Goal: Communication & Community: Answer question/provide support

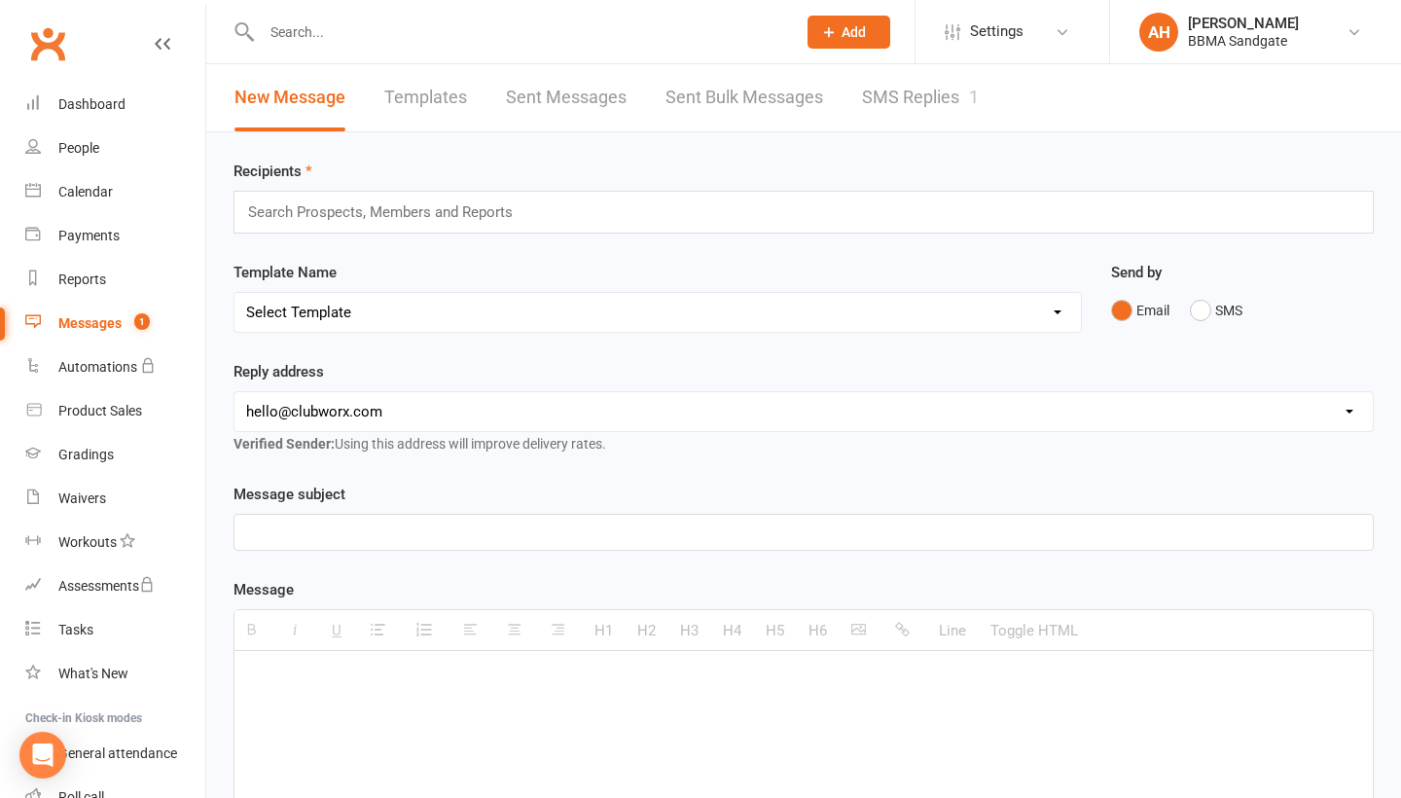
click at [933, 110] on link "SMS Replies 1" at bounding box center [920, 97] width 117 height 67
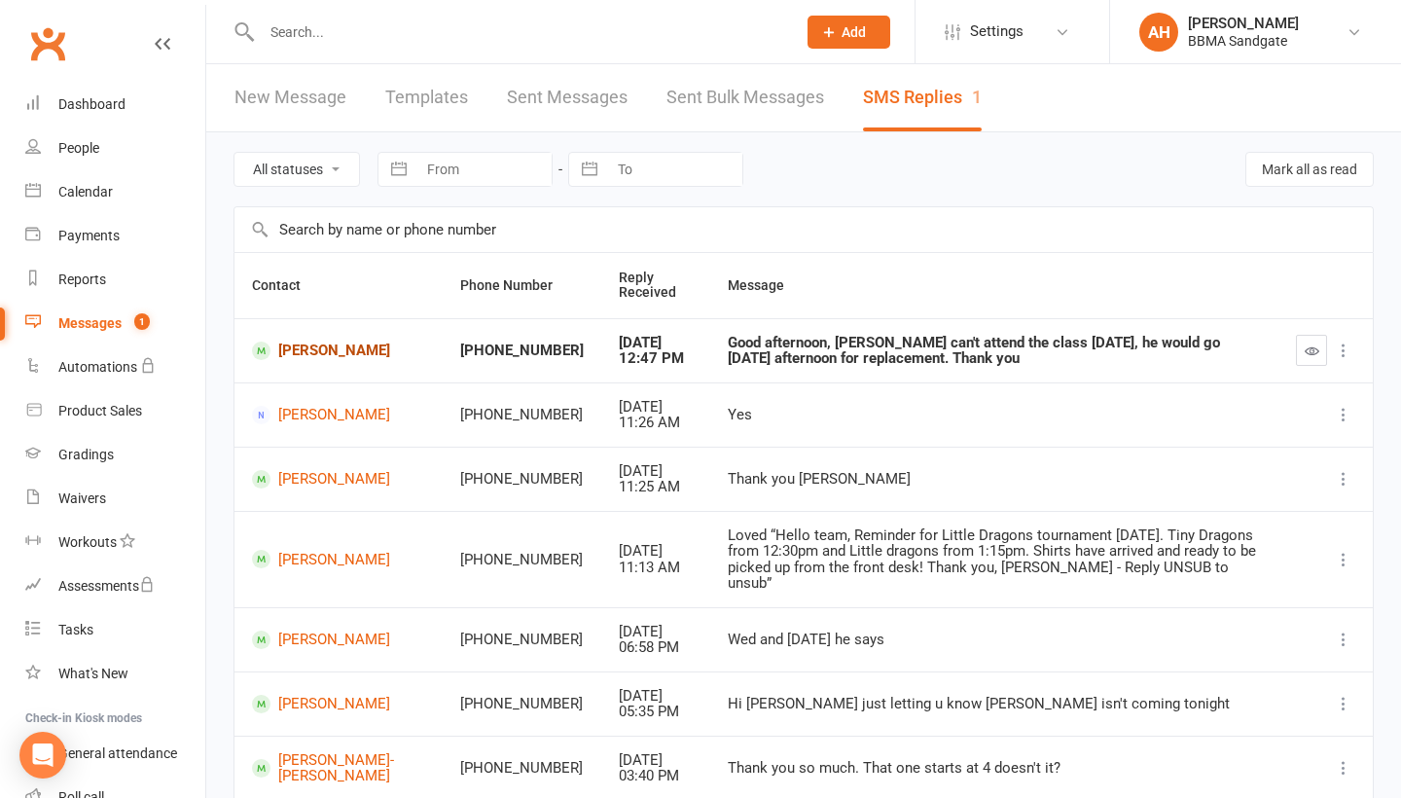
click at [317, 357] on link "[PERSON_NAME]" at bounding box center [338, 350] width 173 height 18
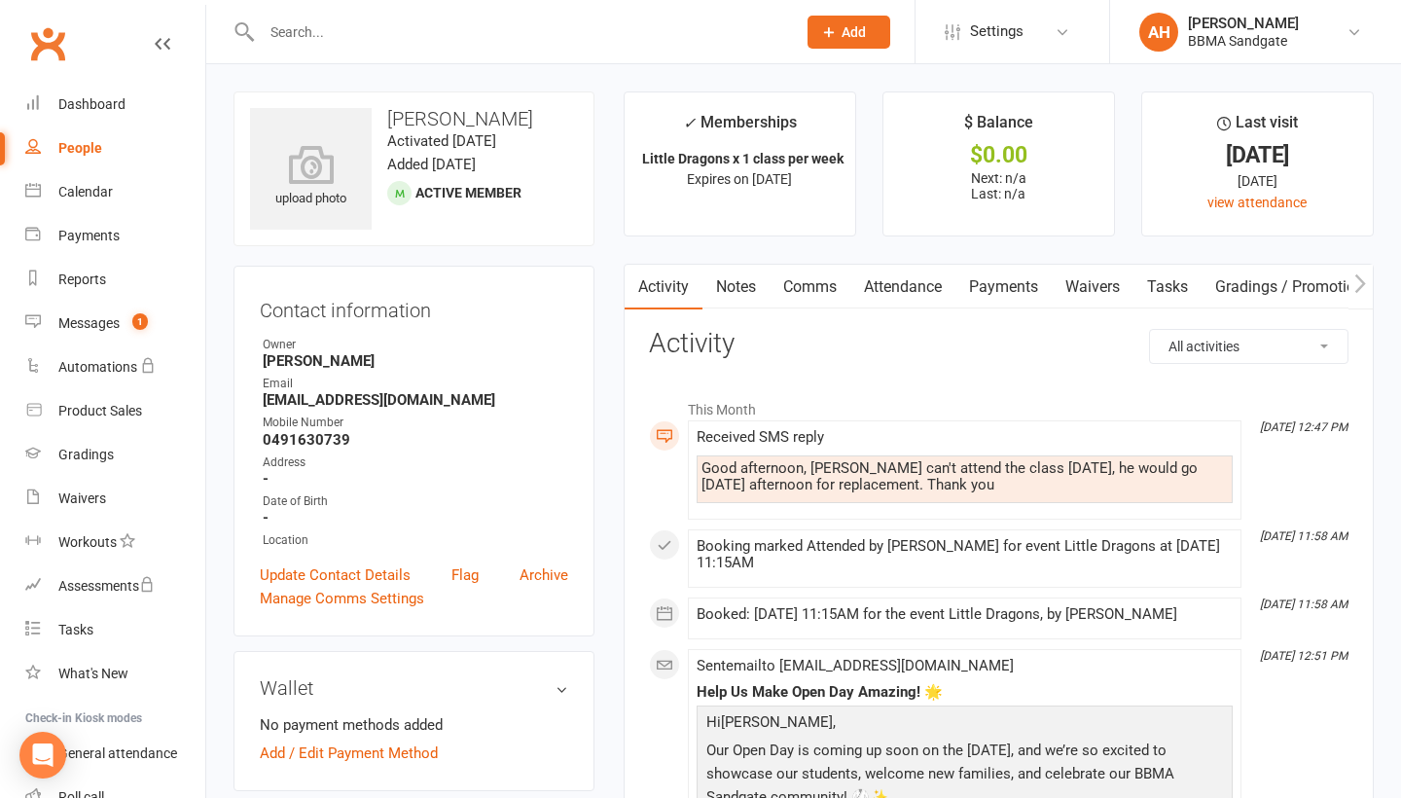
click at [809, 286] on link "Comms" at bounding box center [810, 287] width 81 height 45
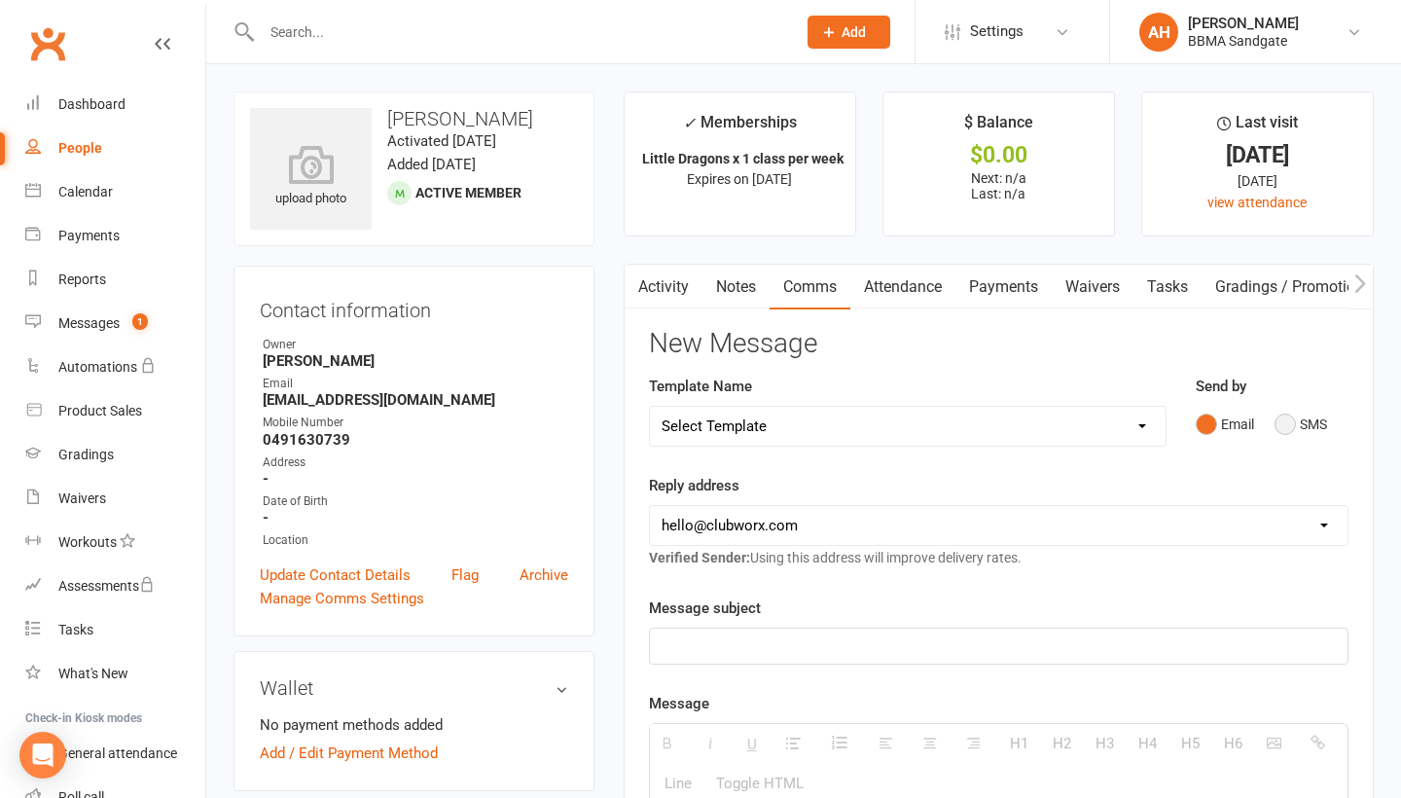
click at [1293, 424] on button "SMS" at bounding box center [1301, 424] width 53 height 37
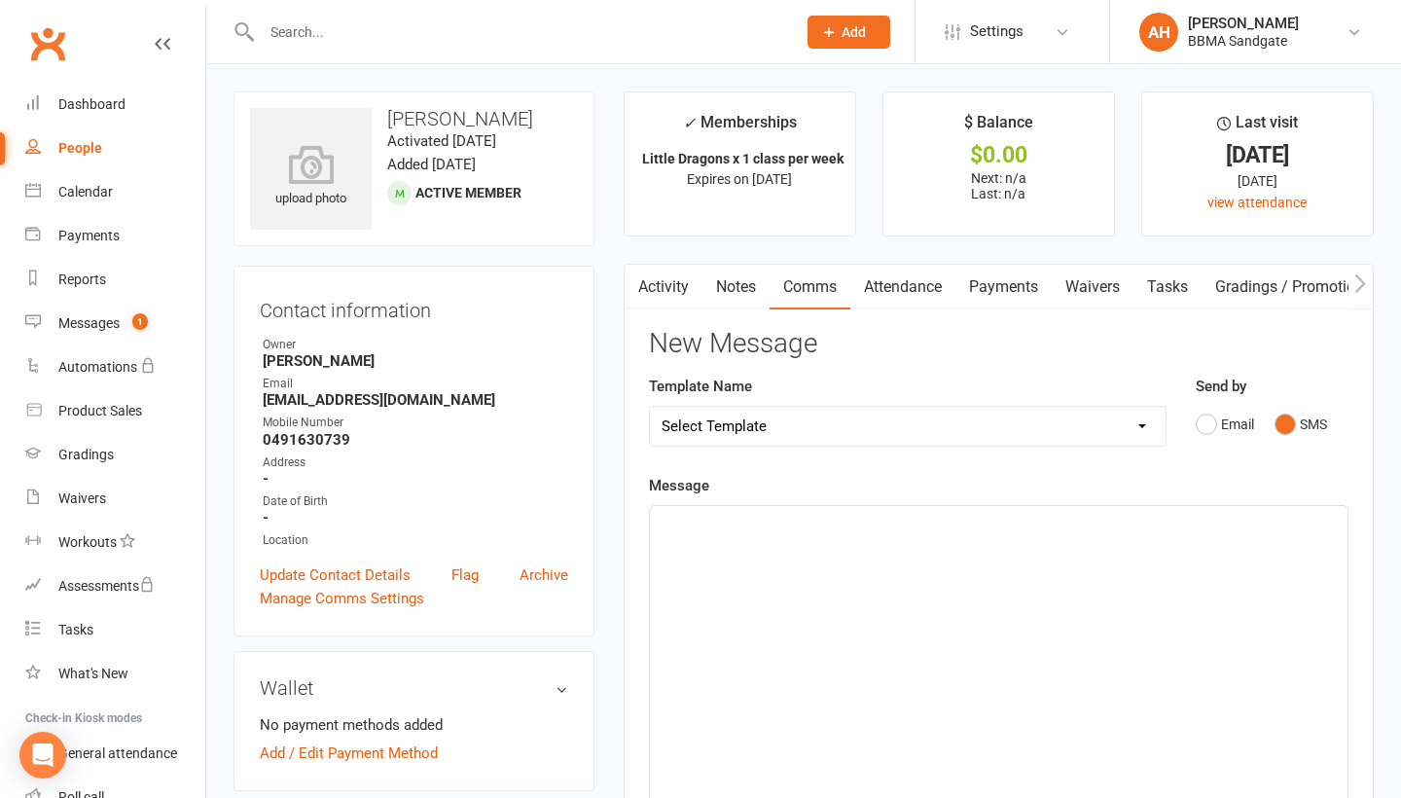
click at [988, 680] on div at bounding box center [999, 652] width 698 height 292
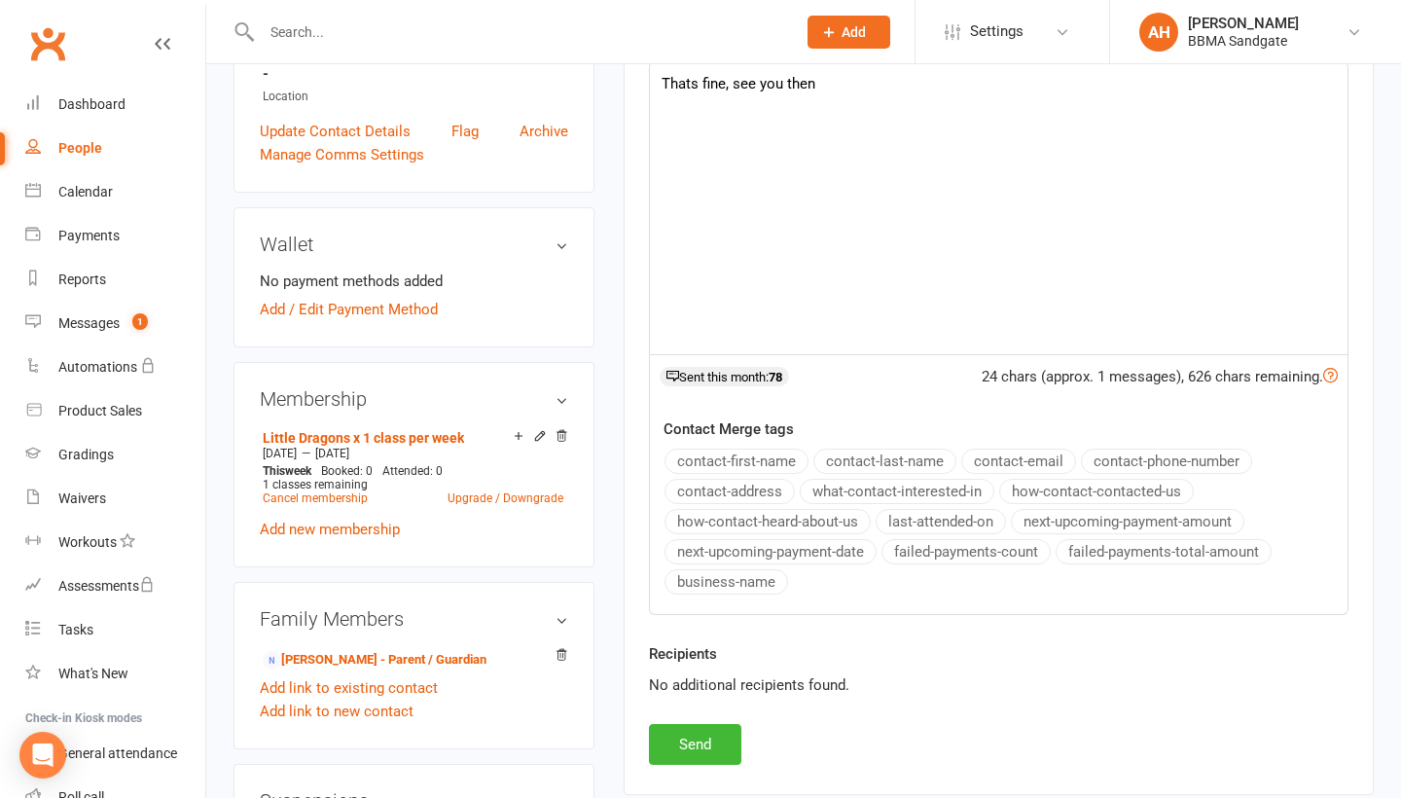
scroll to position [445, 0]
click at [714, 738] on button "Send" at bounding box center [695, 743] width 92 height 41
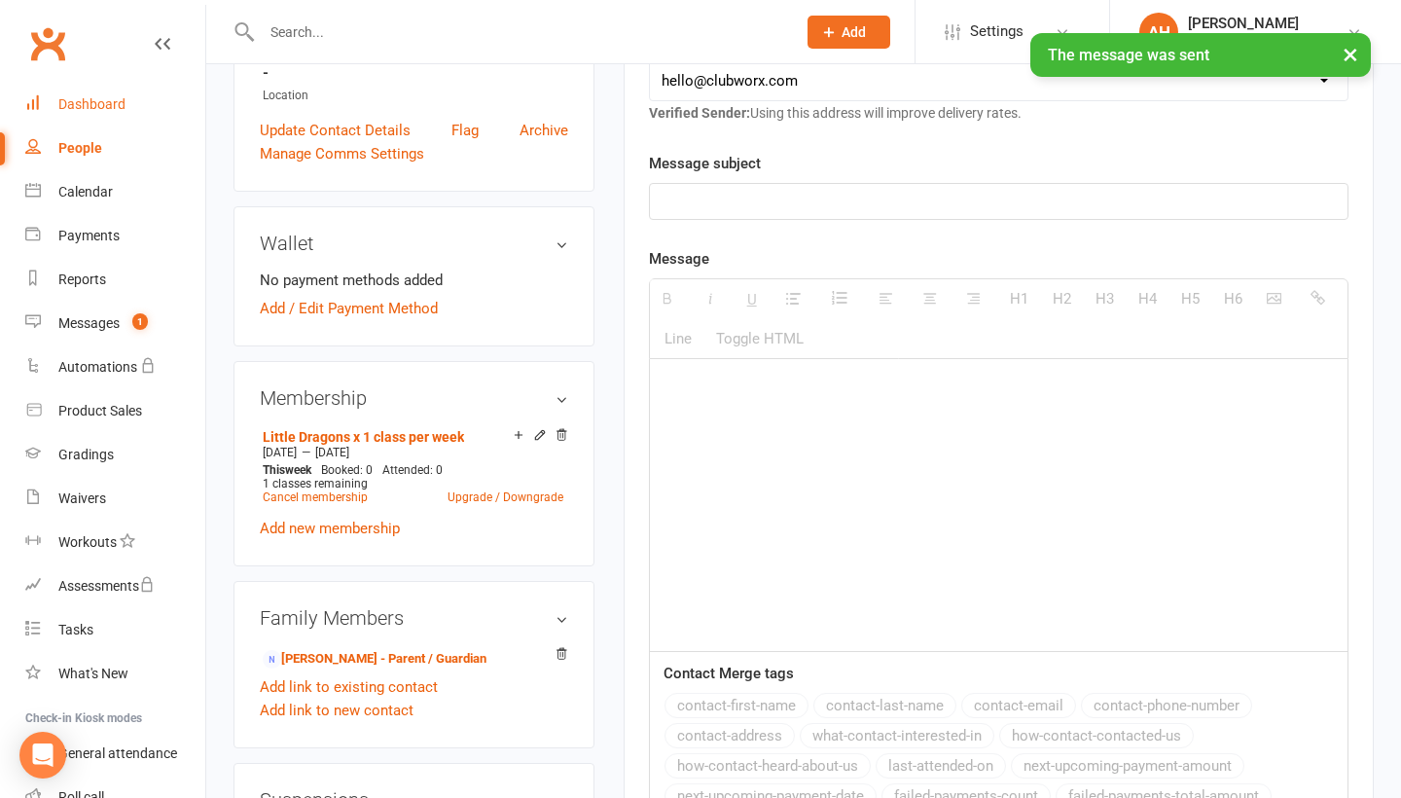
click at [153, 112] on link "Dashboard" at bounding box center [115, 105] width 180 height 44
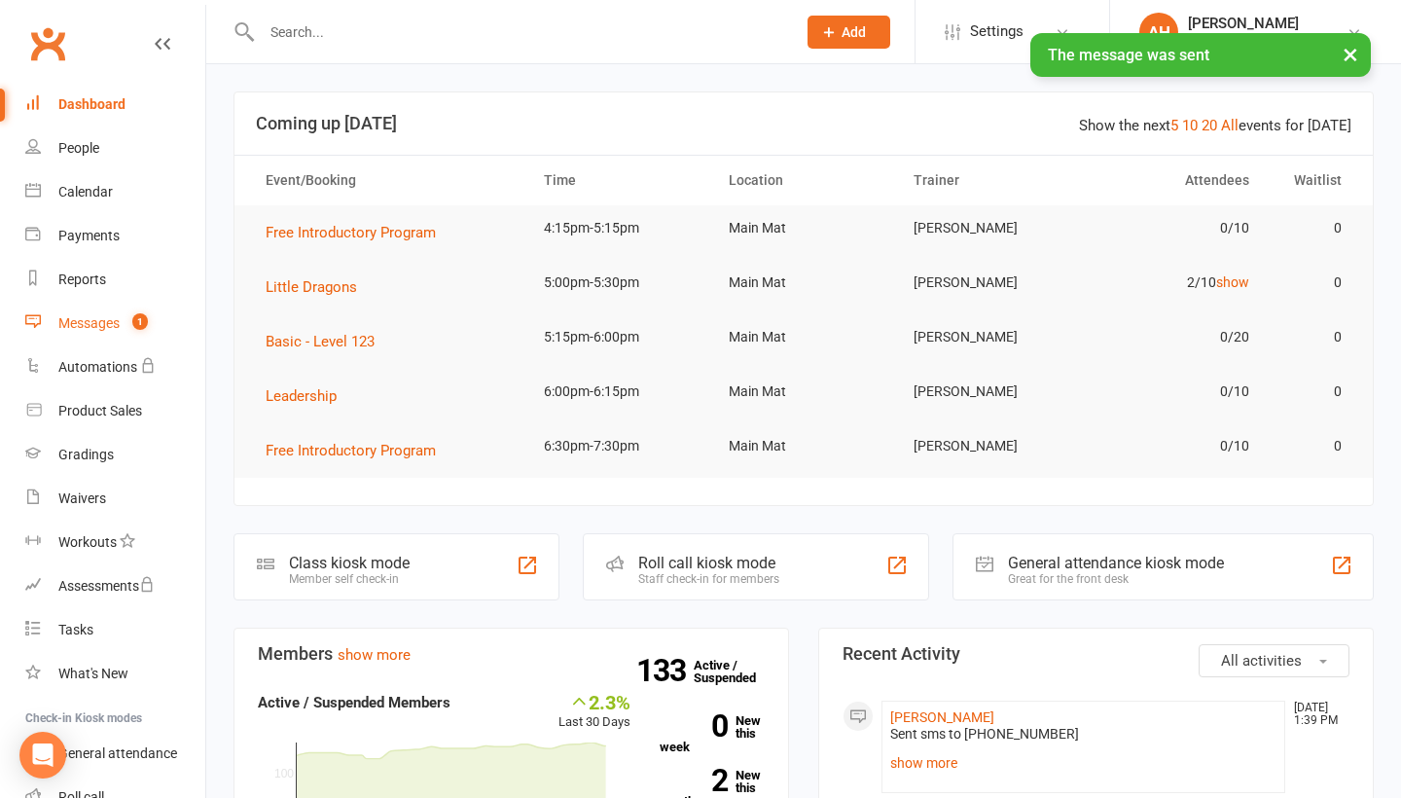
click at [125, 326] on link "Messages 1" at bounding box center [115, 324] width 180 height 44
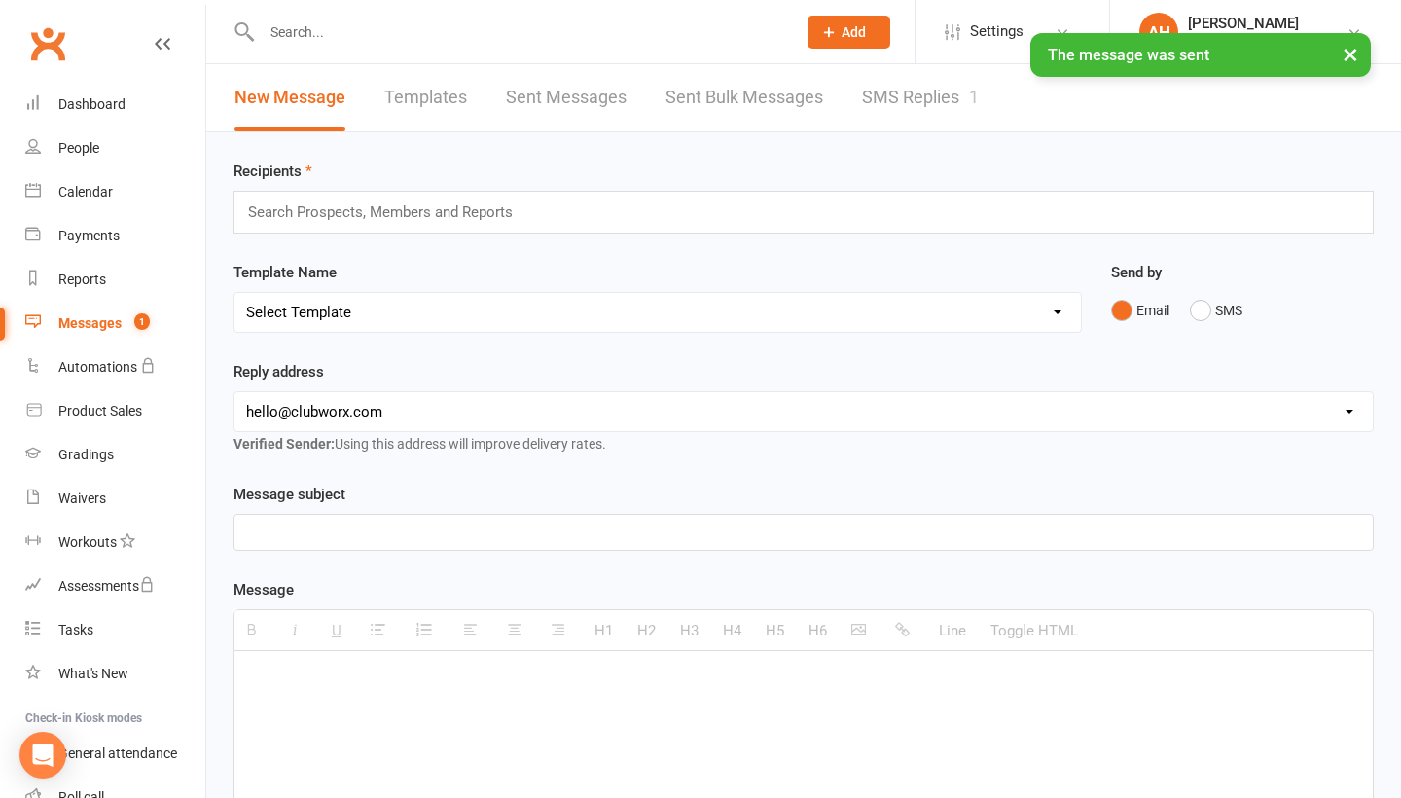
click at [897, 101] on link "SMS Replies 1" at bounding box center [920, 97] width 117 height 67
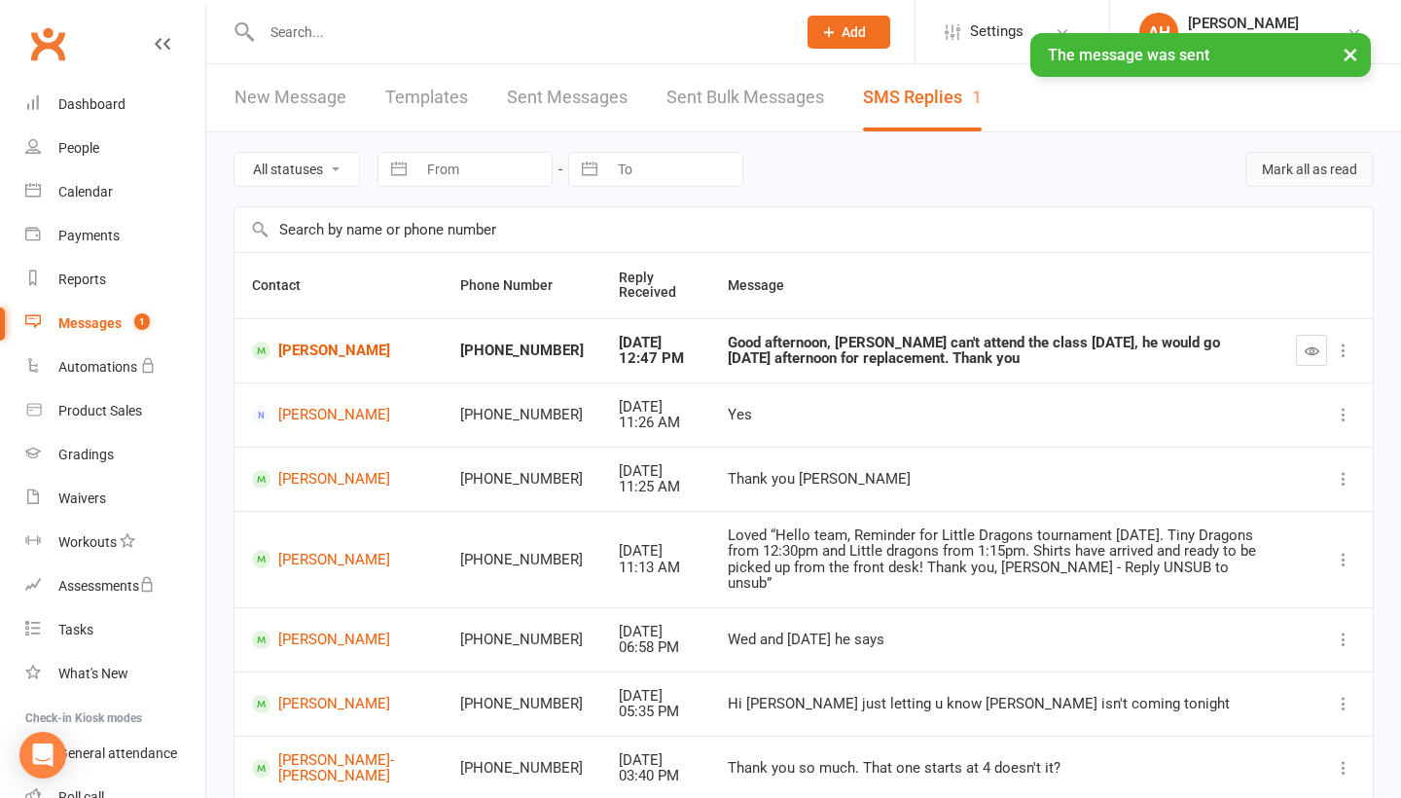
click at [1293, 176] on button "Mark all as read" at bounding box center [1309, 169] width 128 height 35
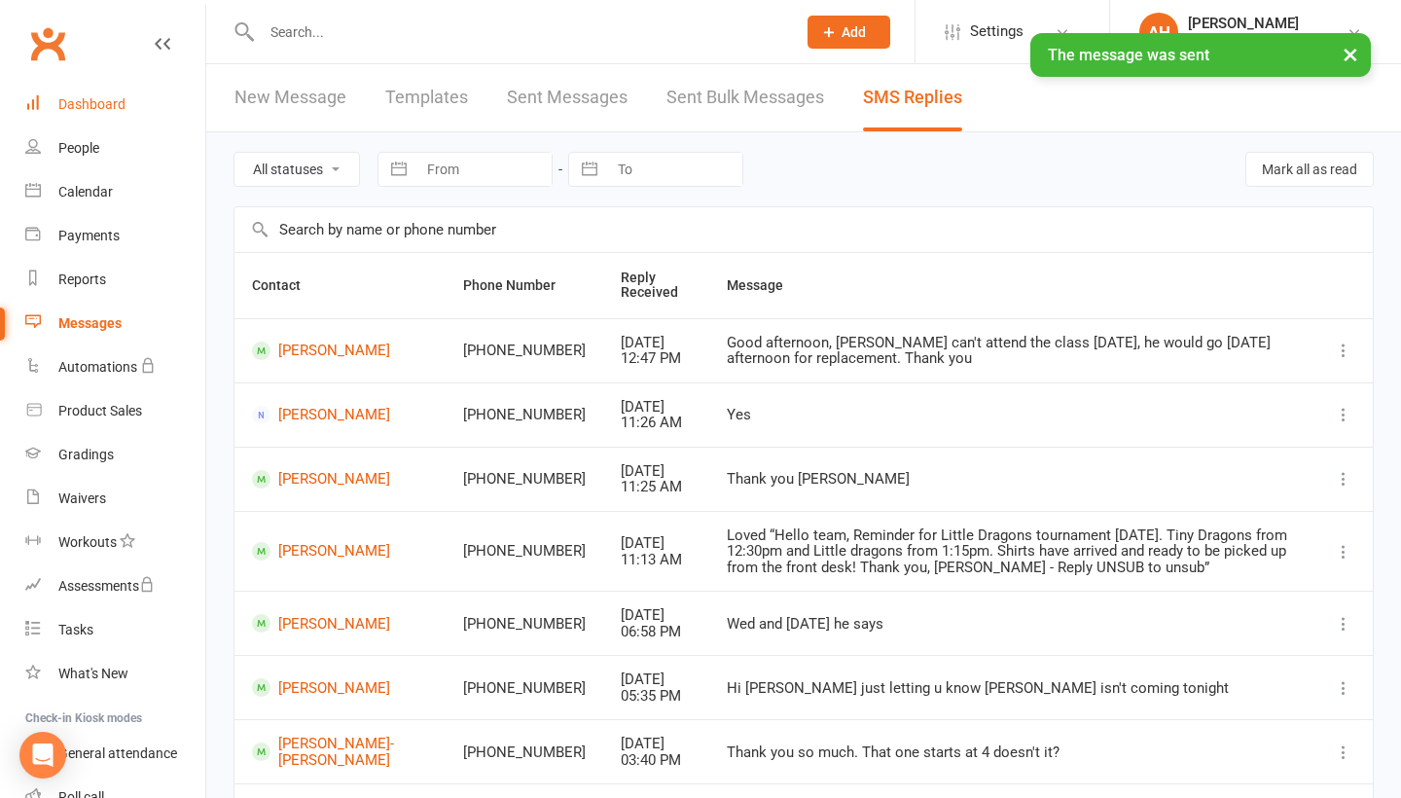
click at [148, 107] on link "Dashboard" at bounding box center [115, 105] width 180 height 44
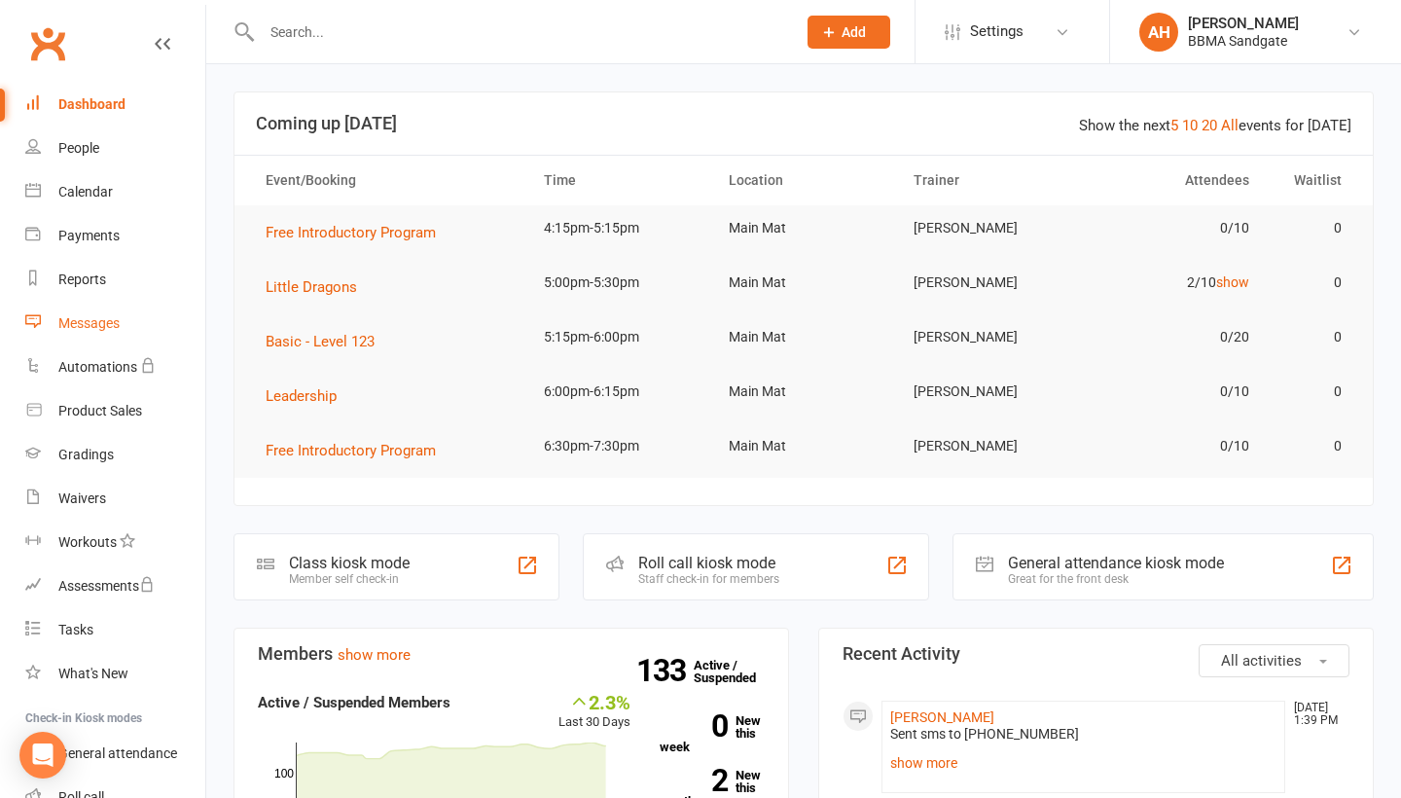
click at [116, 324] on div "Messages" at bounding box center [88, 323] width 61 height 16
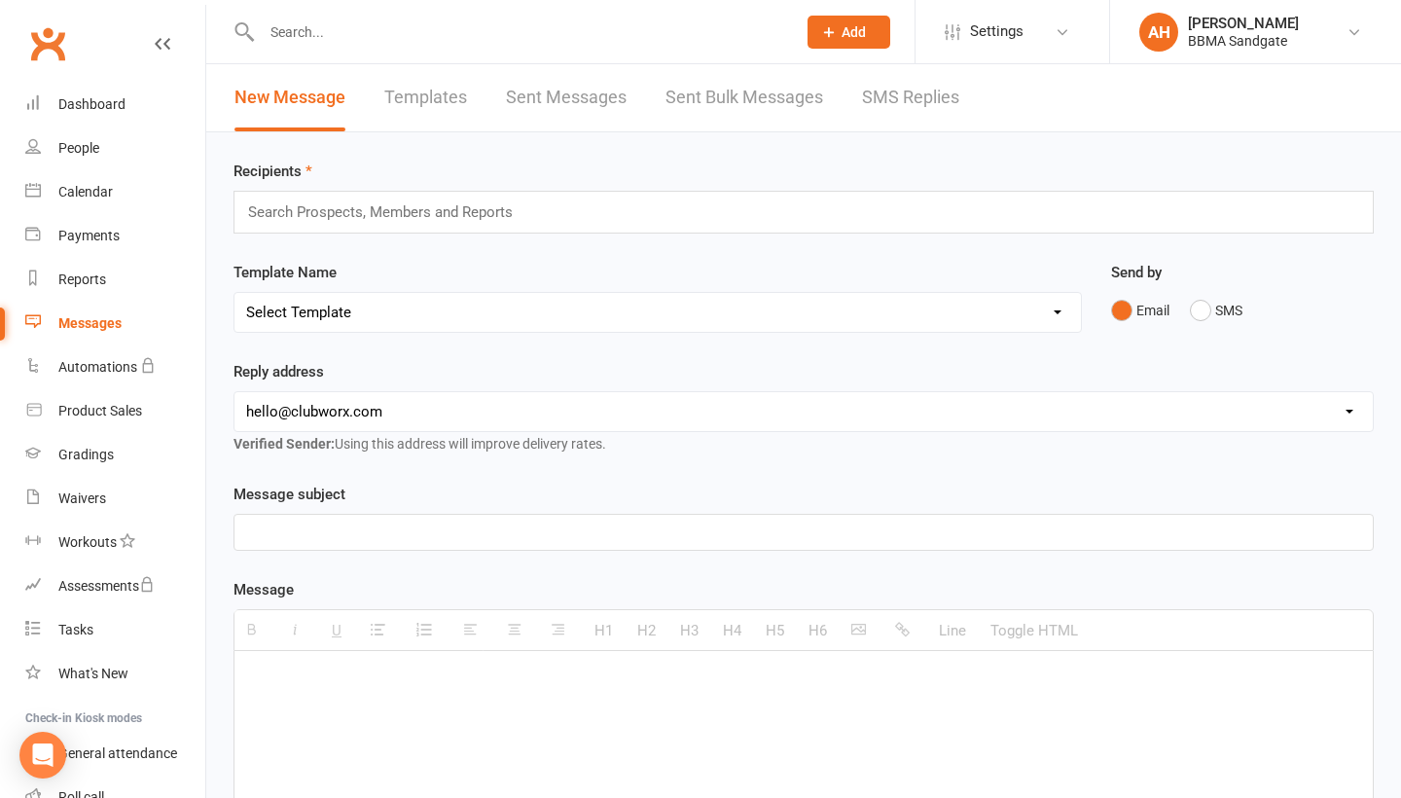
click at [955, 102] on link "SMS Replies" at bounding box center [910, 97] width 97 height 67
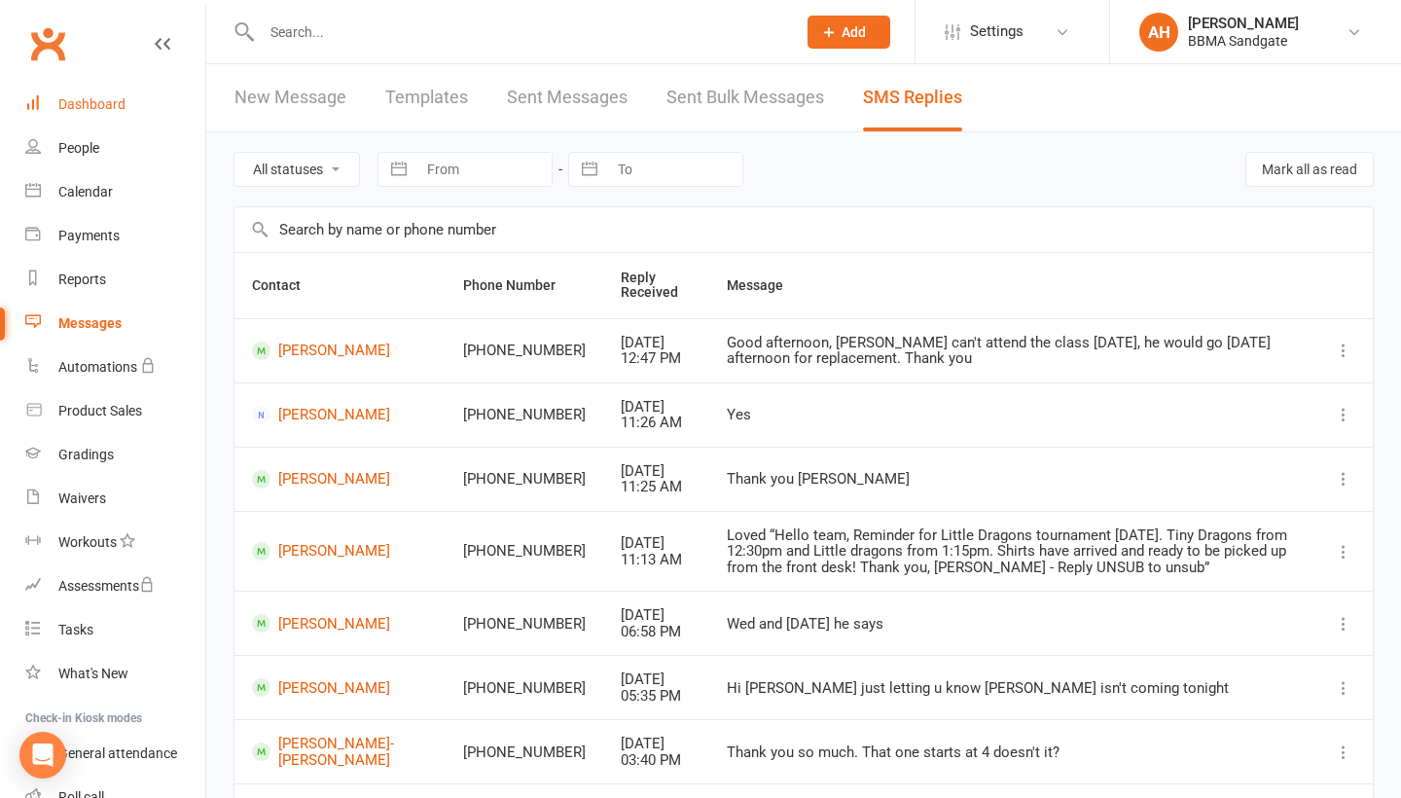
click at [94, 109] on div "Dashboard" at bounding box center [91, 104] width 67 height 16
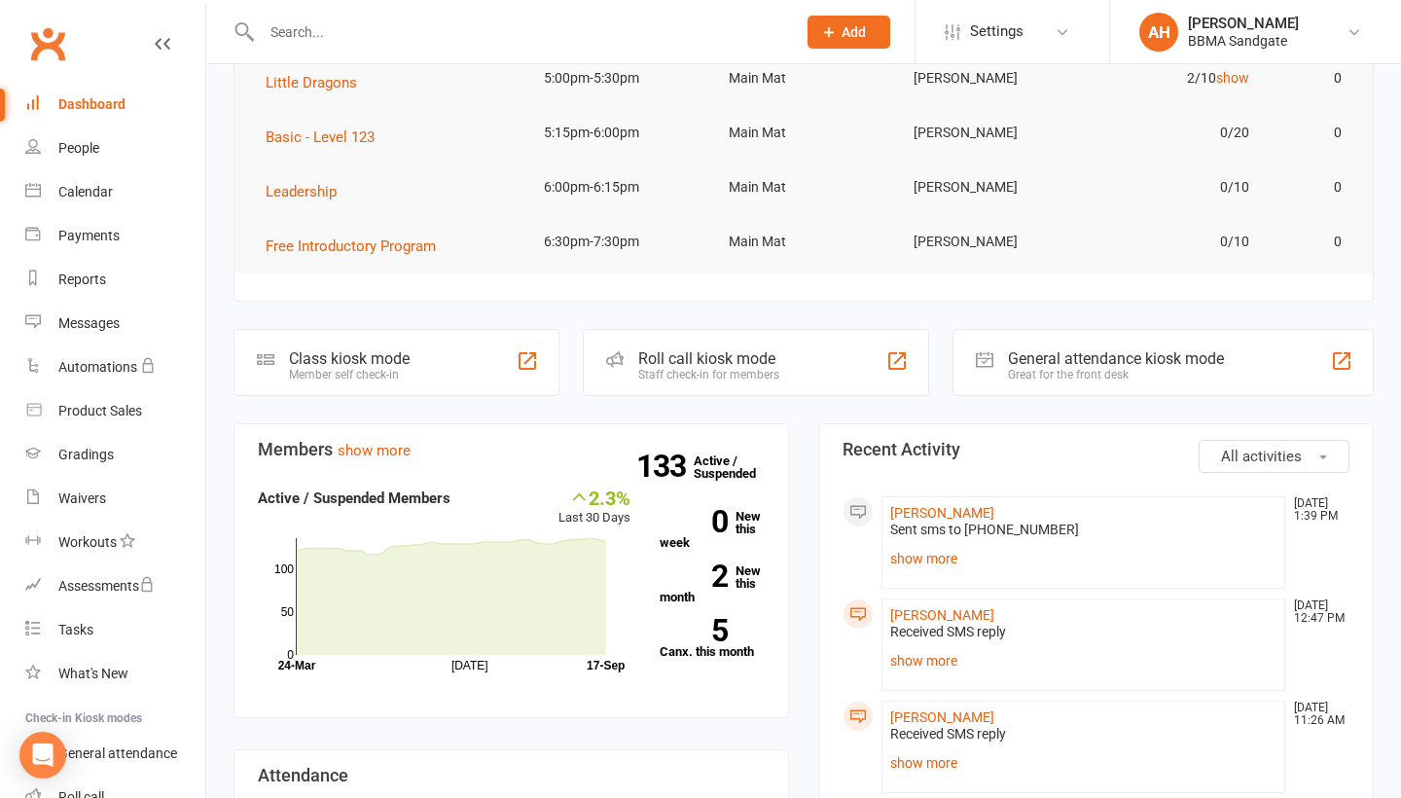
scroll to position [199, 0]
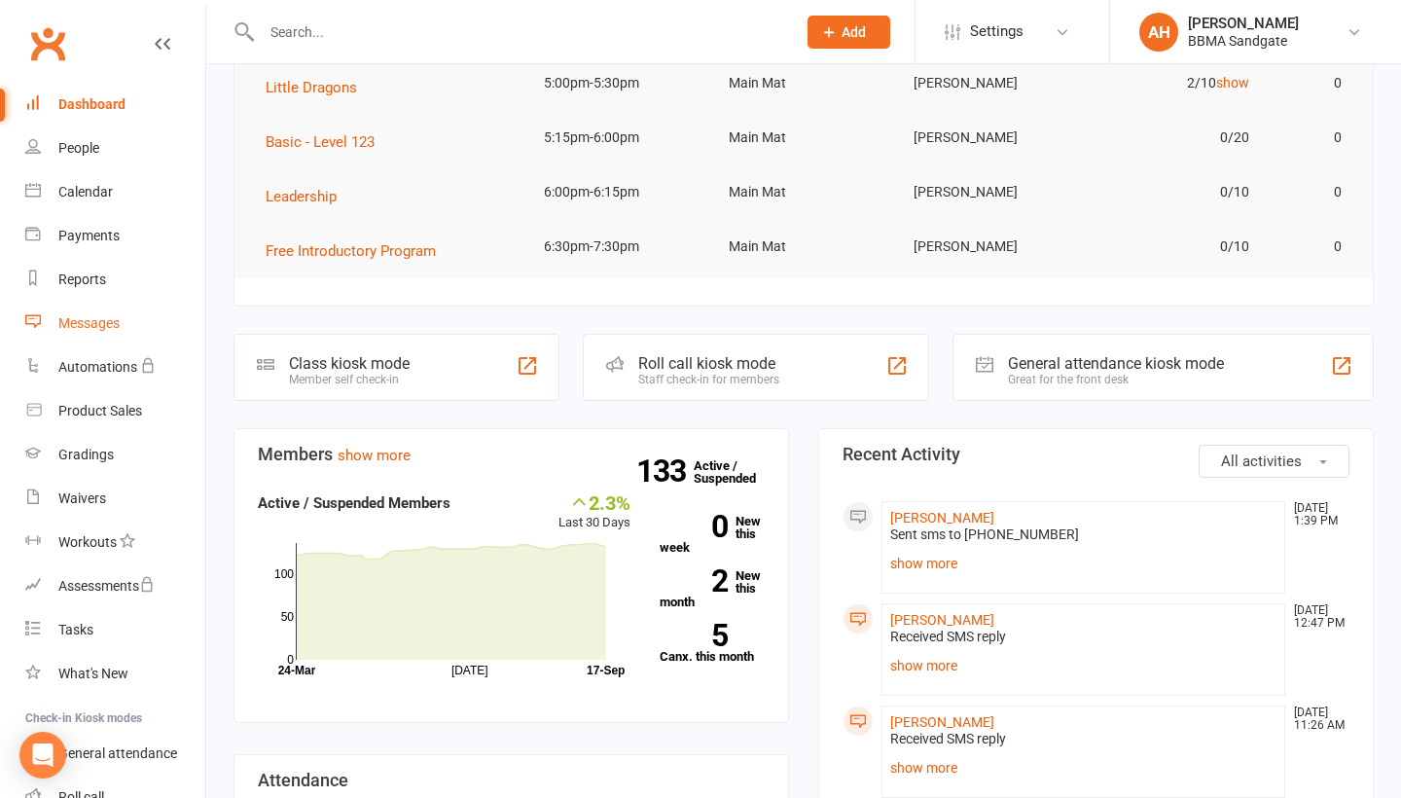
click at [157, 302] on link "Messages" at bounding box center [115, 324] width 180 height 44
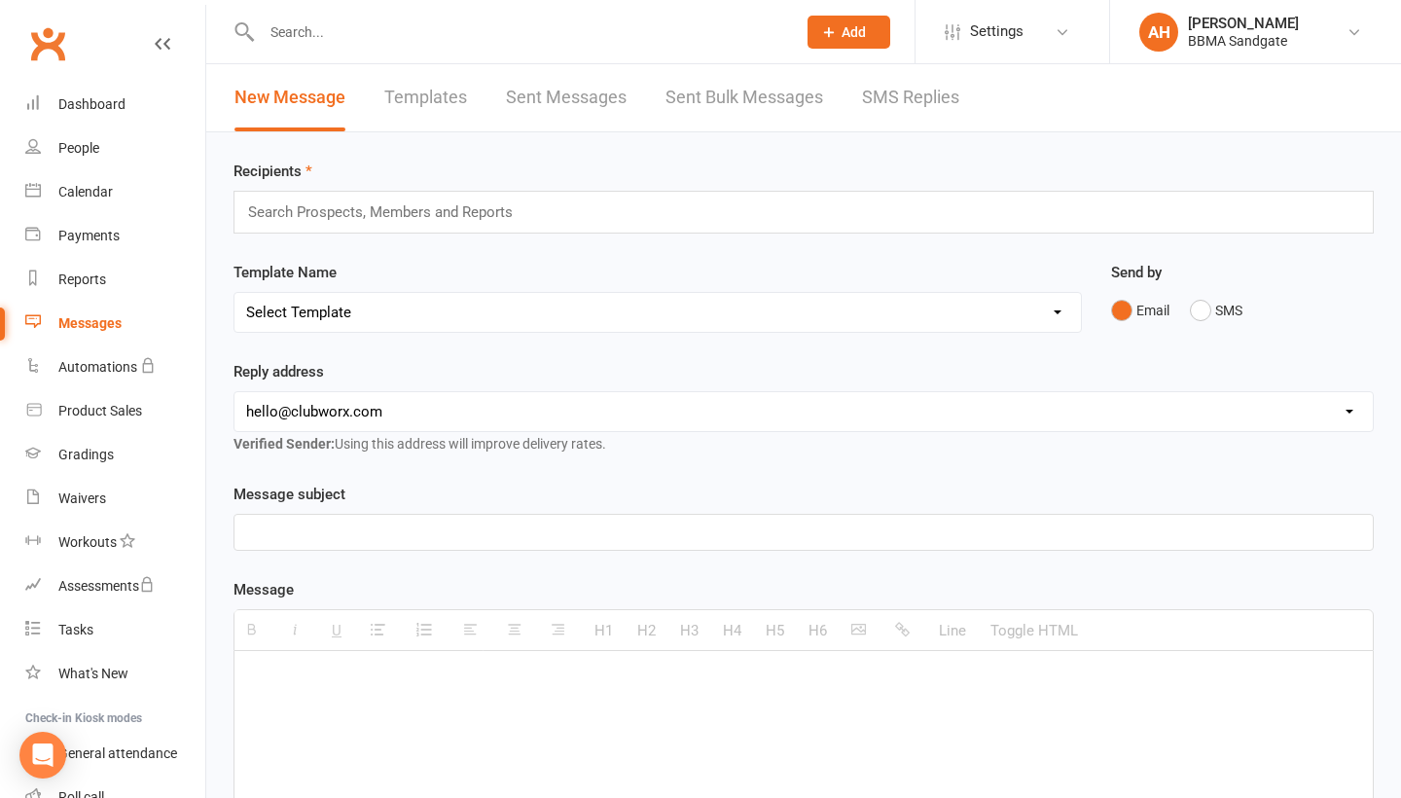
click at [919, 97] on link "SMS Replies" at bounding box center [910, 97] width 97 height 67
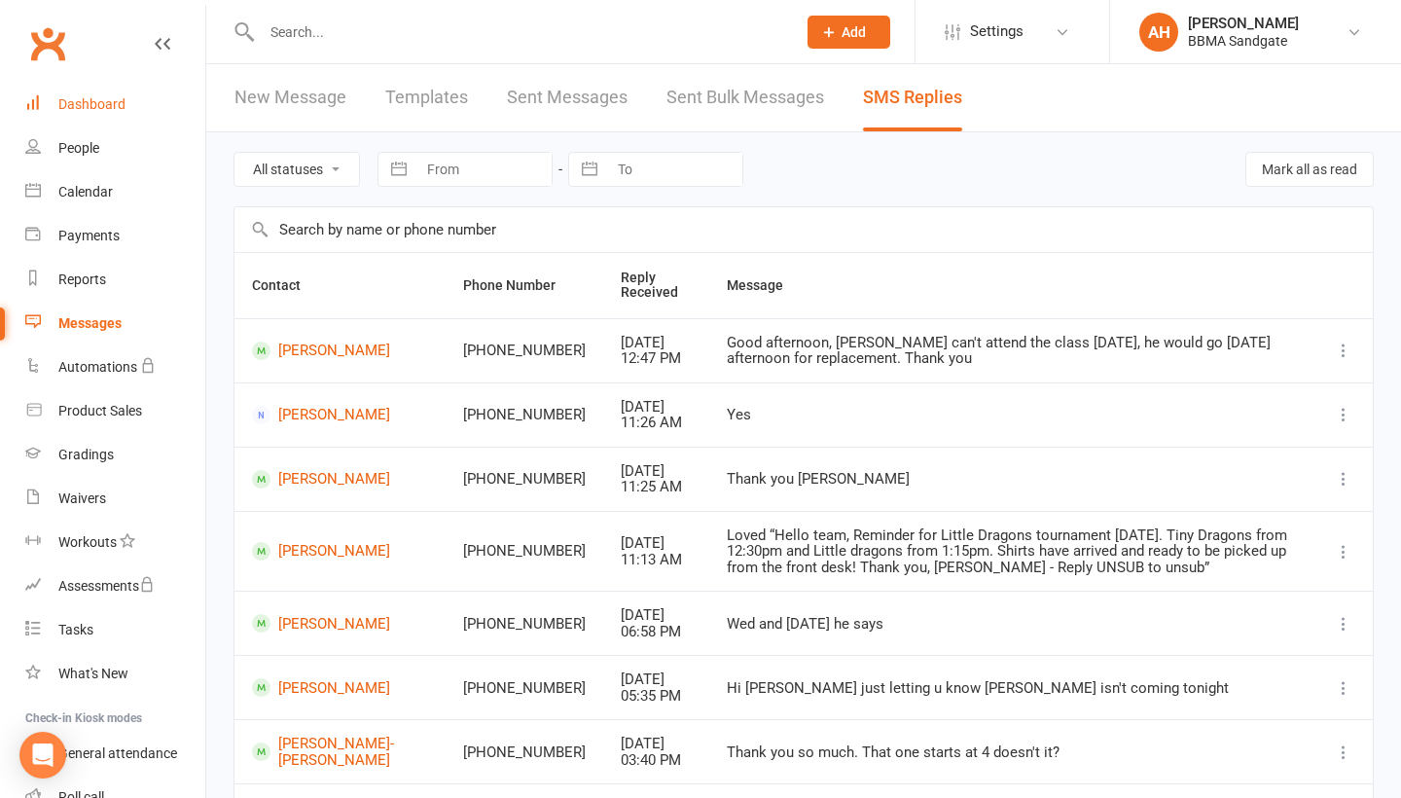
click at [72, 99] on div "Dashboard" at bounding box center [91, 104] width 67 height 16
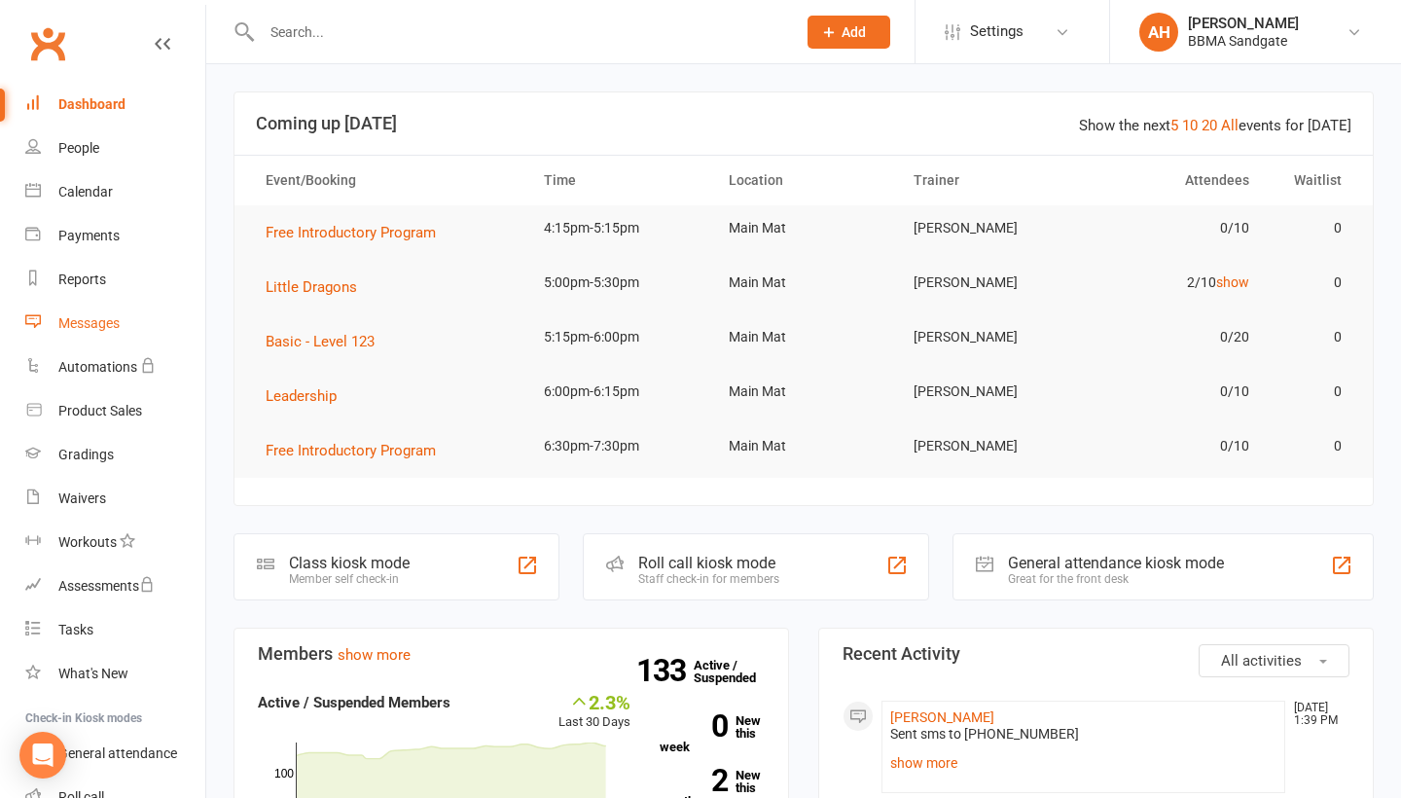
click at [145, 331] on link "Messages" at bounding box center [115, 324] width 180 height 44
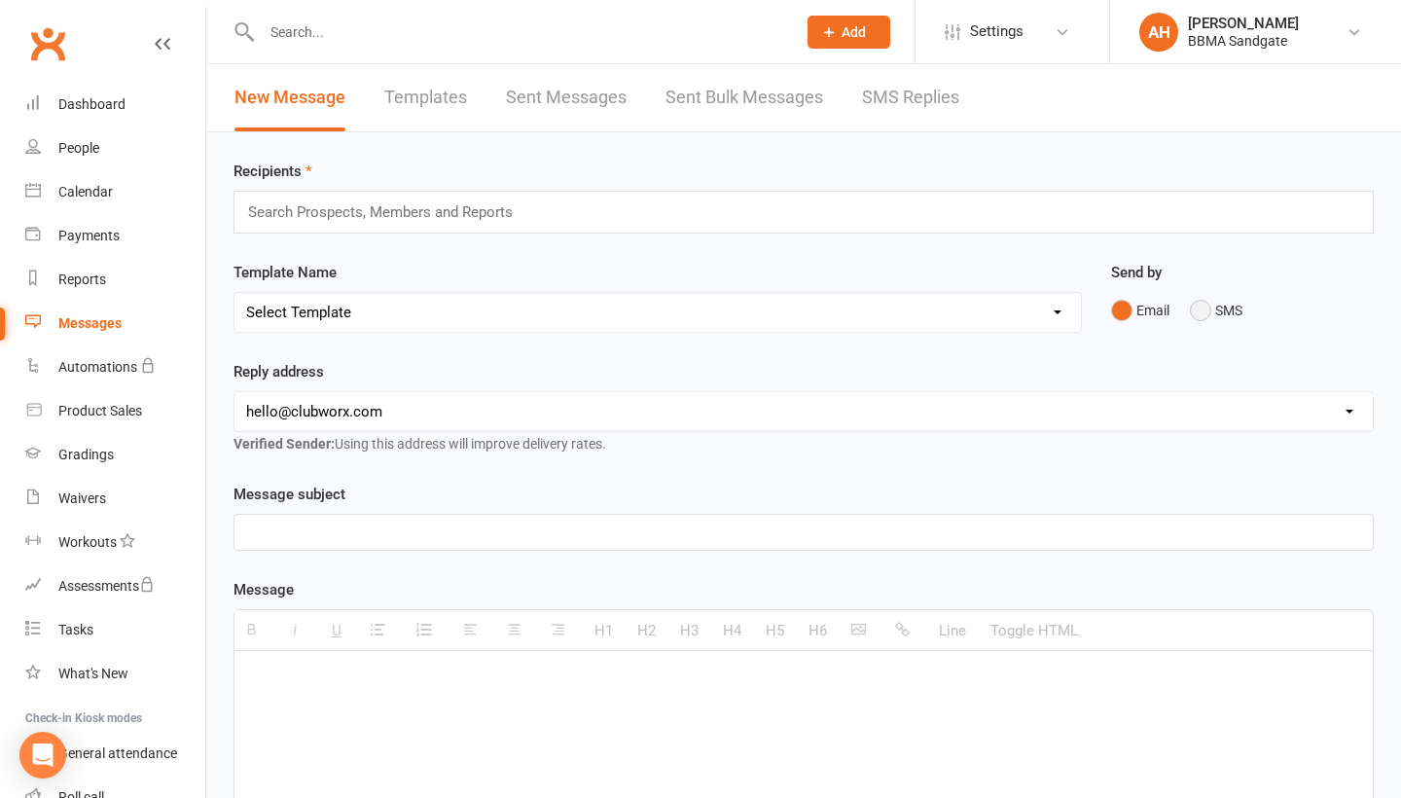
click at [1214, 305] on button "SMS" at bounding box center [1216, 310] width 53 height 37
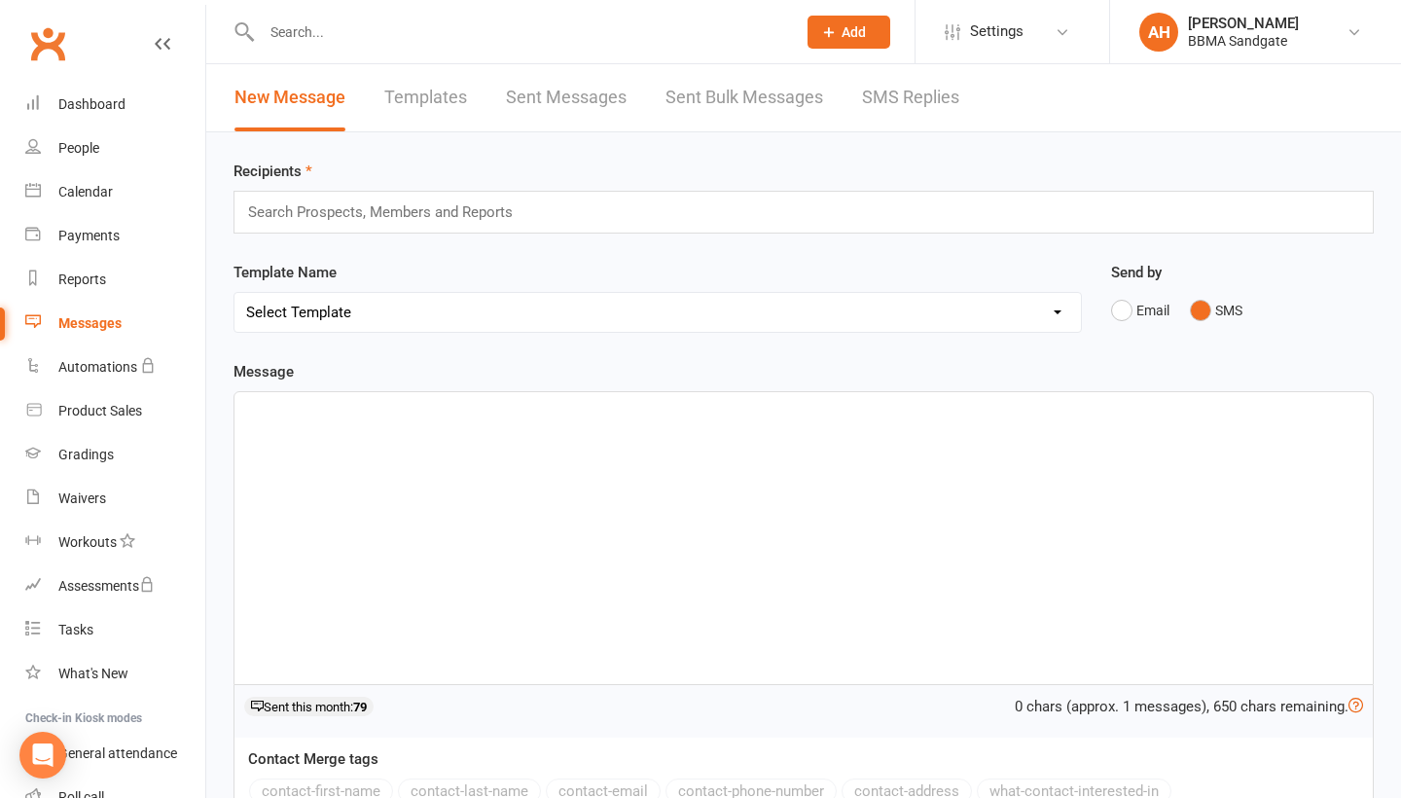
click at [457, 223] on input "text" at bounding box center [389, 211] width 286 height 25
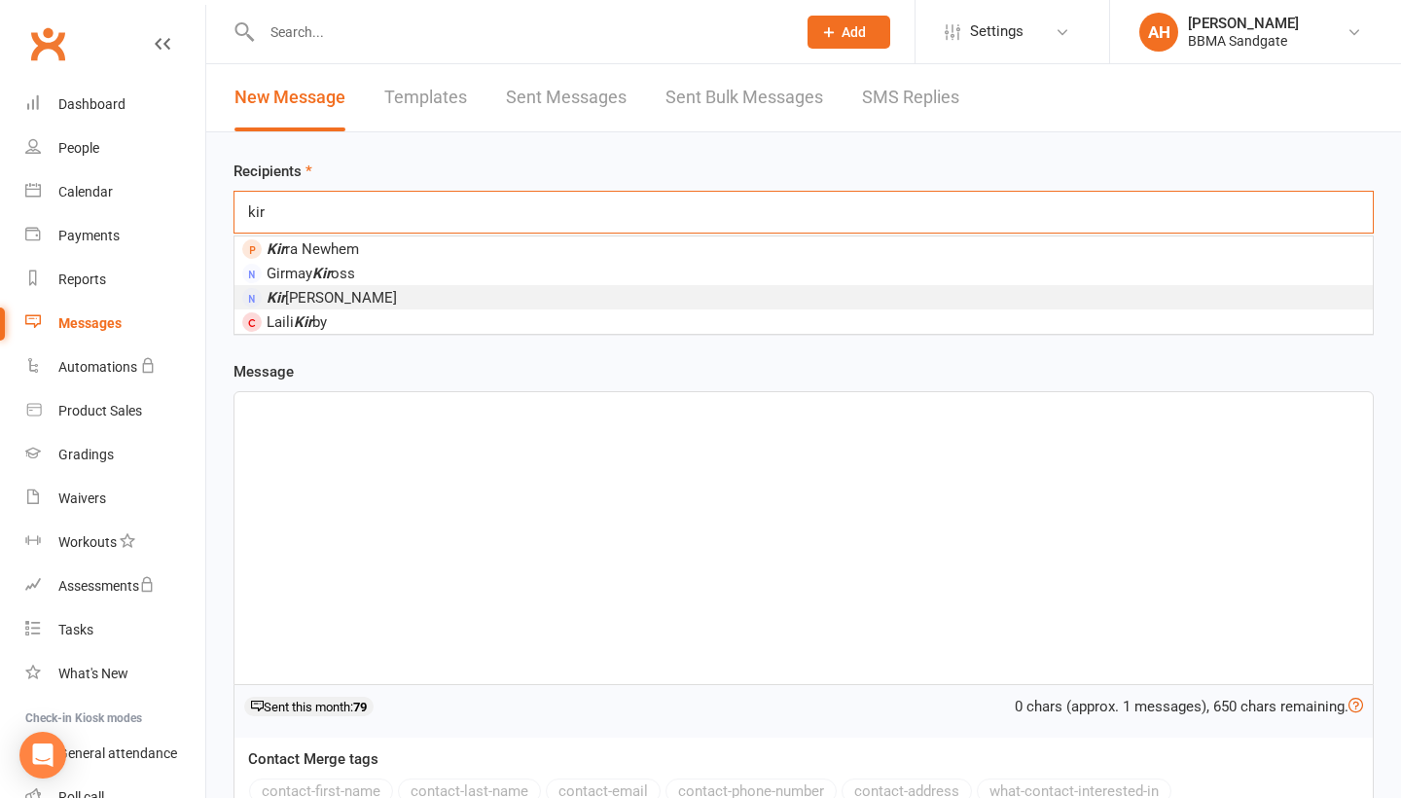
type input "kir"
click at [385, 294] on li "Kir [PERSON_NAME]" at bounding box center [803, 297] width 1138 height 24
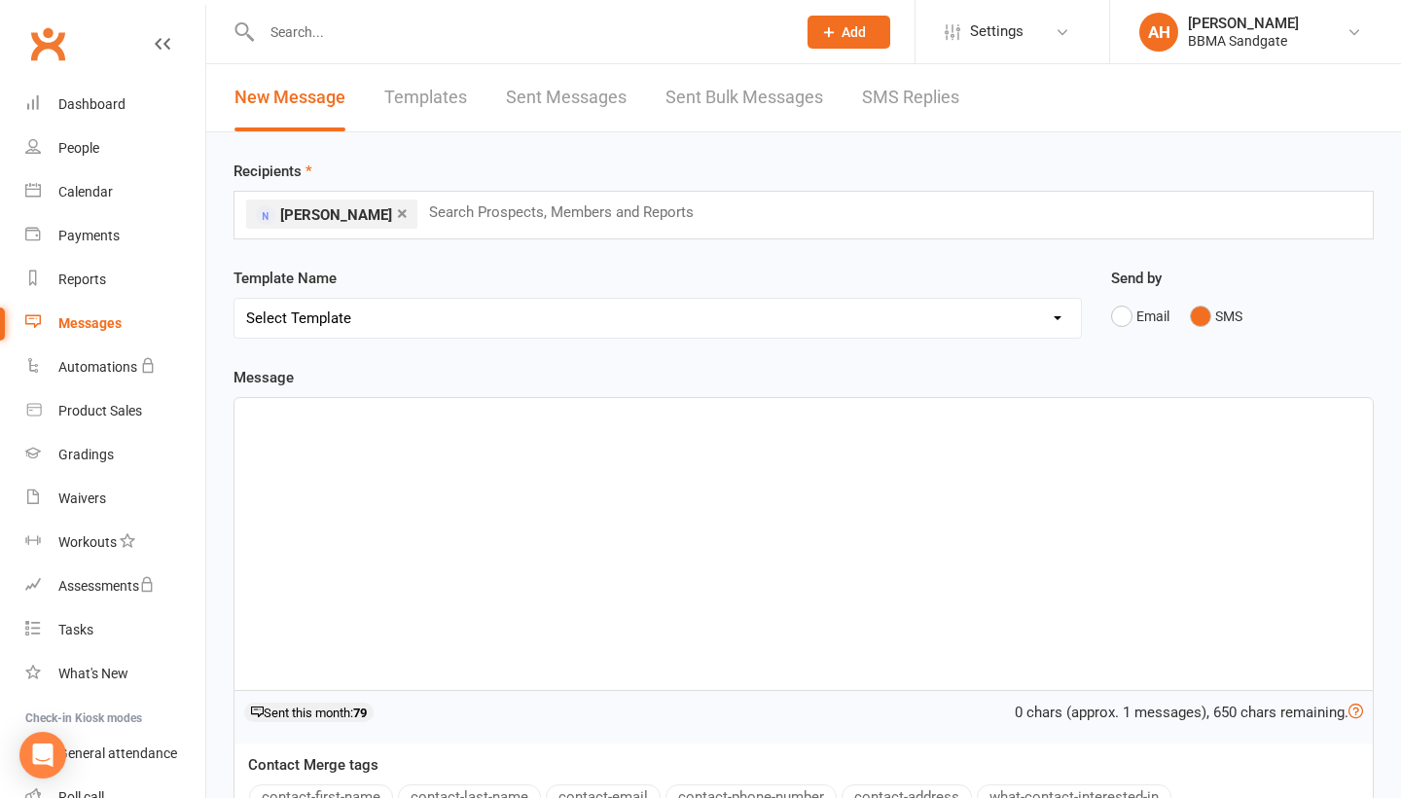
click at [995, 512] on div at bounding box center [803, 544] width 1138 height 292
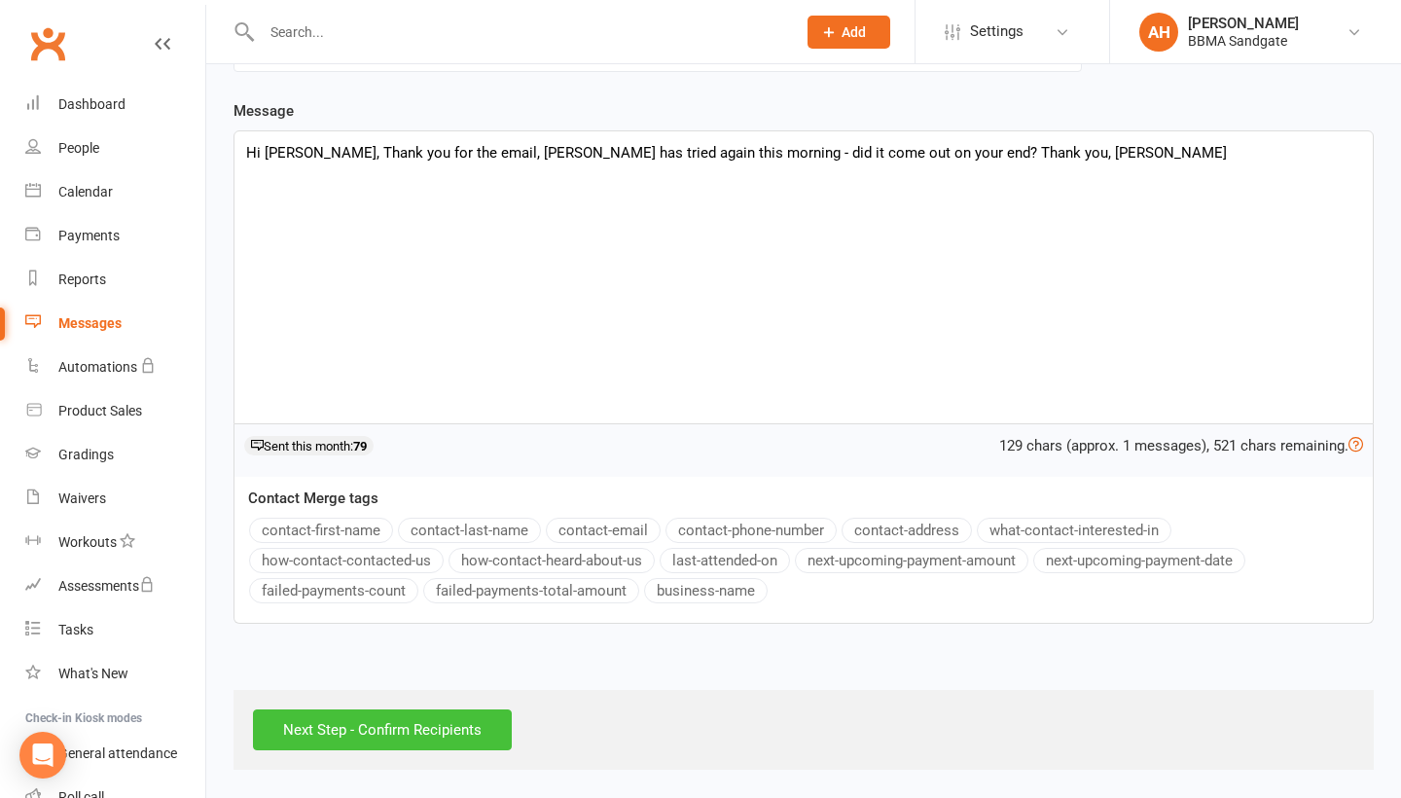
scroll to position [275, 0]
click at [467, 728] on input "Next Step - Confirm Recipients" at bounding box center [382, 729] width 259 height 41
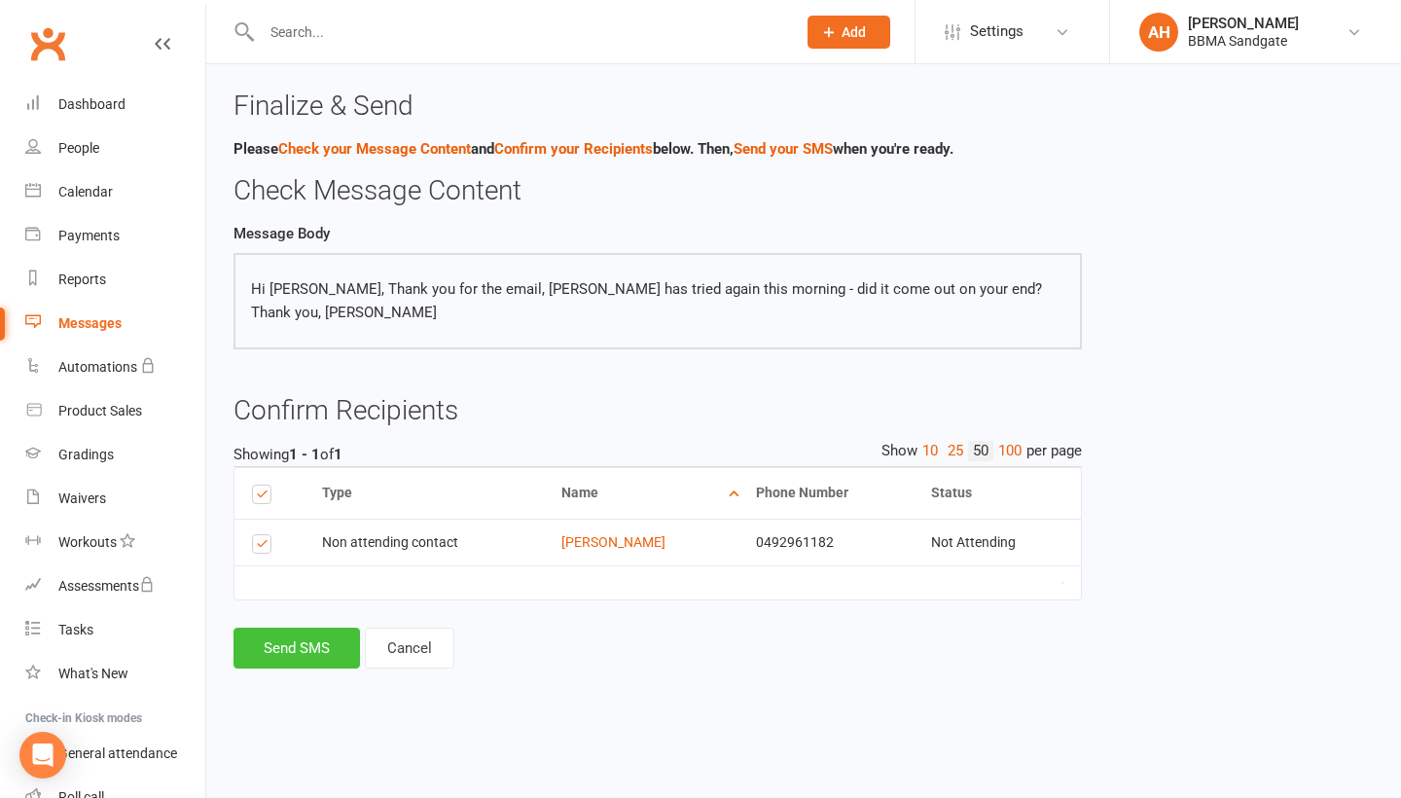
click at [305, 655] on button "Send SMS" at bounding box center [297, 648] width 126 height 41
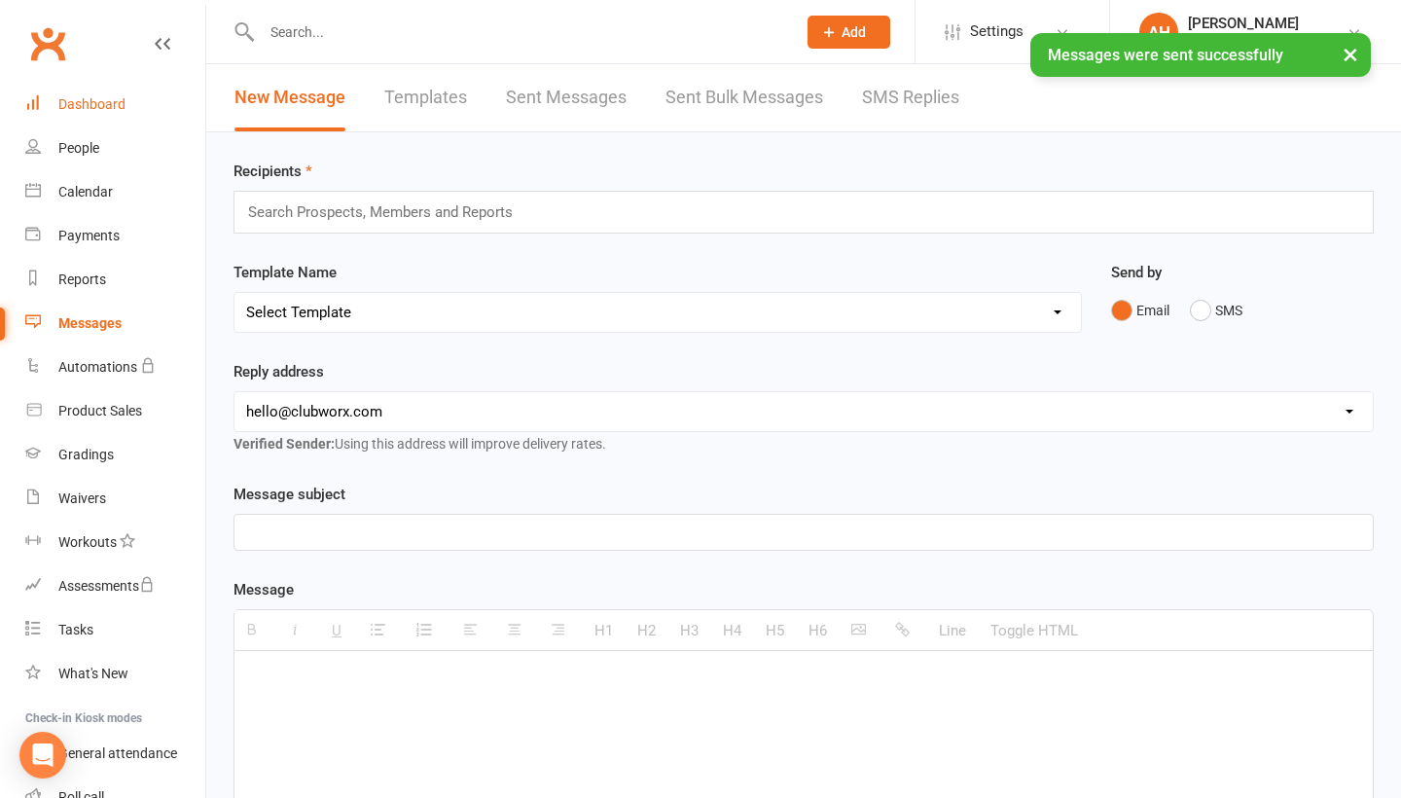
click at [147, 105] on link "Dashboard" at bounding box center [115, 105] width 180 height 44
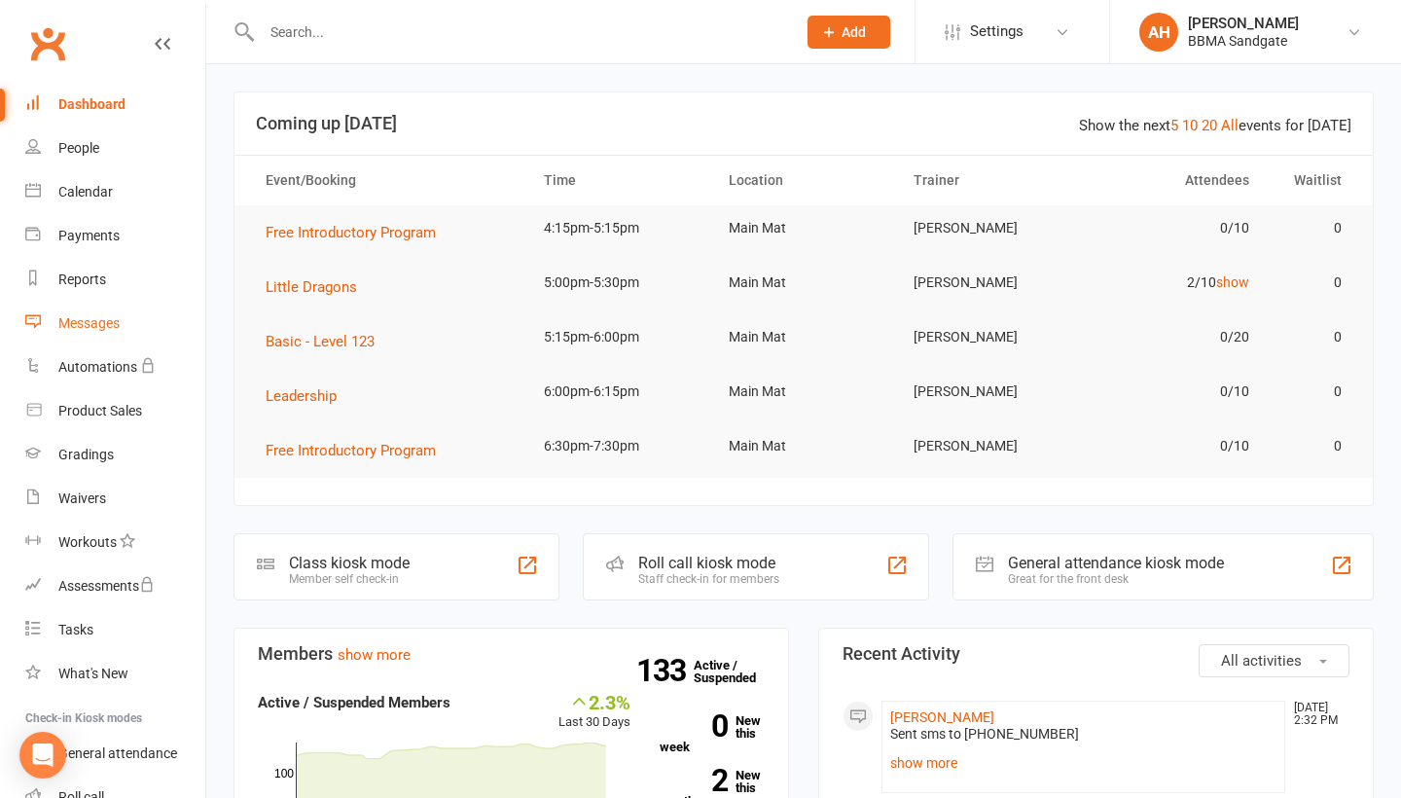
click at [101, 337] on link "Messages" at bounding box center [115, 324] width 180 height 44
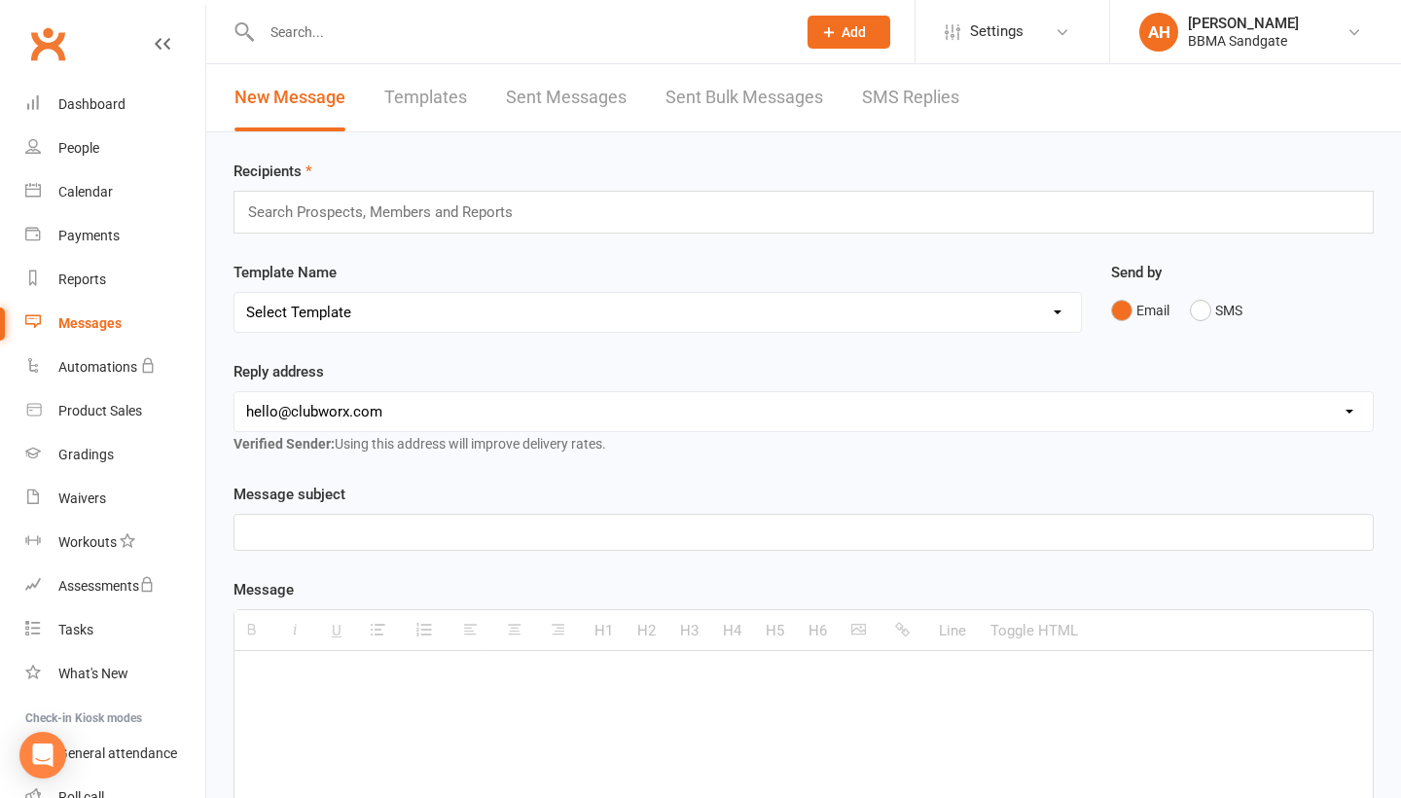
click at [884, 105] on link "SMS Replies" at bounding box center [910, 97] width 97 height 67
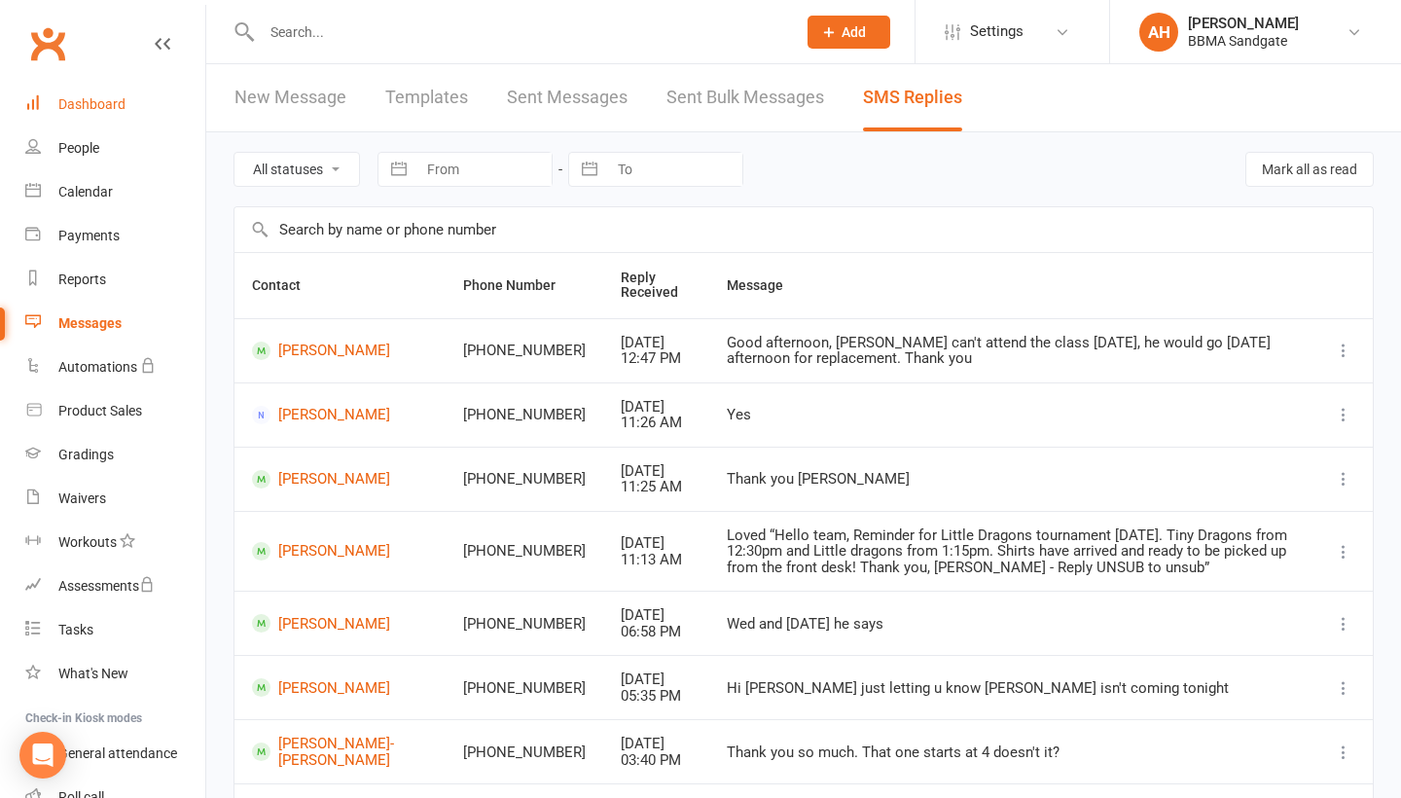
click at [159, 88] on link "Dashboard" at bounding box center [115, 105] width 180 height 44
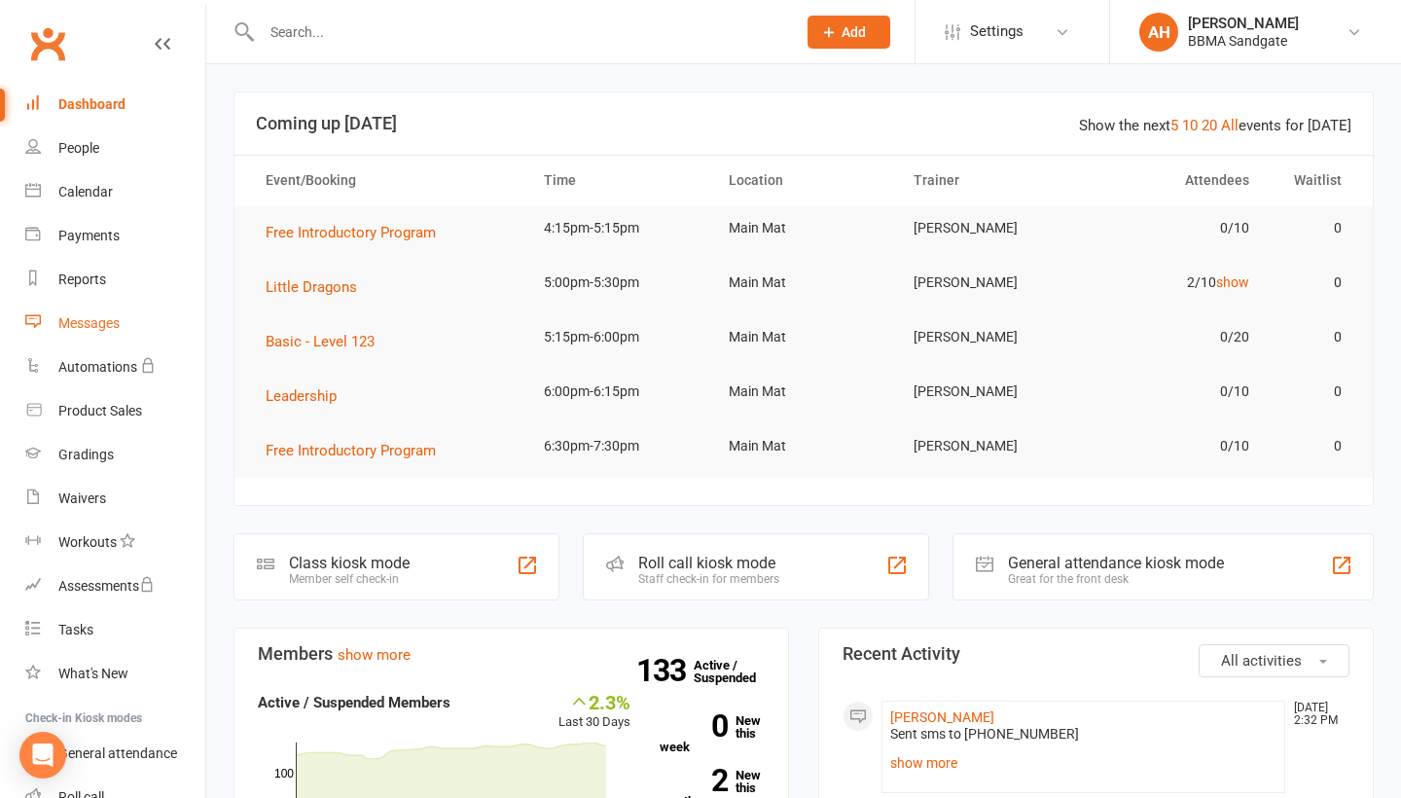
click at [123, 337] on link "Messages" at bounding box center [115, 324] width 180 height 44
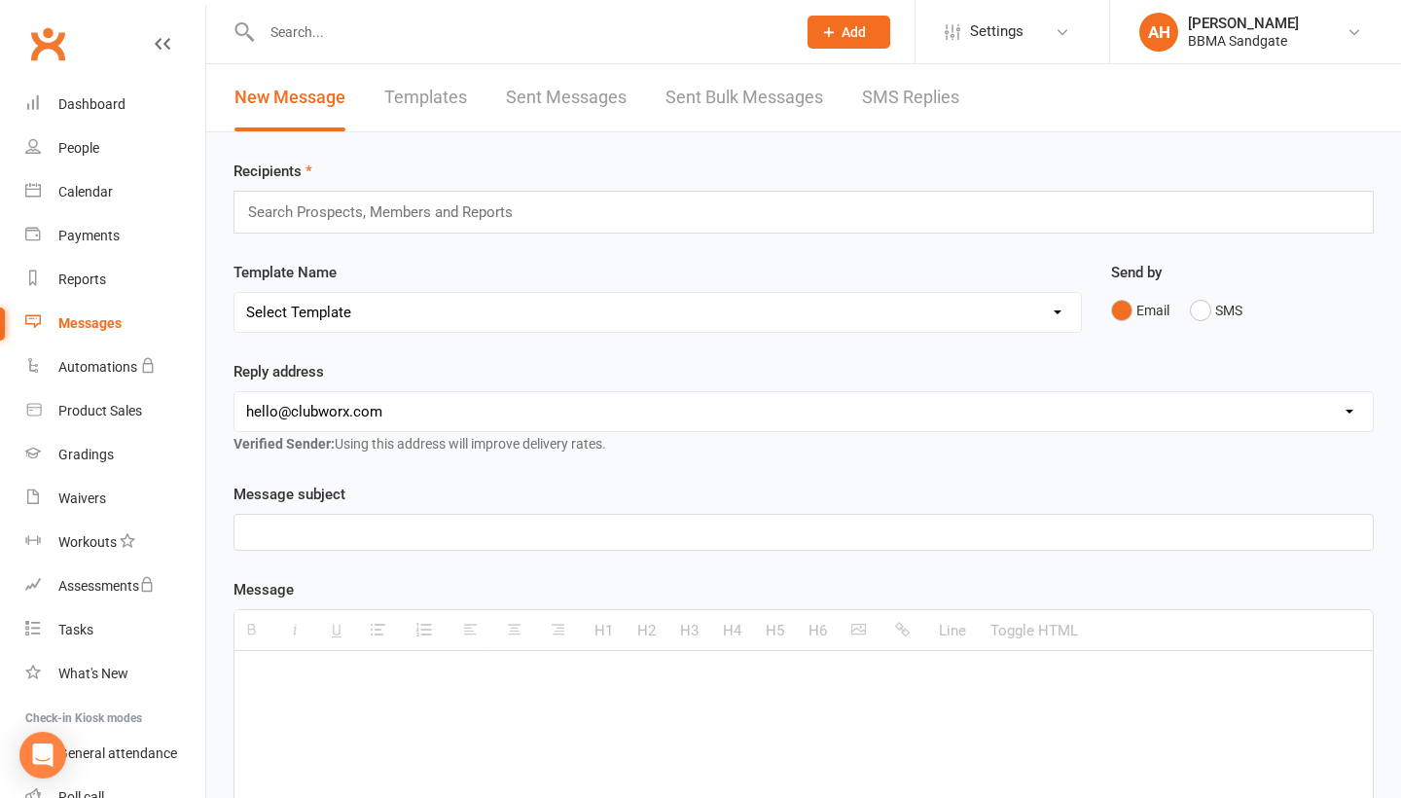
click at [933, 97] on link "SMS Replies" at bounding box center [910, 97] width 97 height 67
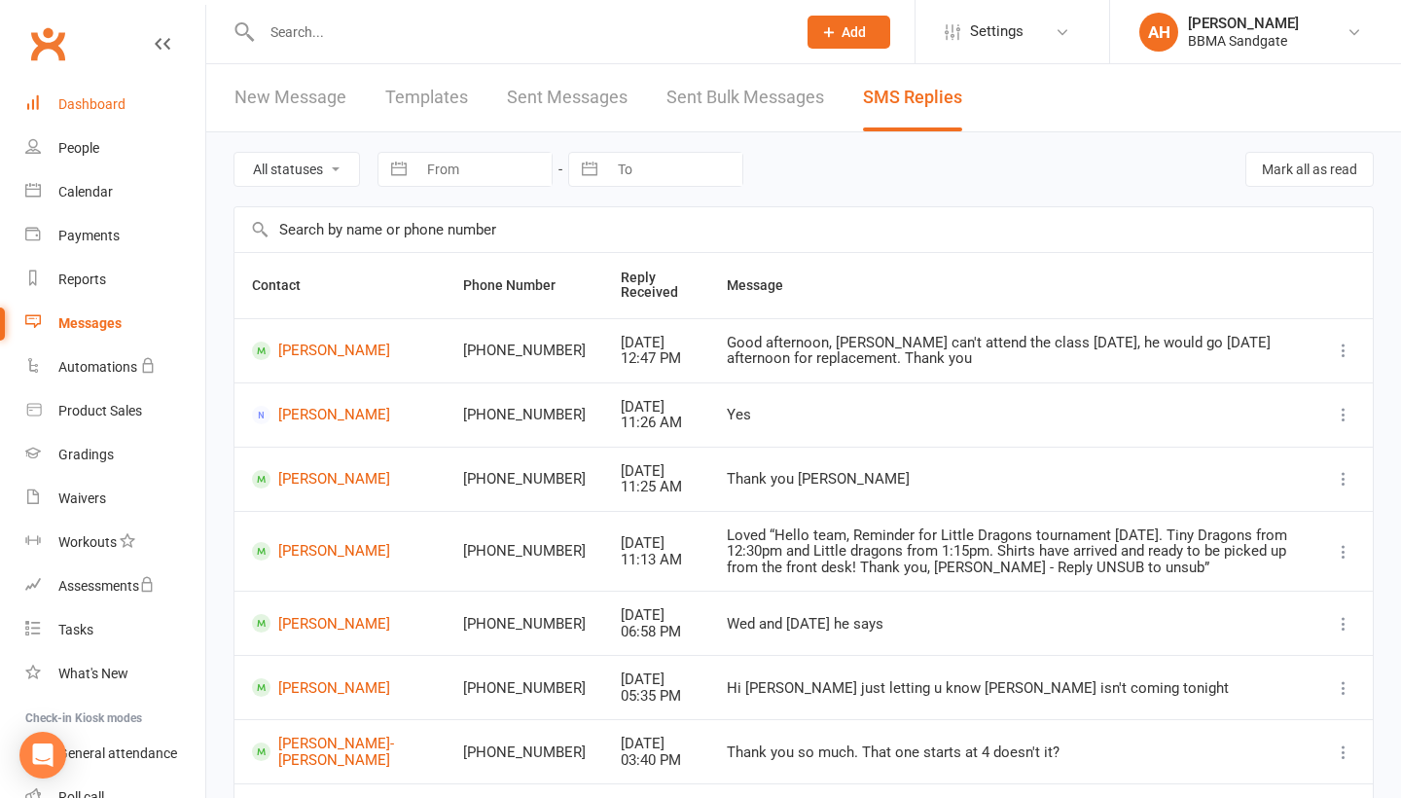
click at [179, 104] on link "Dashboard" at bounding box center [115, 105] width 180 height 44
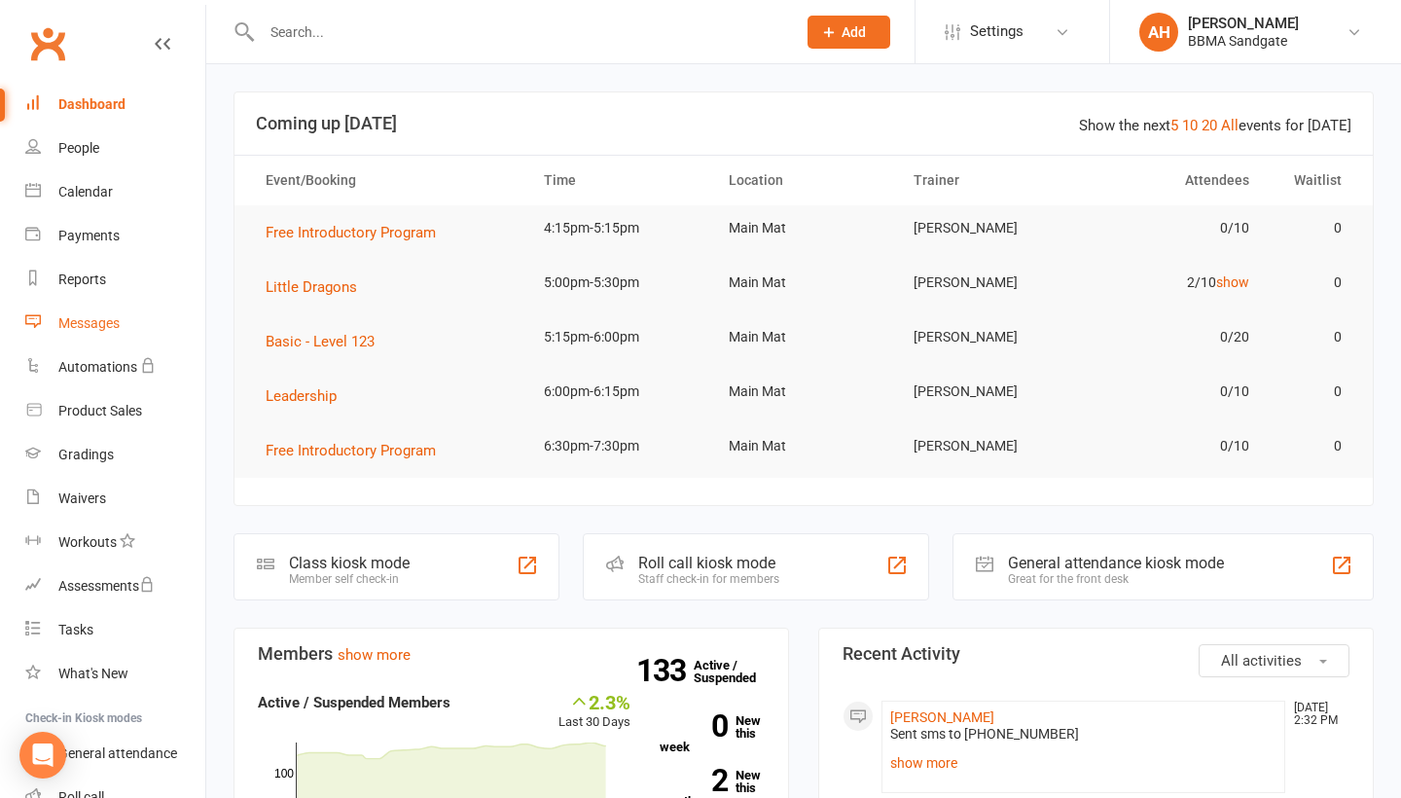
click at [122, 328] on link "Messages" at bounding box center [115, 324] width 180 height 44
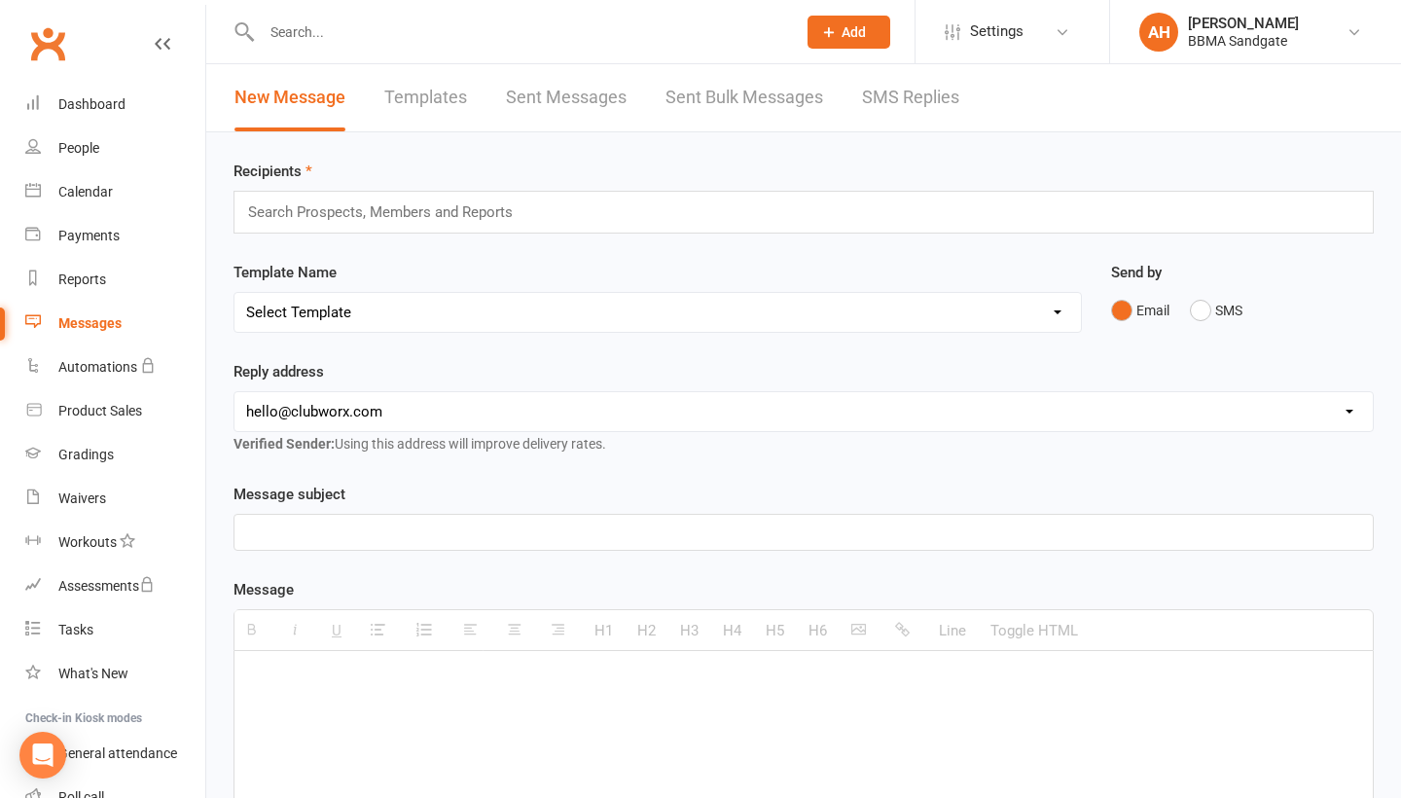
click at [897, 110] on link "SMS Replies" at bounding box center [910, 97] width 97 height 67
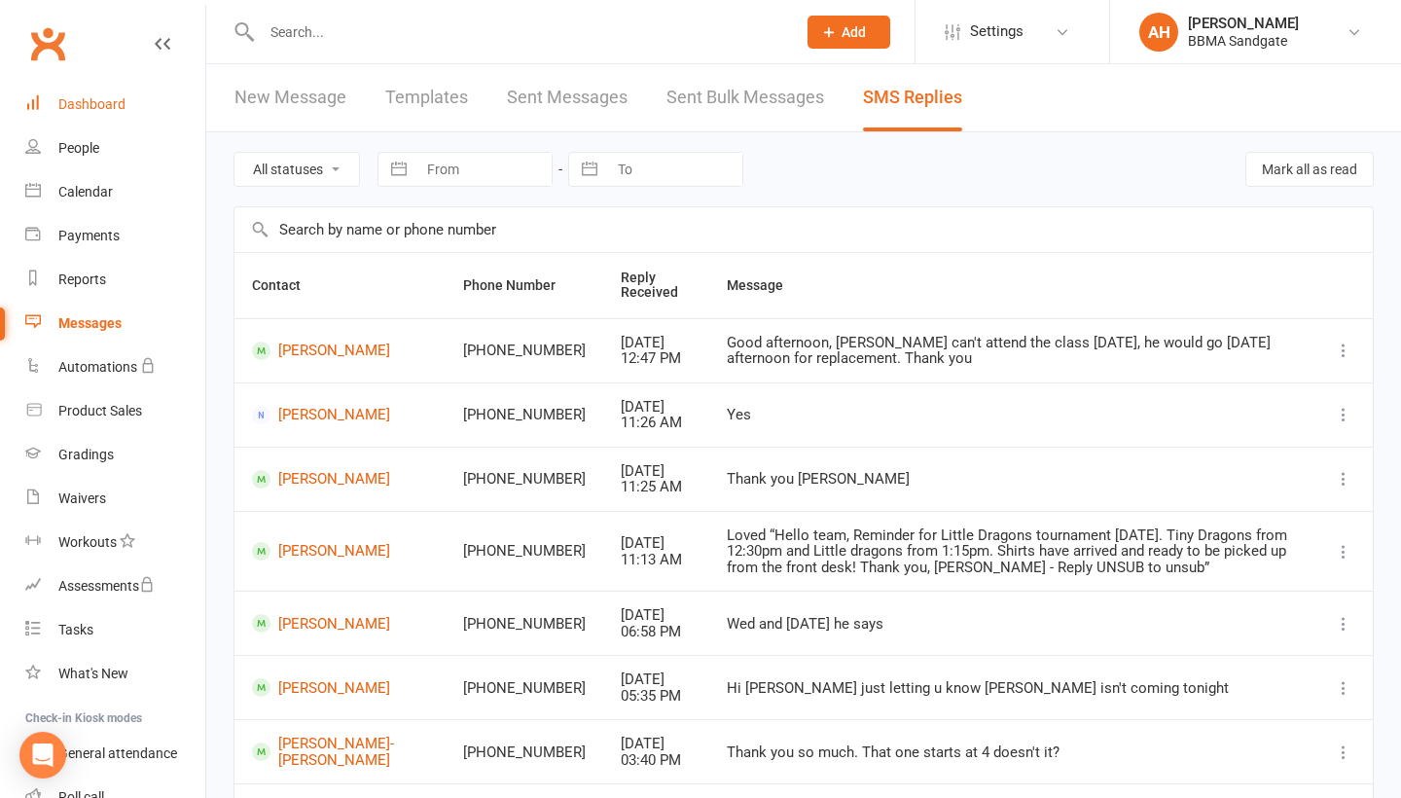
click at [115, 119] on link "Dashboard" at bounding box center [115, 105] width 180 height 44
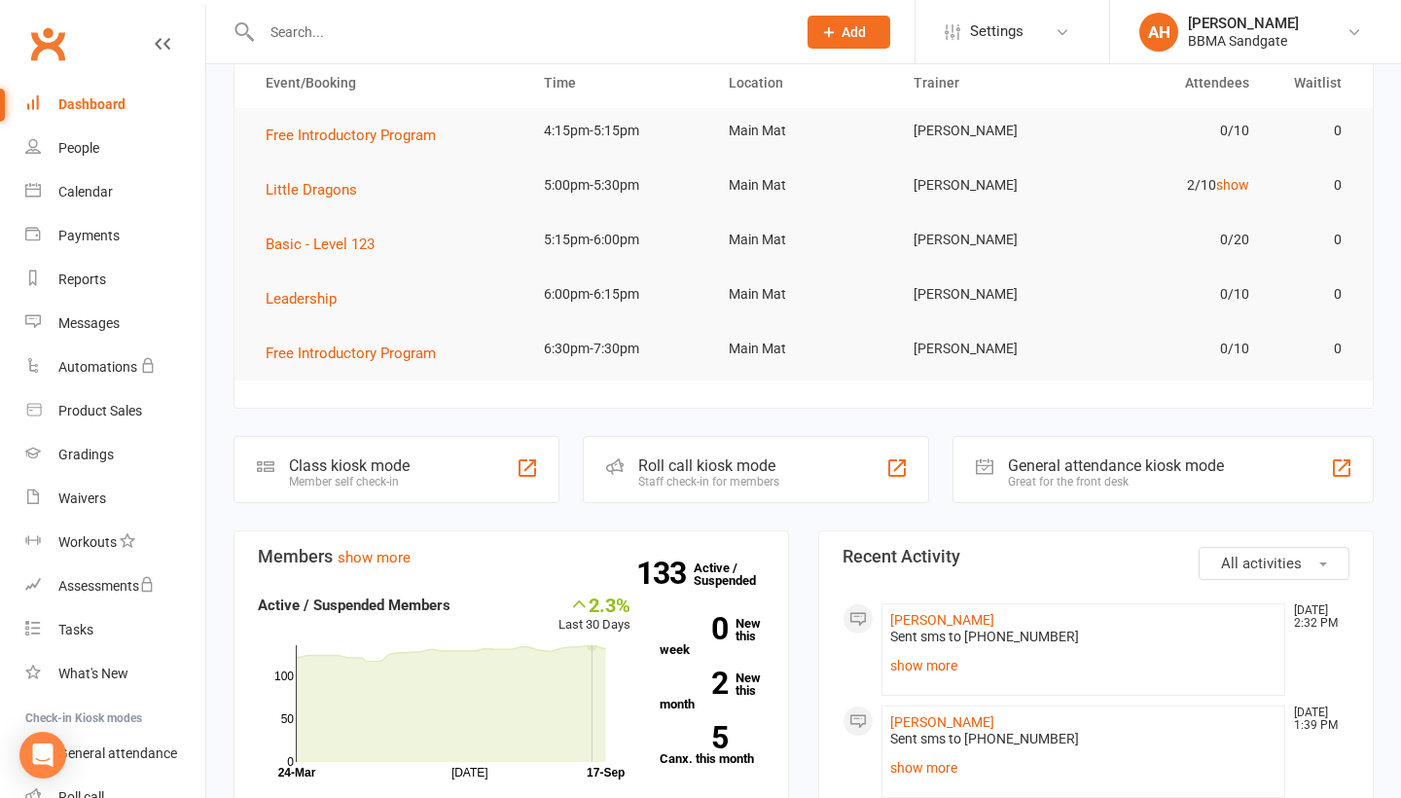
scroll to position [54, 0]
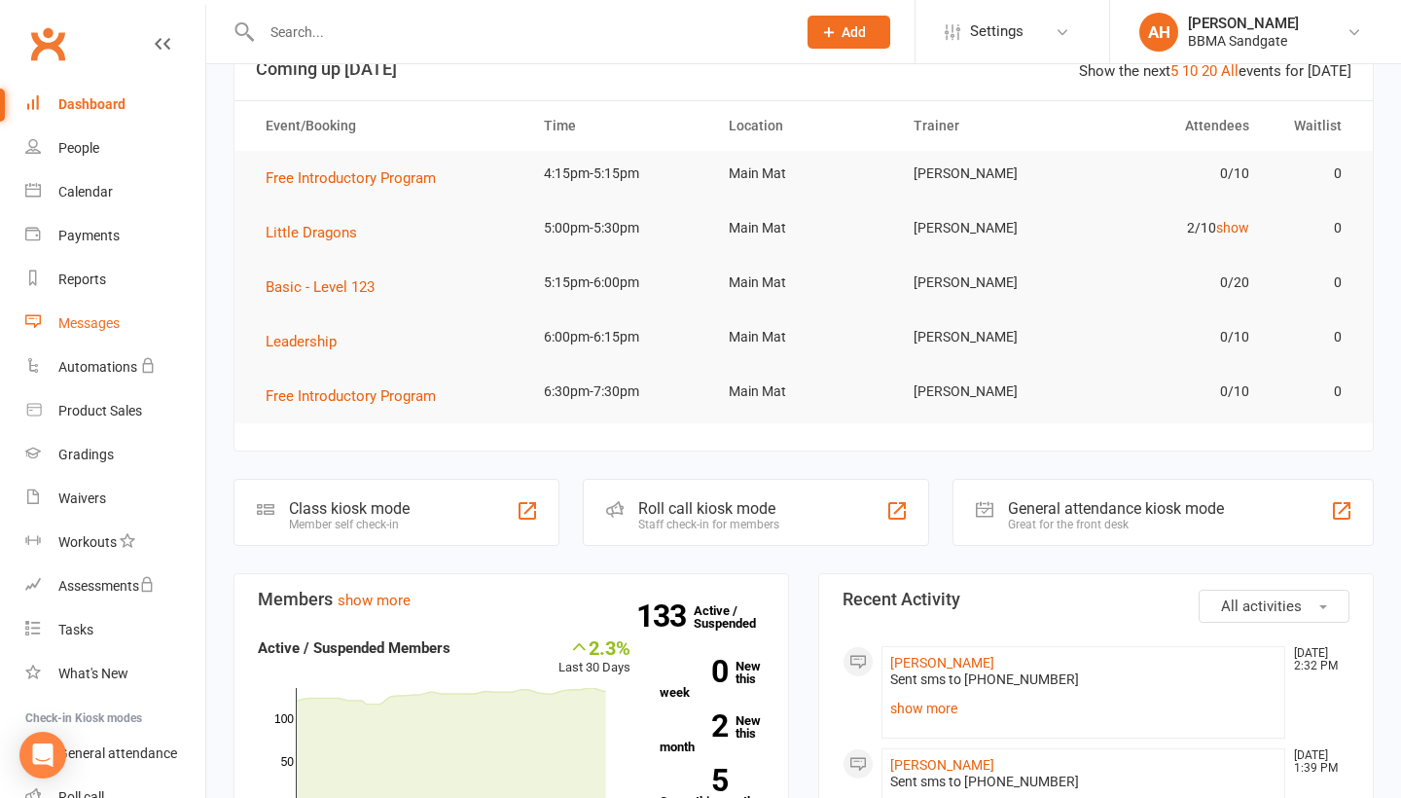
click at [135, 332] on link "Messages" at bounding box center [115, 324] width 180 height 44
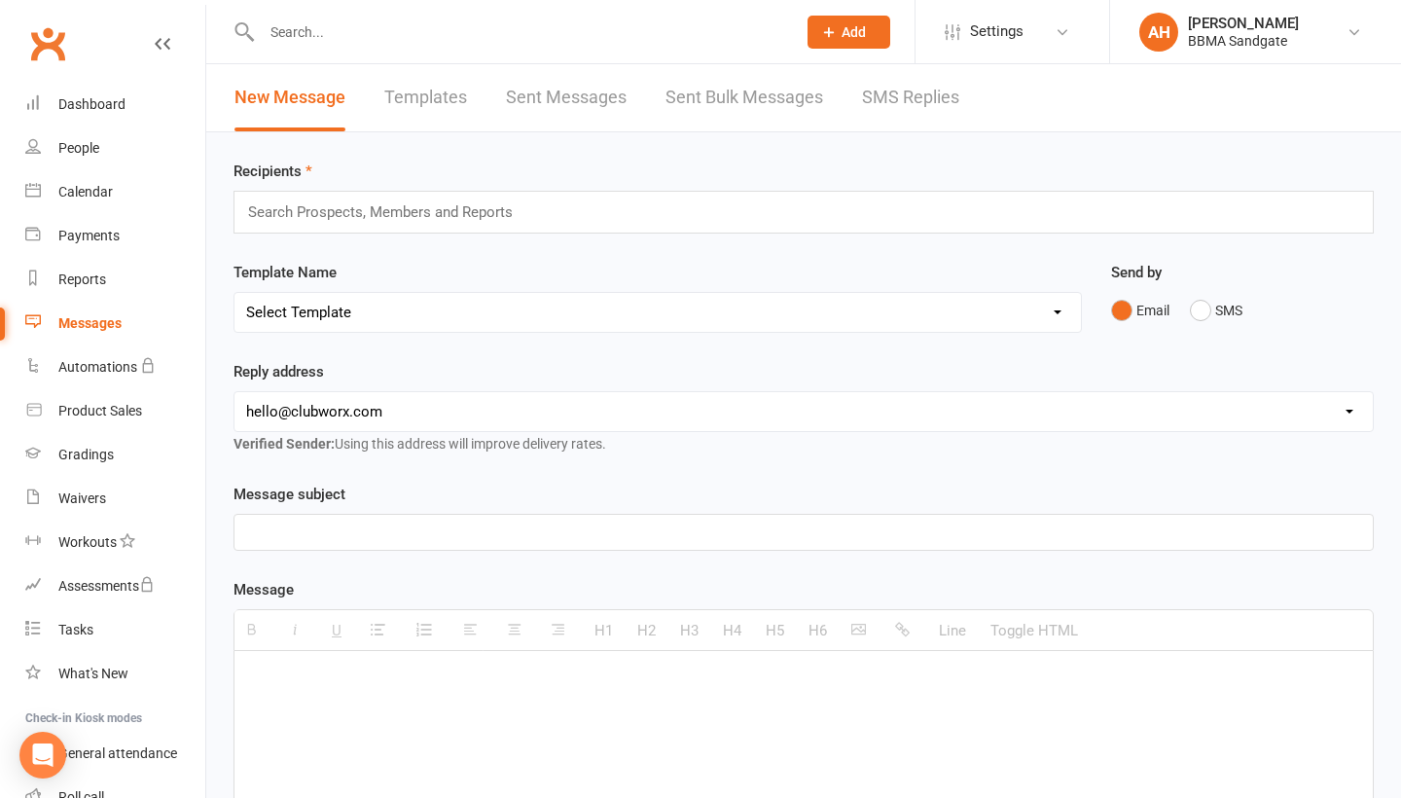
click at [936, 100] on link "SMS Replies" at bounding box center [910, 97] width 97 height 67
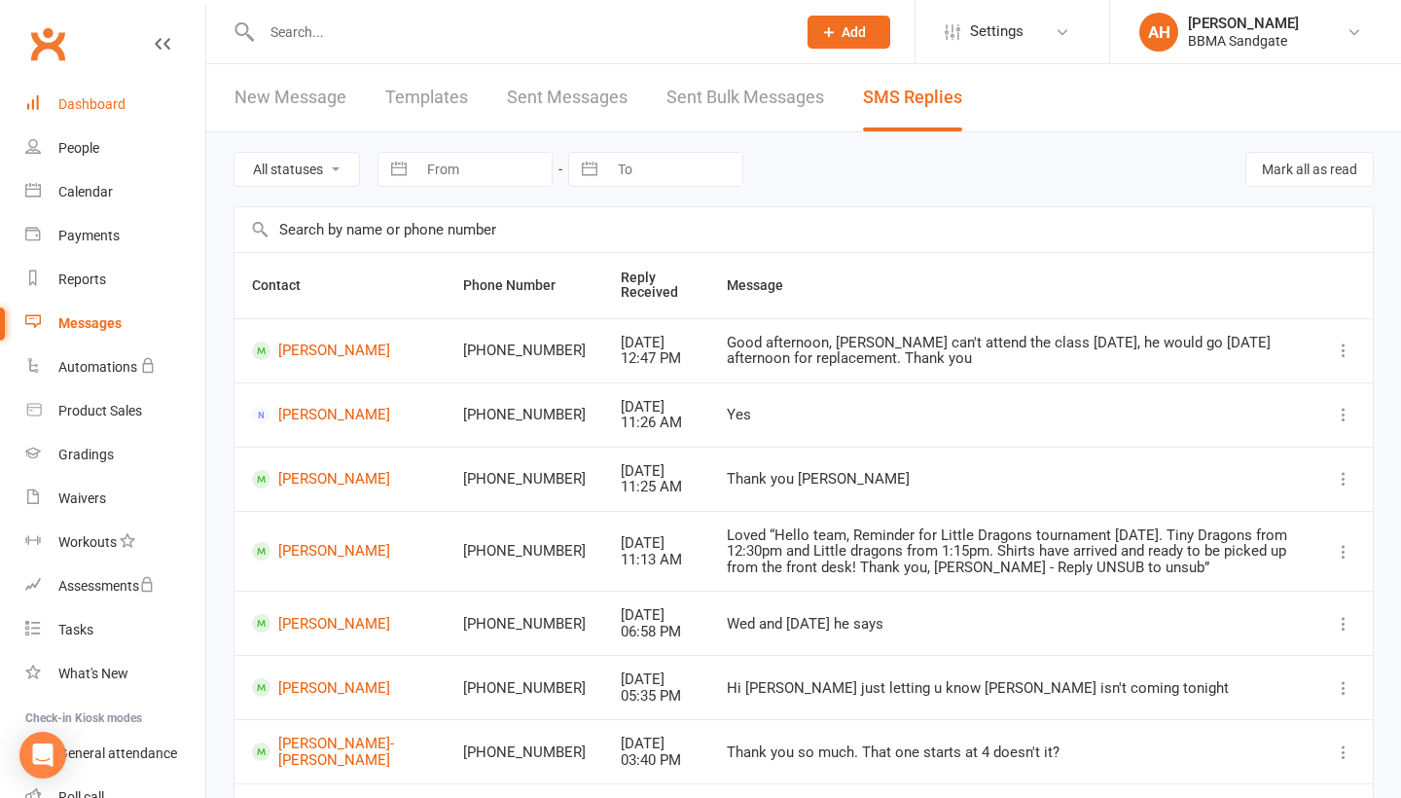
click at [160, 95] on link "Dashboard" at bounding box center [115, 105] width 180 height 44
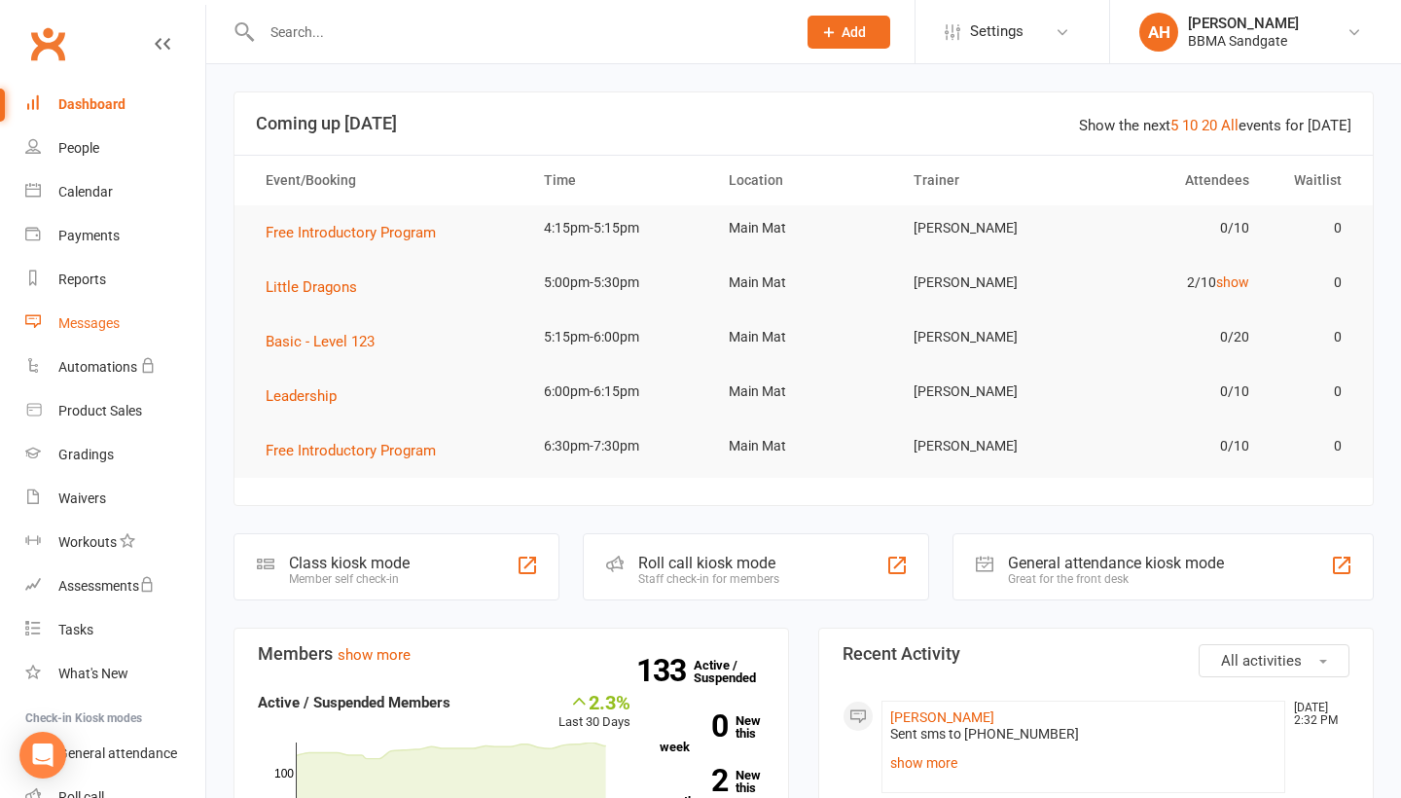
click at [129, 325] on link "Messages" at bounding box center [115, 324] width 180 height 44
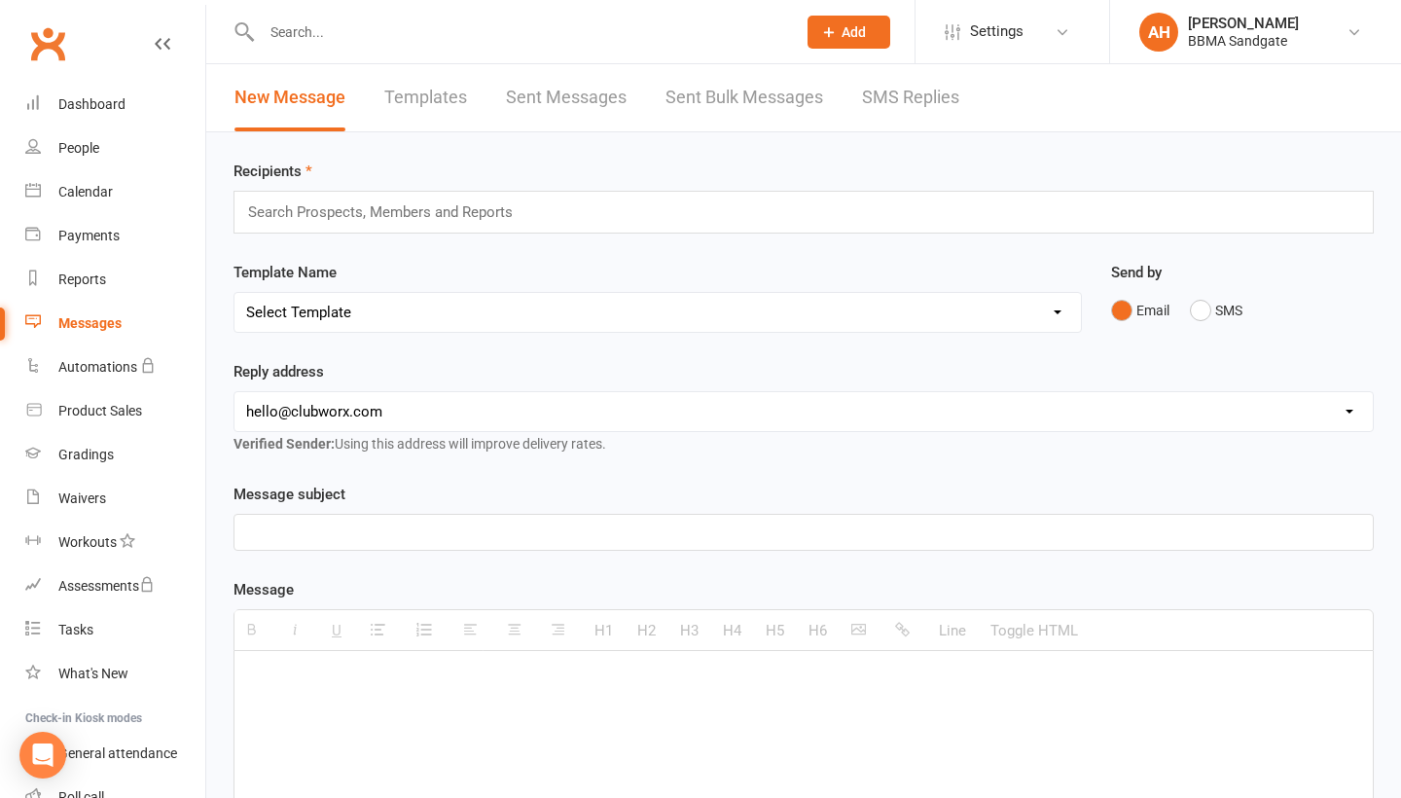
click at [942, 100] on link "SMS Replies" at bounding box center [910, 97] width 97 height 67
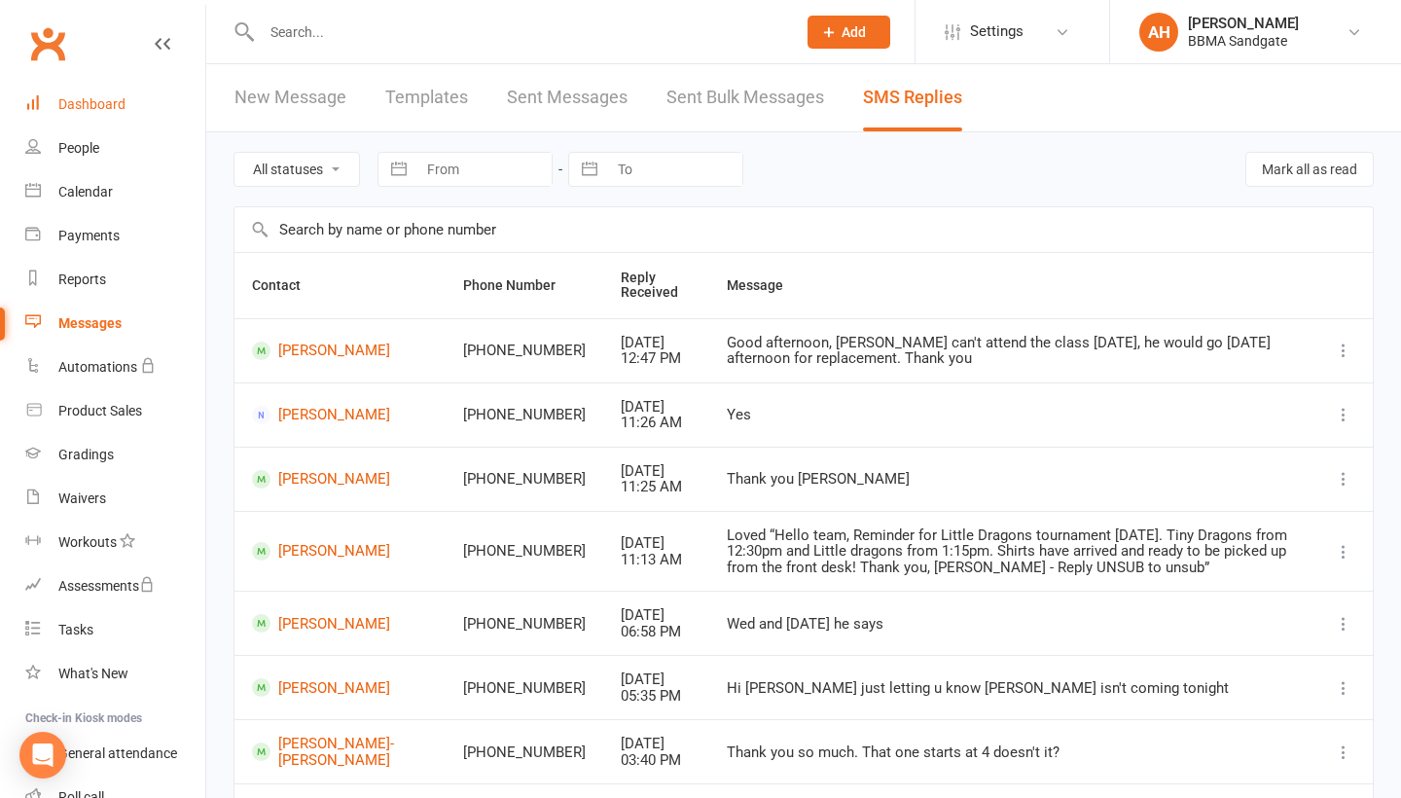
click at [131, 117] on link "Dashboard" at bounding box center [115, 105] width 180 height 44
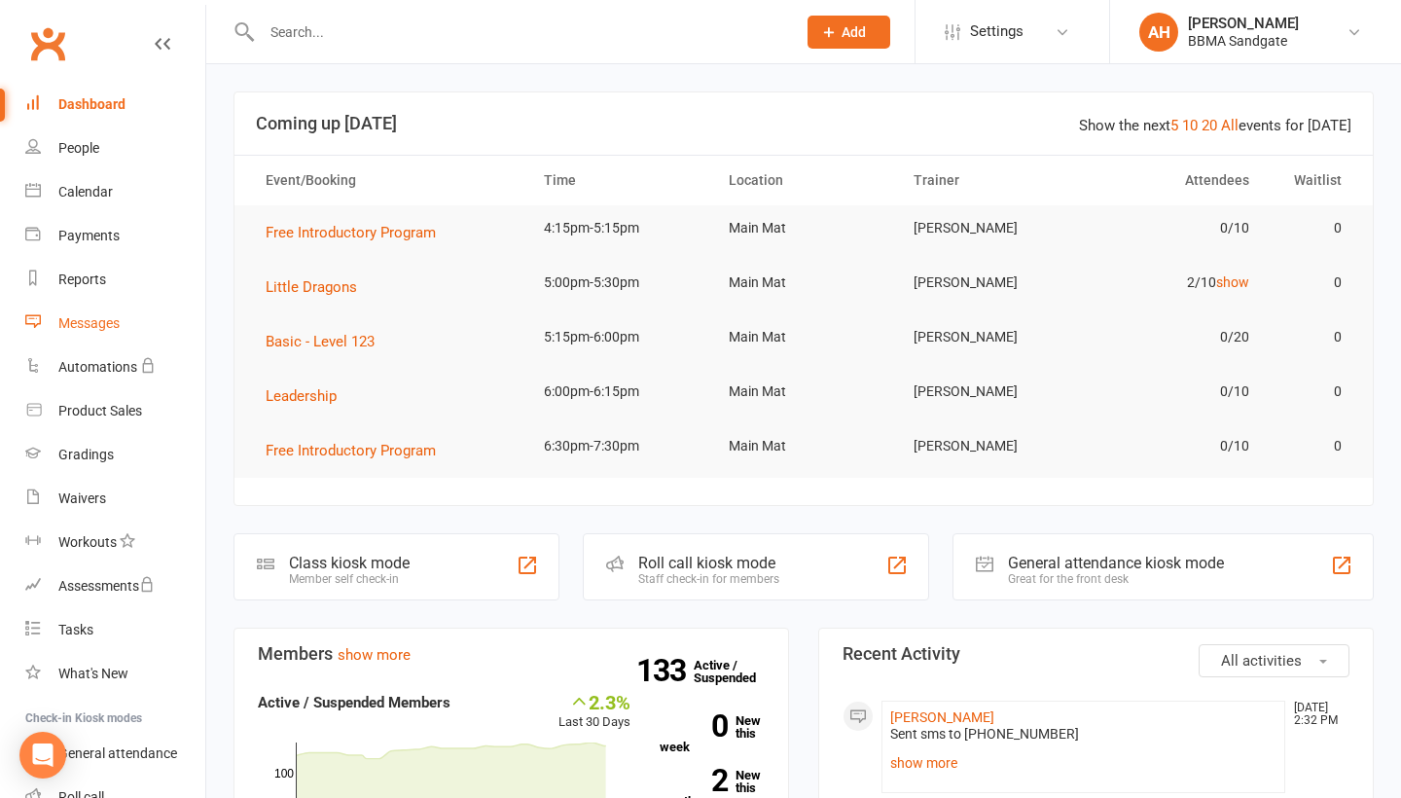
click at [124, 313] on link "Messages" at bounding box center [115, 324] width 180 height 44
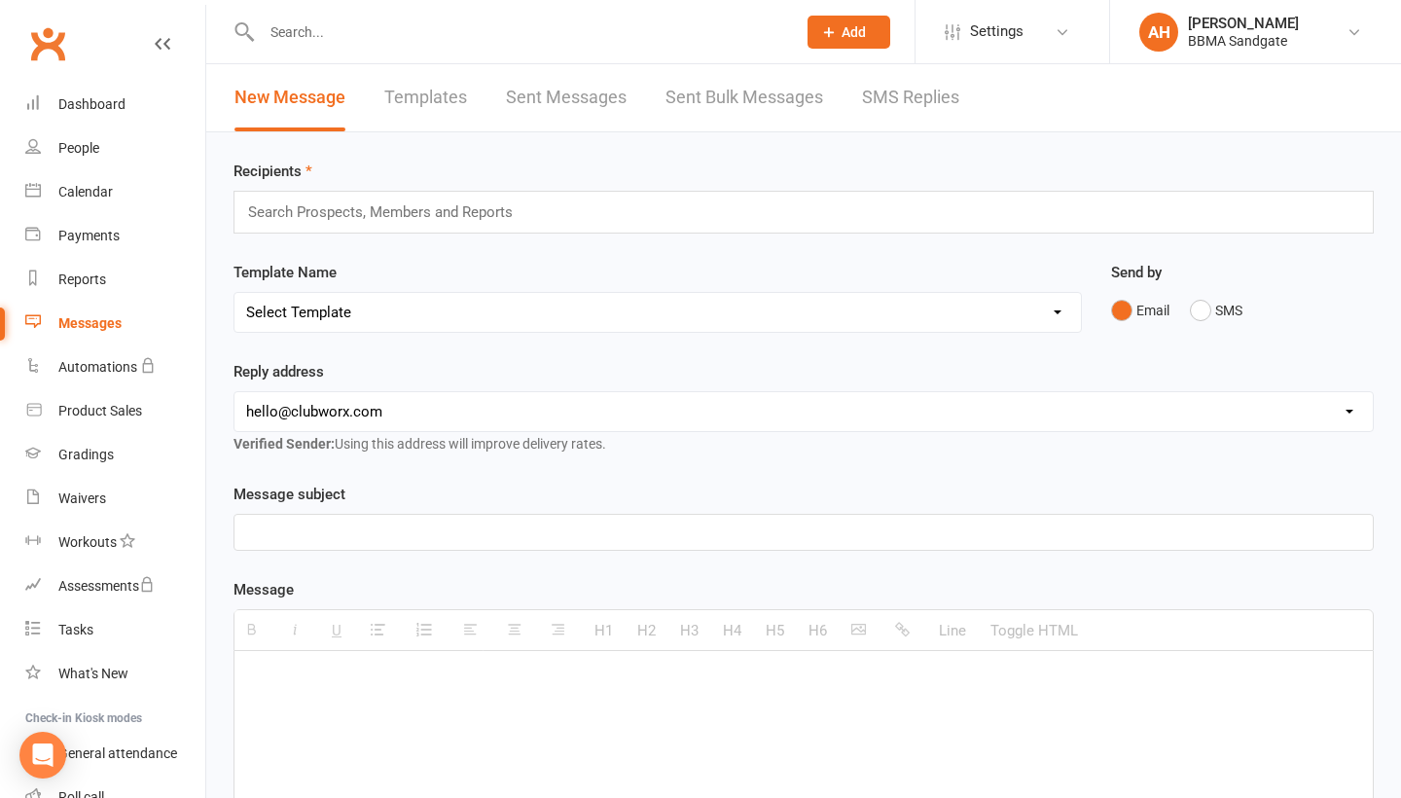
click at [944, 104] on link "SMS Replies" at bounding box center [910, 97] width 97 height 67
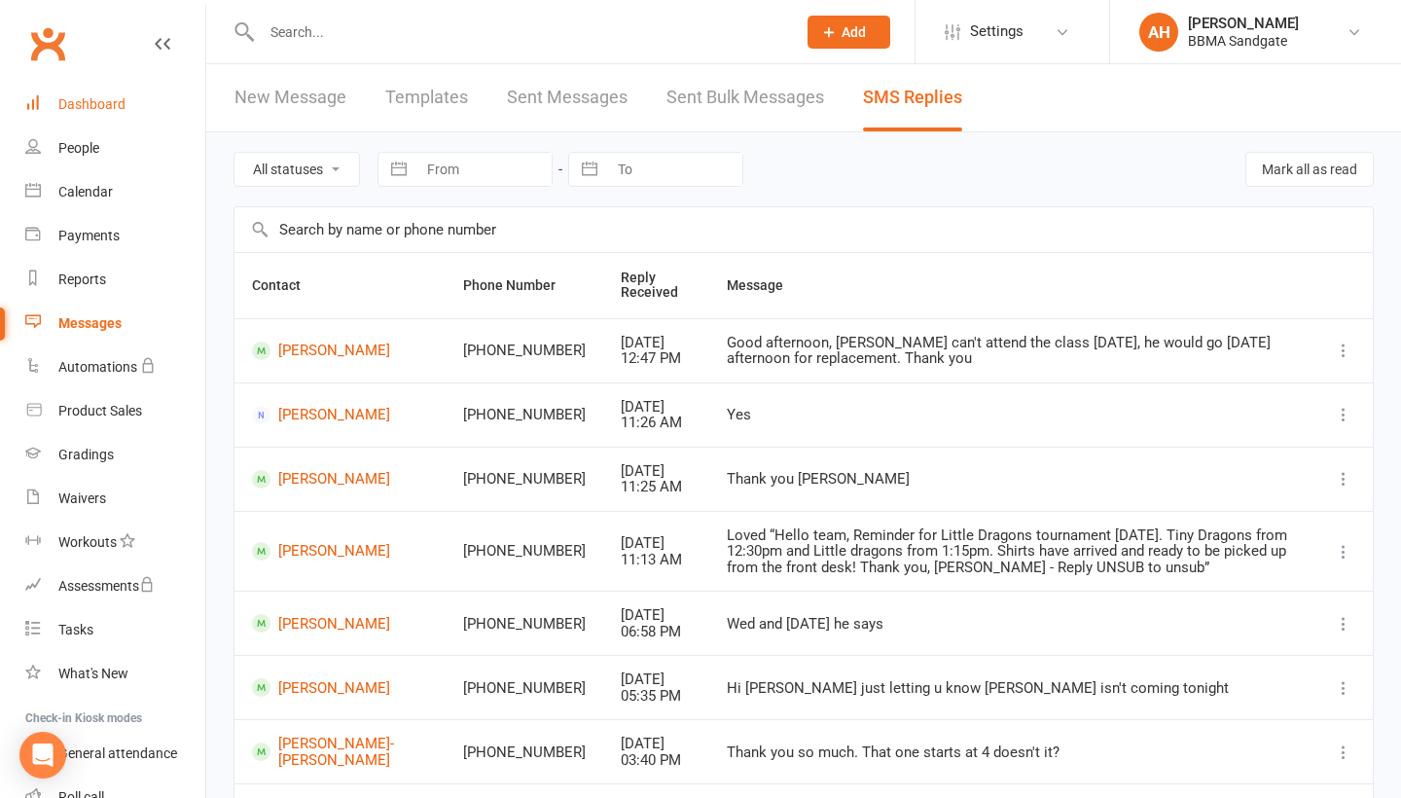
click at [166, 115] on link "Dashboard" at bounding box center [115, 105] width 180 height 44
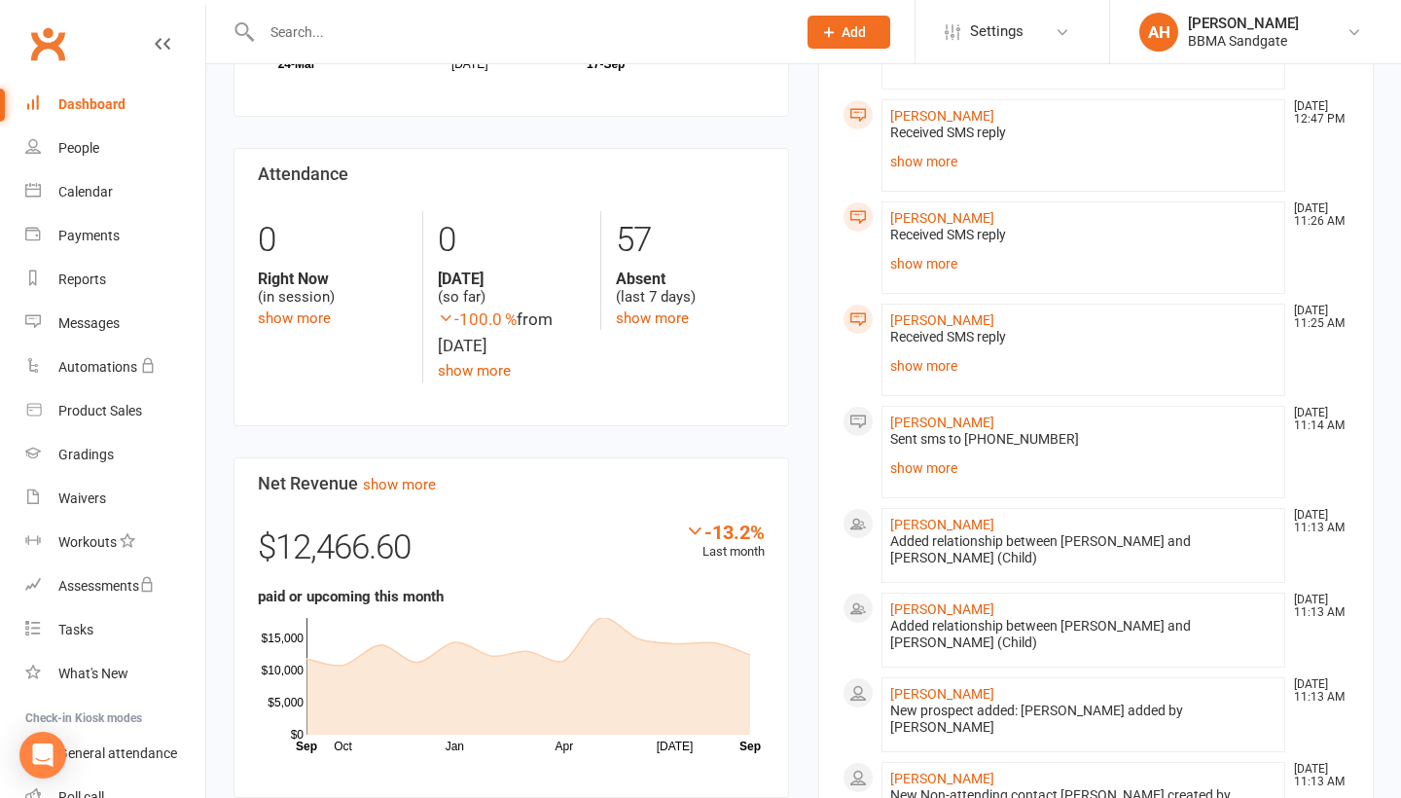
scroll to position [806, 0]
click at [656, 326] on link "show more" at bounding box center [652, 318] width 73 height 18
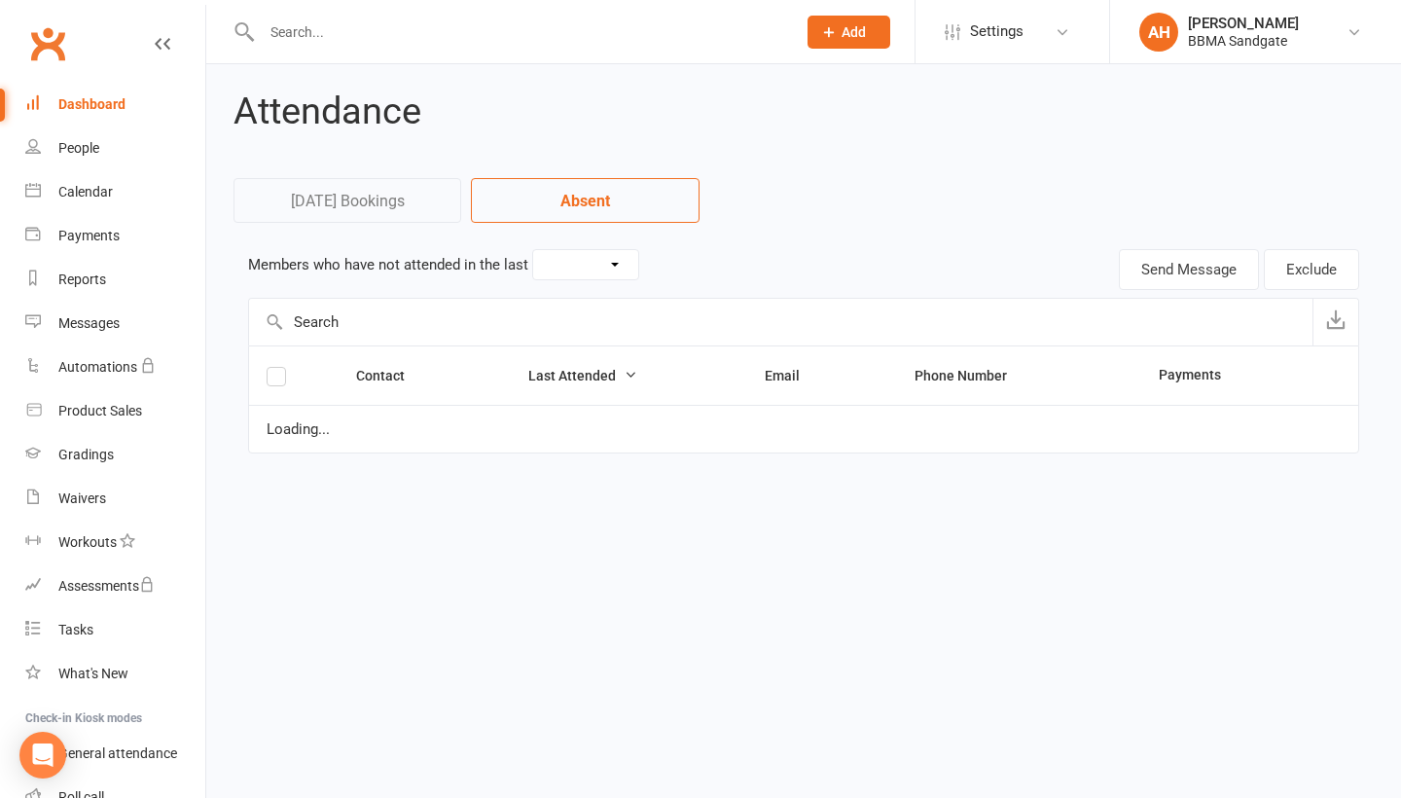
select select "7"
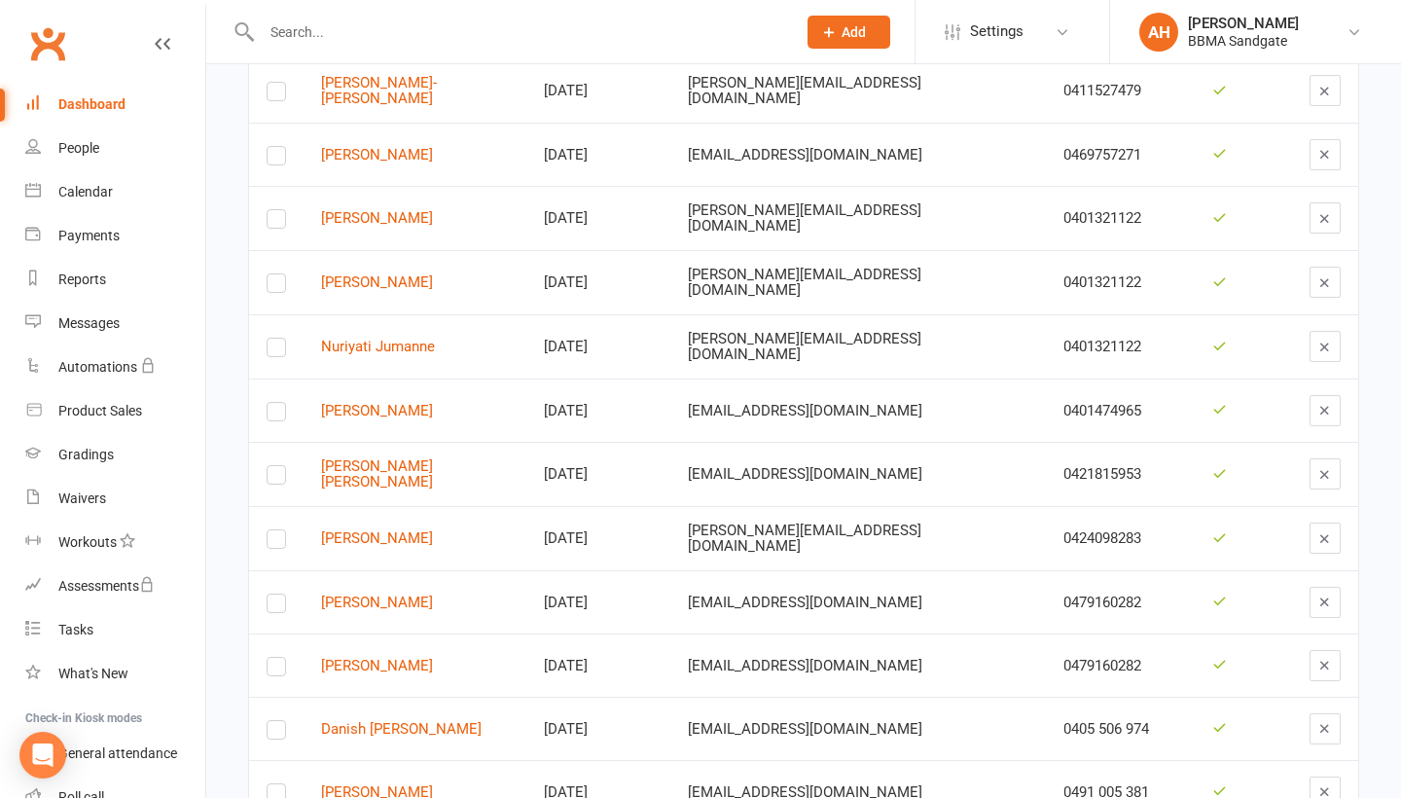
scroll to position [1053, 0]
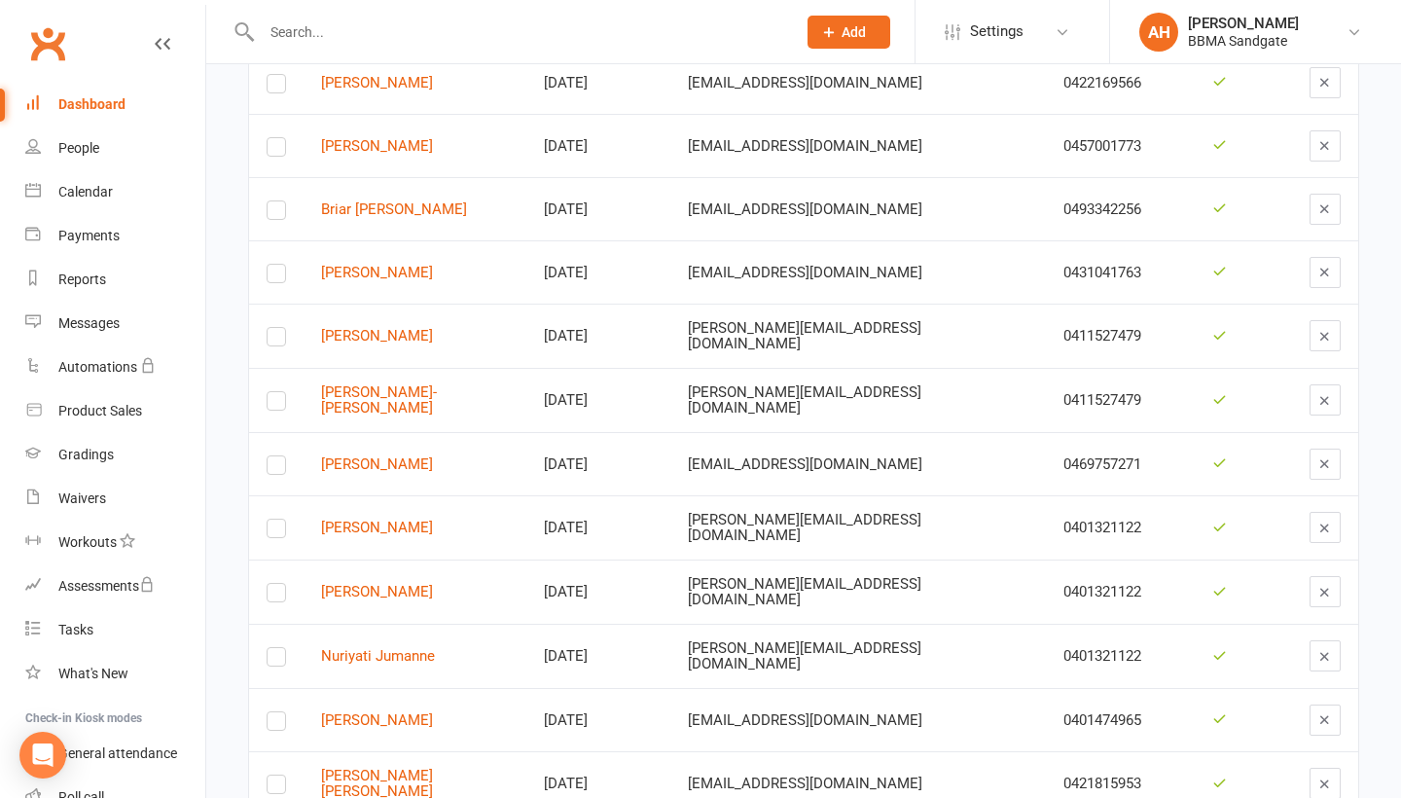
click at [127, 101] on link "Dashboard" at bounding box center [115, 105] width 180 height 44
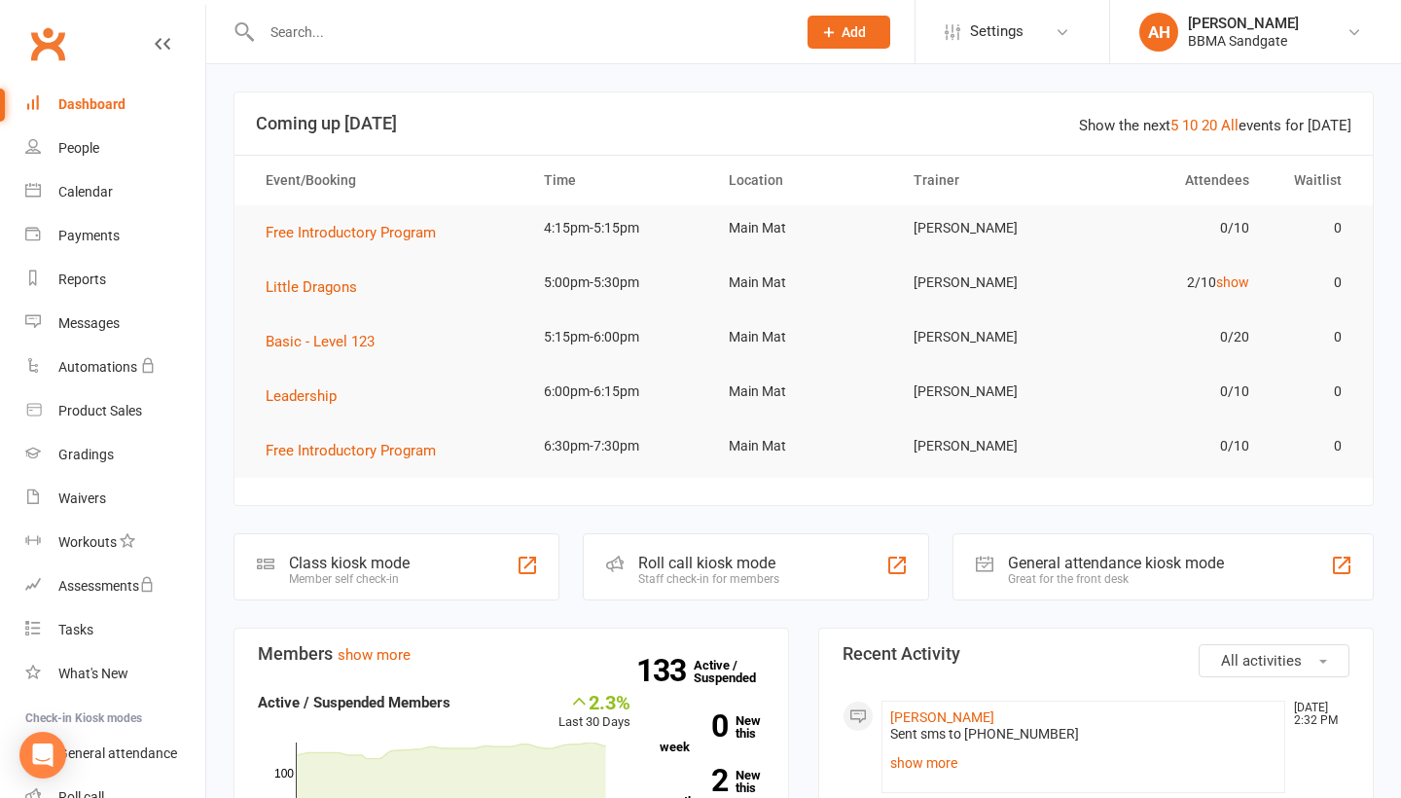
click at [341, 45] on input "text" at bounding box center [519, 31] width 526 height 27
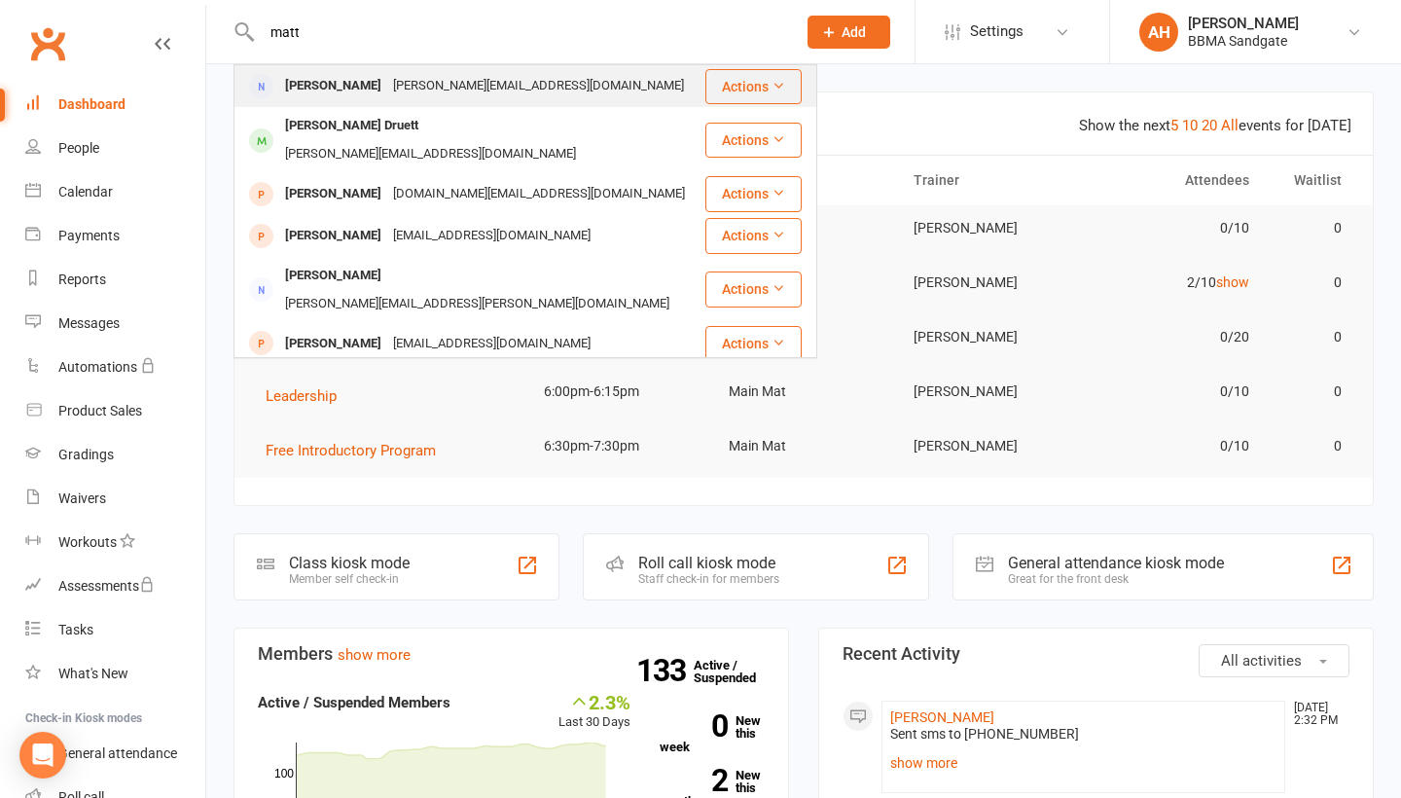
type input "matt"
click at [344, 89] on div "[PERSON_NAME]" at bounding box center [333, 86] width 108 height 28
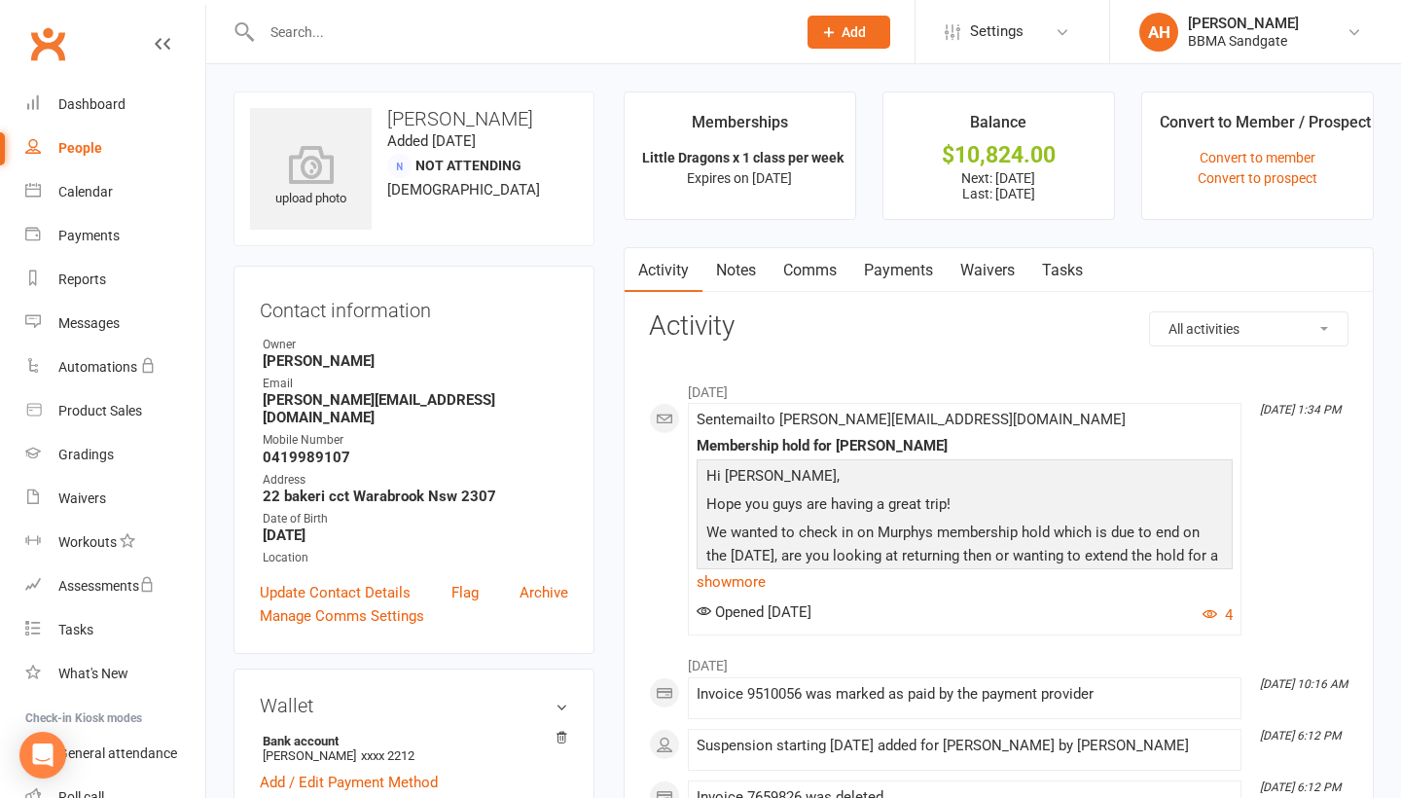
click at [895, 270] on link "Payments" at bounding box center [898, 270] width 96 height 45
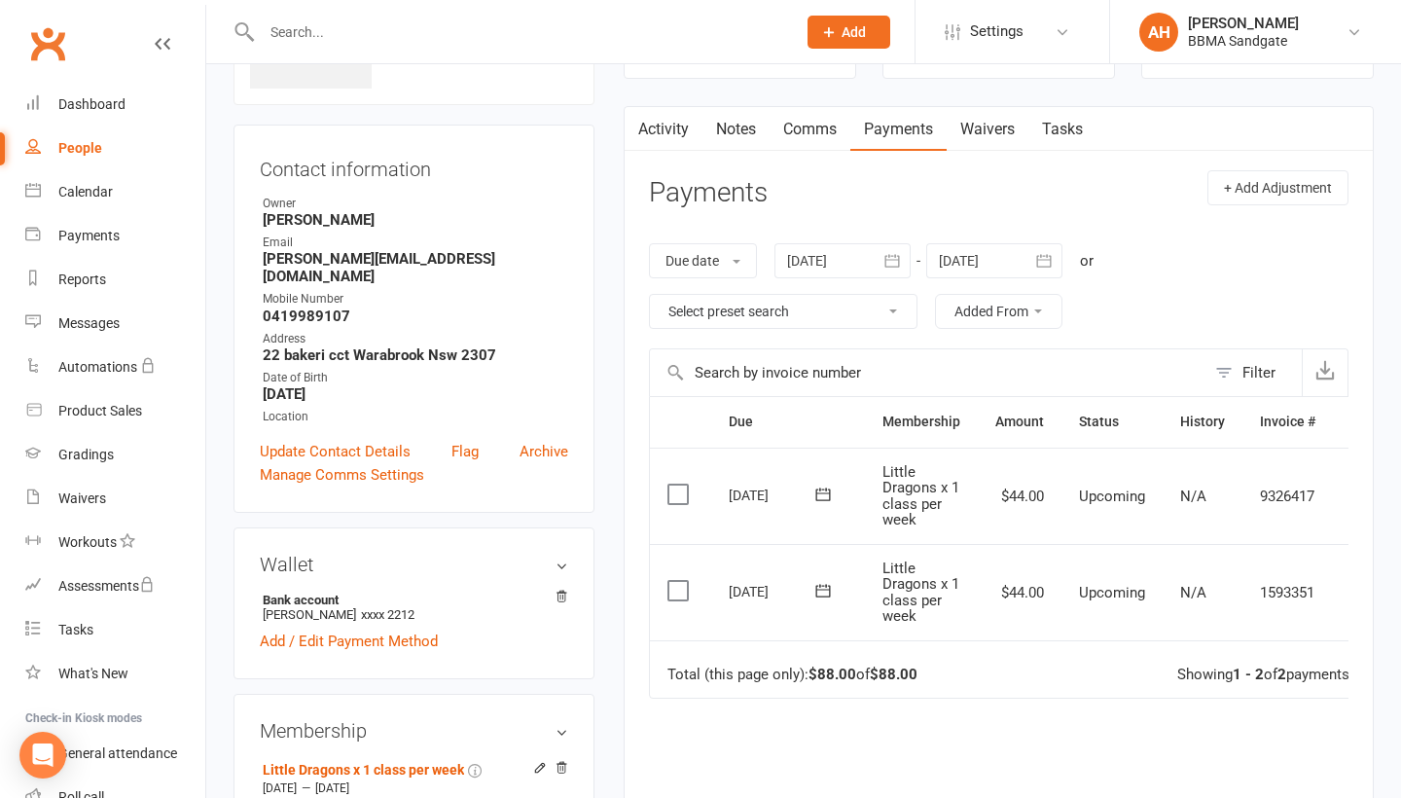
scroll to position [124, 0]
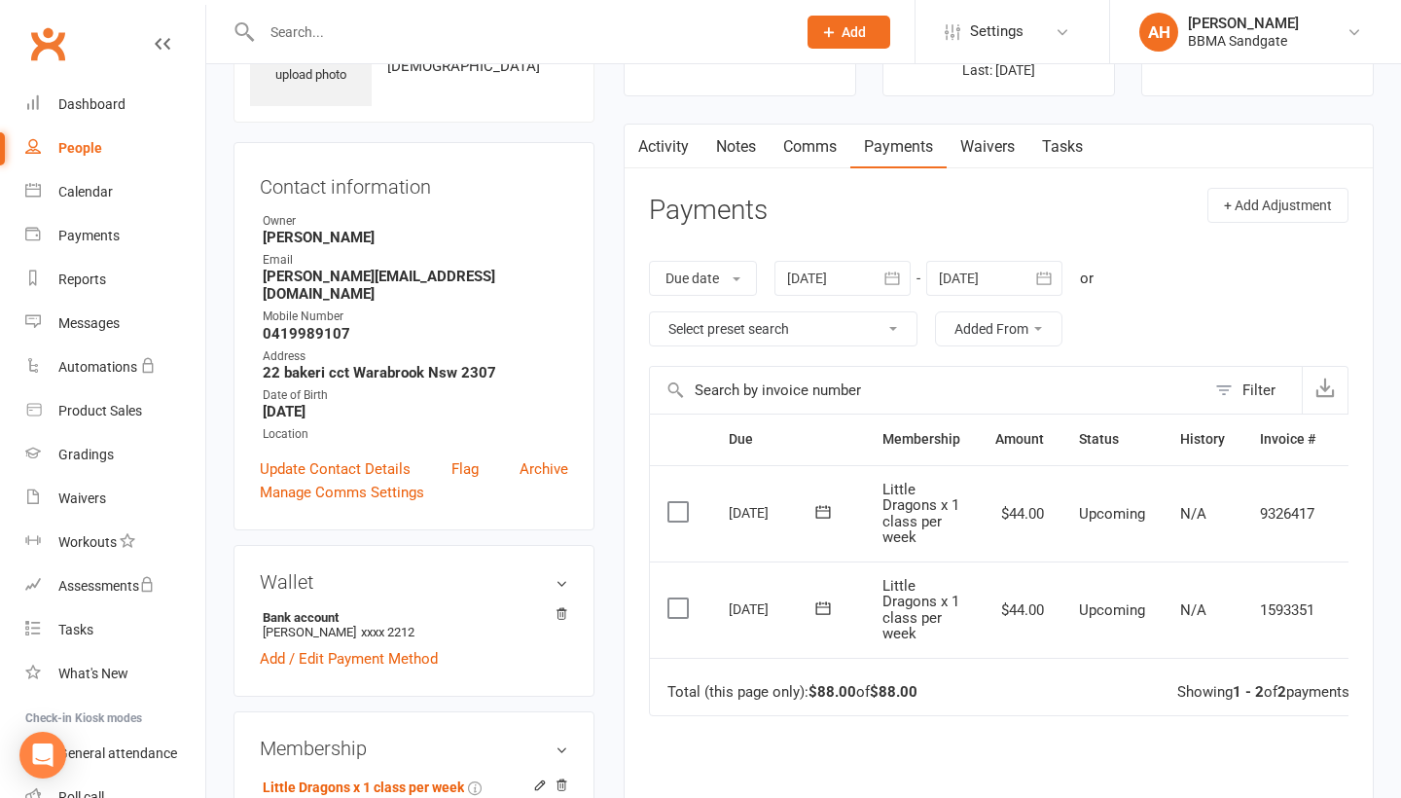
click at [819, 167] on link "Comms" at bounding box center [810, 147] width 81 height 45
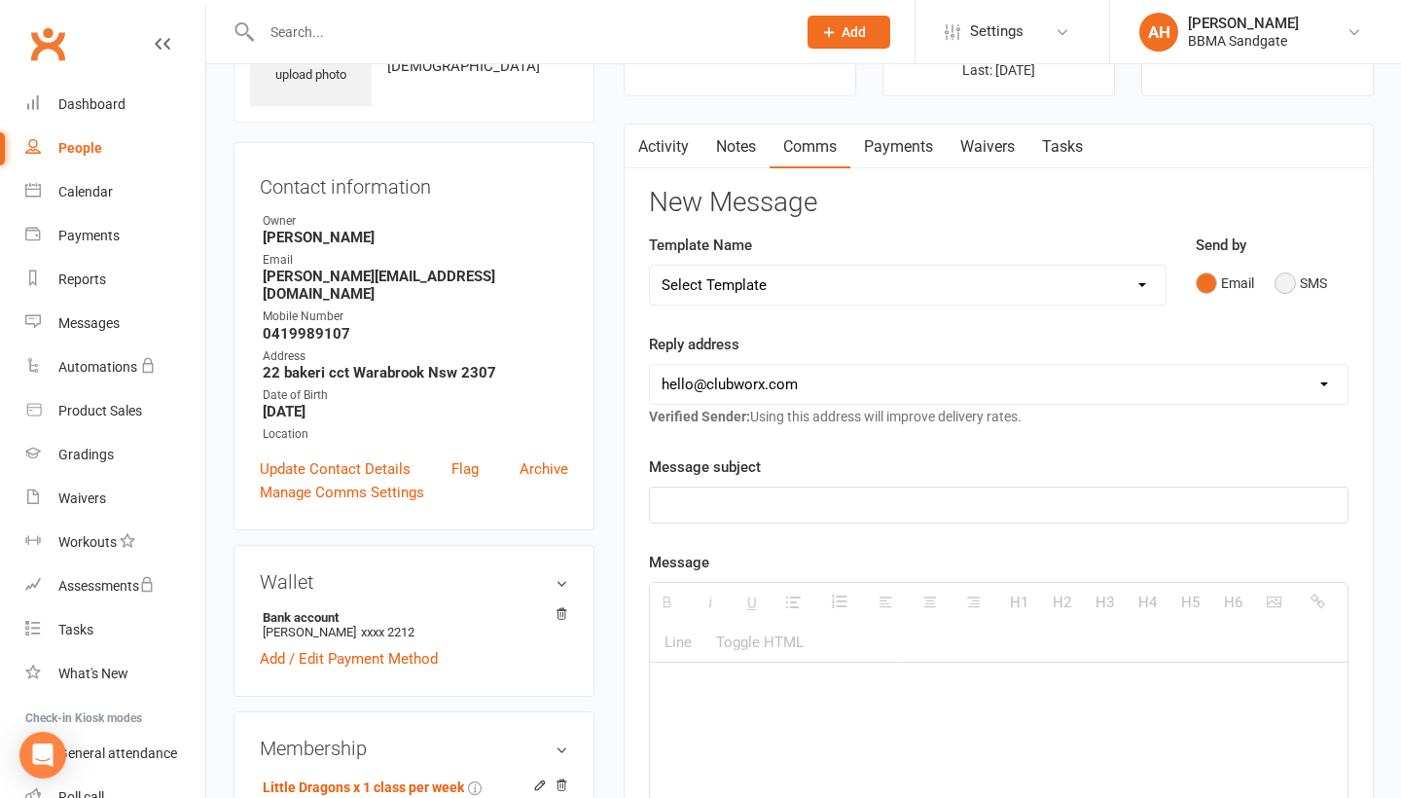
click at [1286, 273] on button "SMS" at bounding box center [1301, 283] width 53 height 37
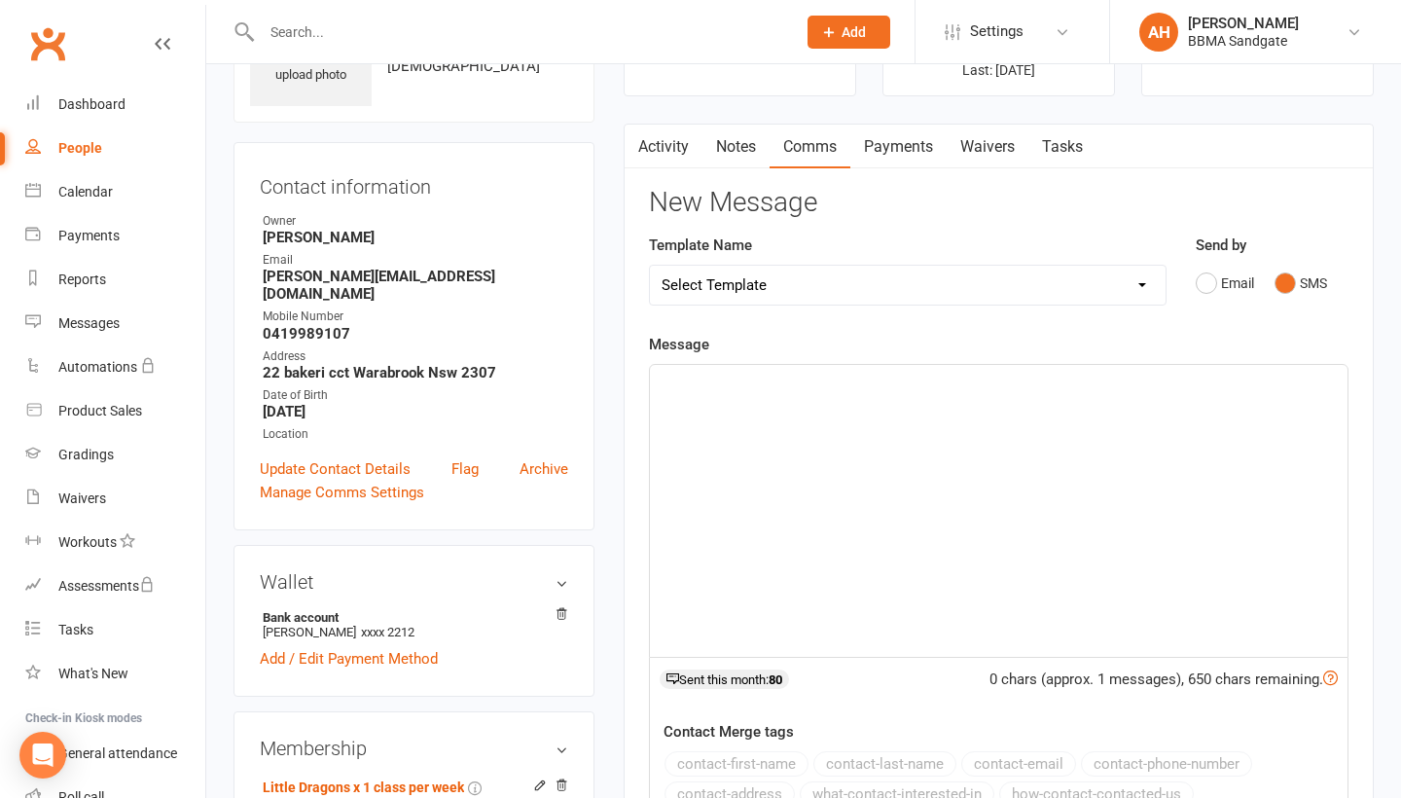
click at [972, 628] on div at bounding box center [999, 511] width 698 height 292
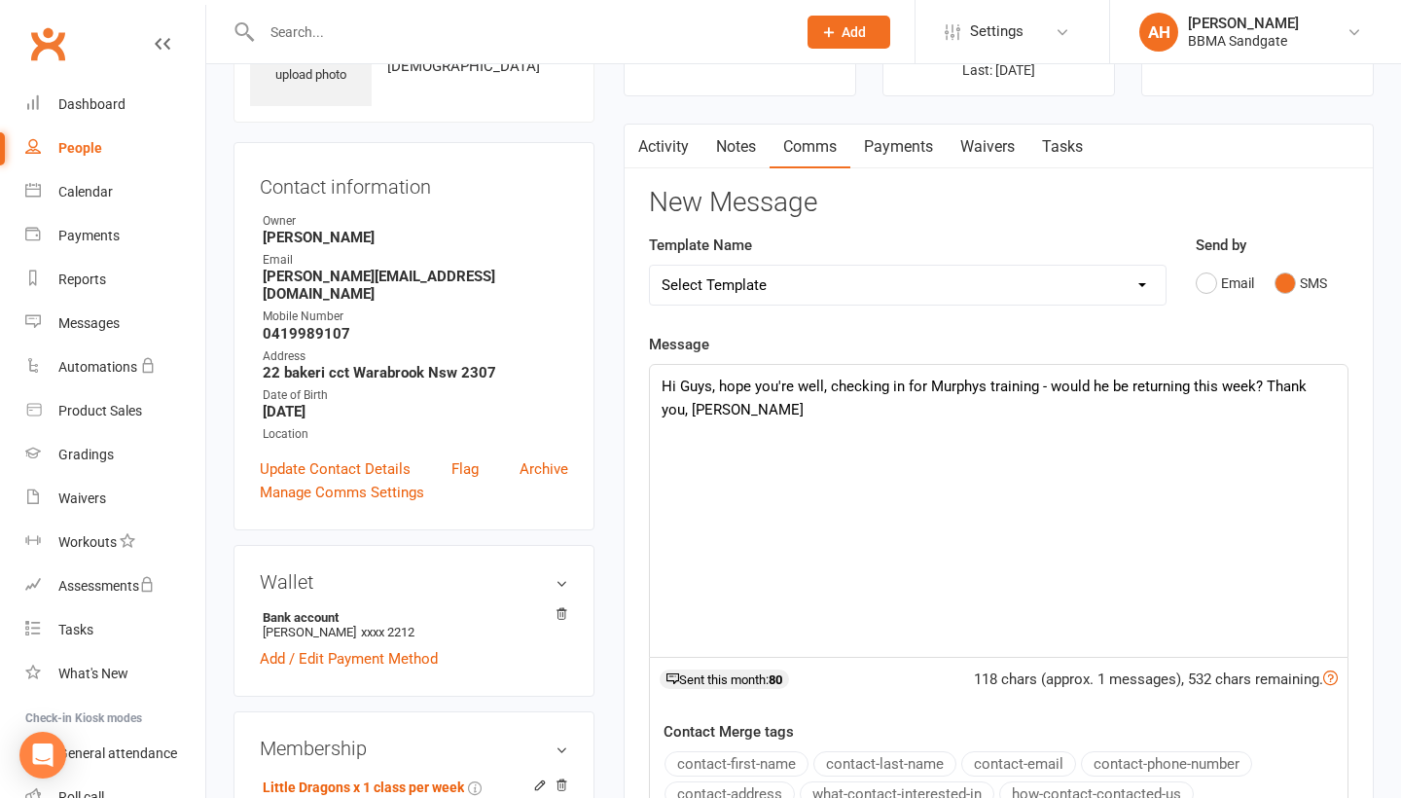
click at [1260, 398] on p "Hi Guys, hope you're well, checking in for Murphys training - would he be retur…" at bounding box center [999, 398] width 674 height 47
click at [1242, 413] on p "Hi Guys, hope you're well, checking in for Murphys training - would he be retur…" at bounding box center [999, 398] width 674 height 47
click at [1268, 392] on p "Hi Guys, hope you're well, checking in for Murphys training - would he be retur…" at bounding box center [999, 398] width 674 height 47
click at [1255, 409] on p "Hi Guys, hope you're well, checking in for Murphys training - would he be retur…" at bounding box center [999, 398] width 674 height 47
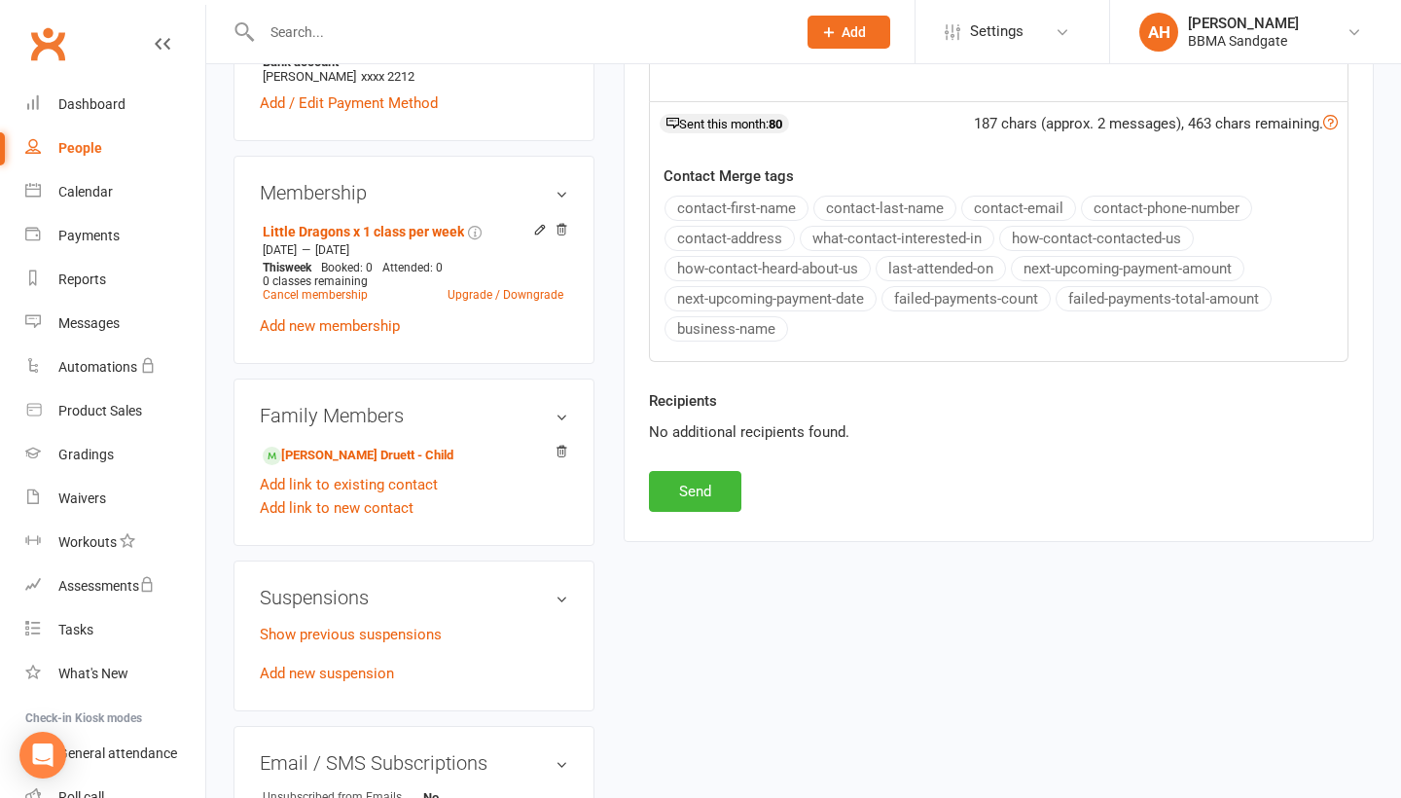
scroll to position [705, 0]
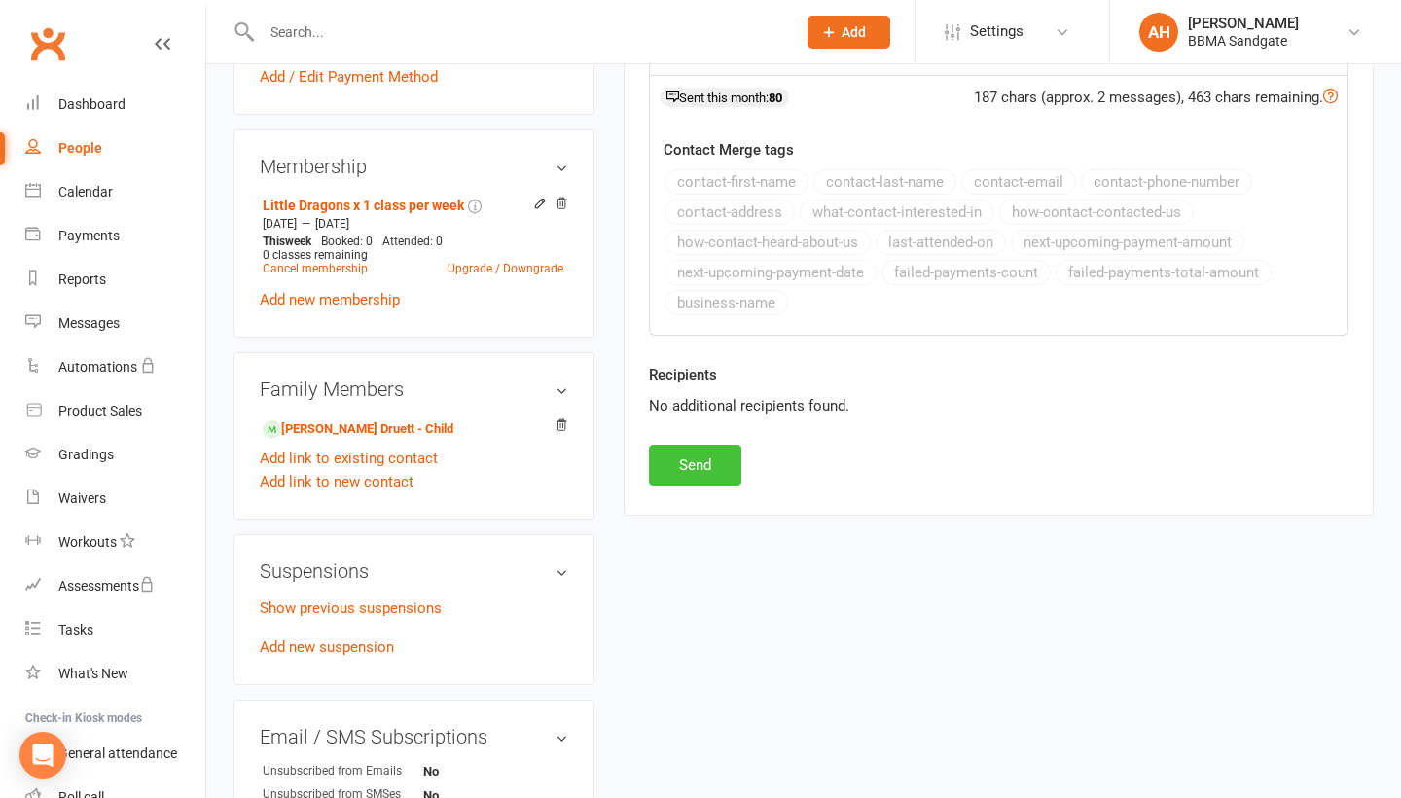
click at [694, 482] on button "Send" at bounding box center [695, 465] width 92 height 41
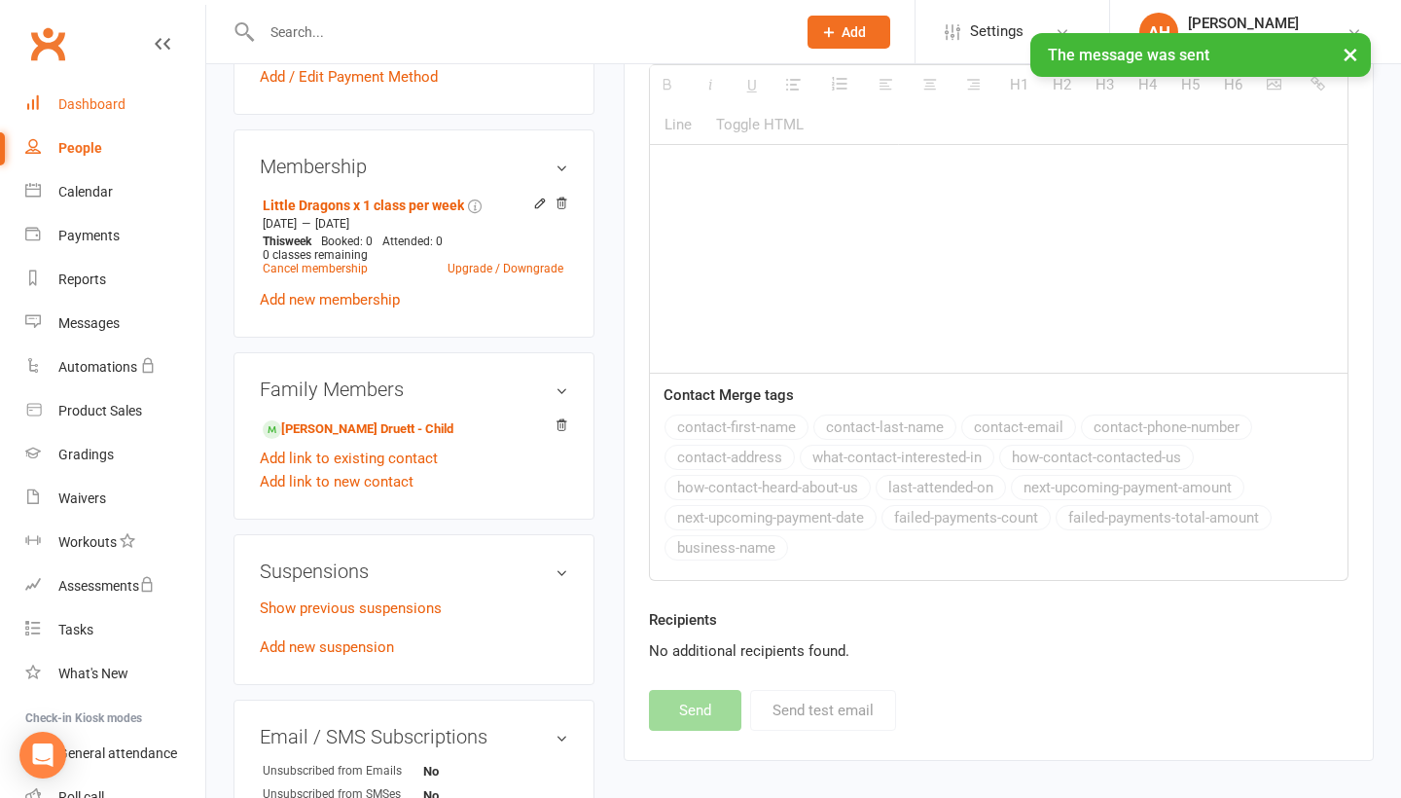
click at [157, 120] on link "Dashboard" at bounding box center [115, 105] width 180 height 44
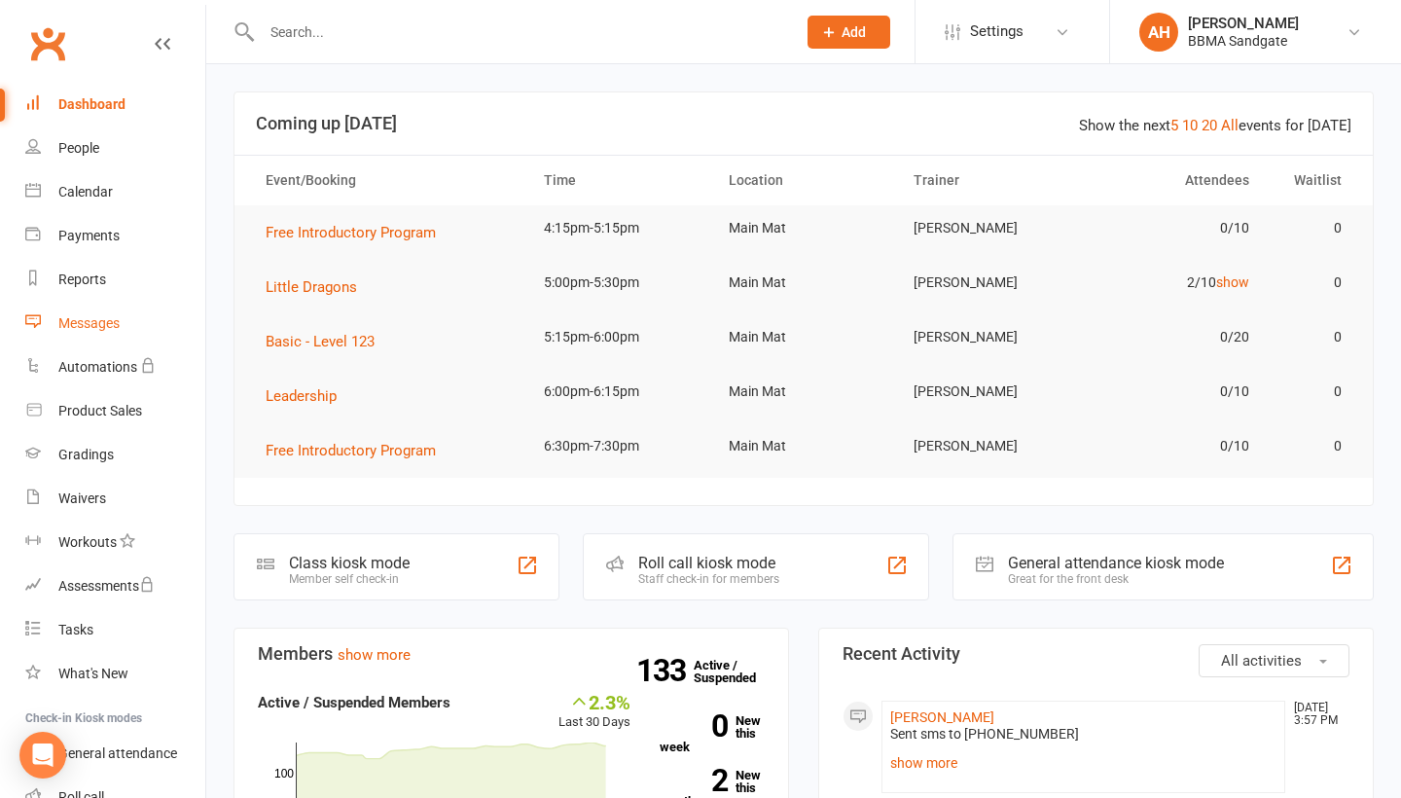
click at [144, 332] on link "Messages" at bounding box center [115, 324] width 180 height 44
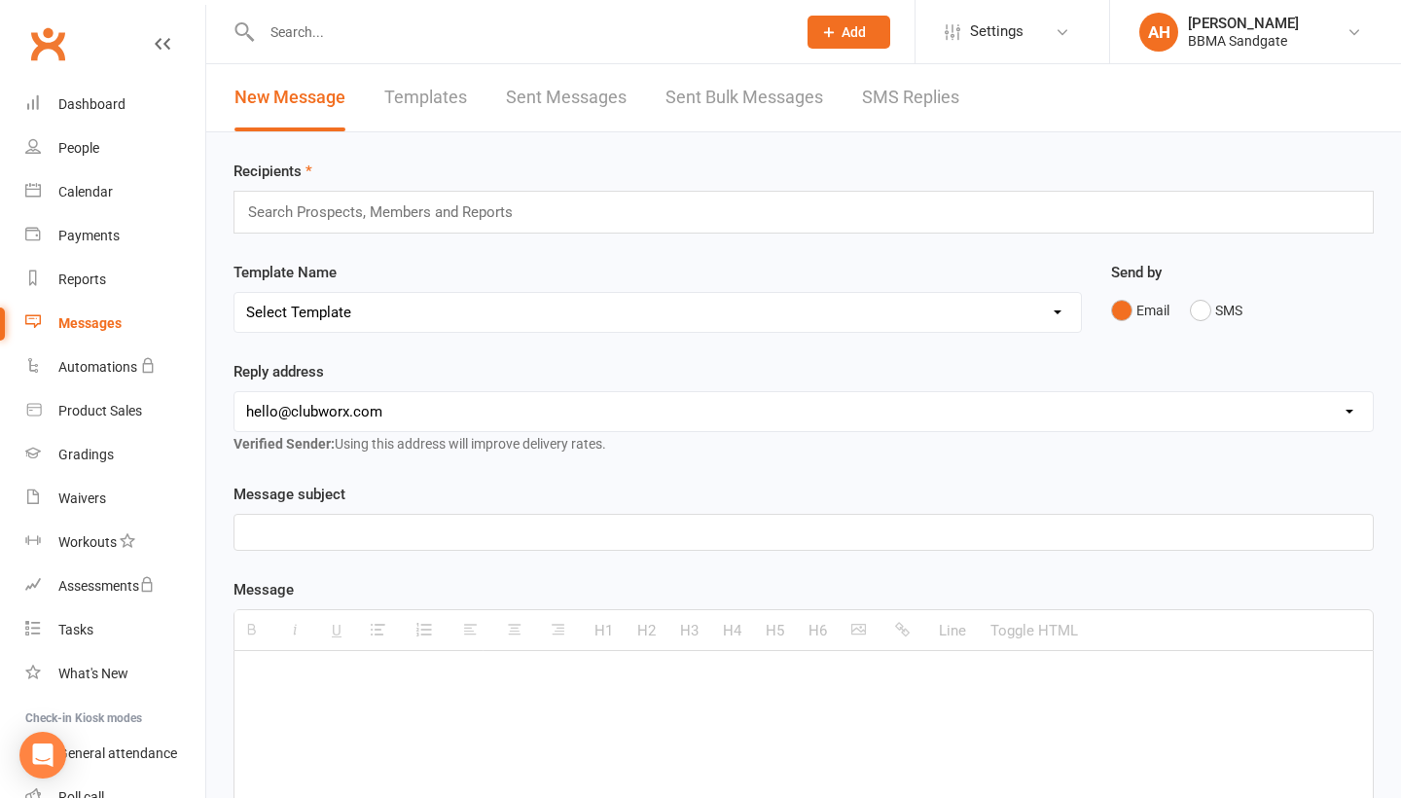
click at [917, 116] on link "SMS Replies" at bounding box center [910, 97] width 97 height 67
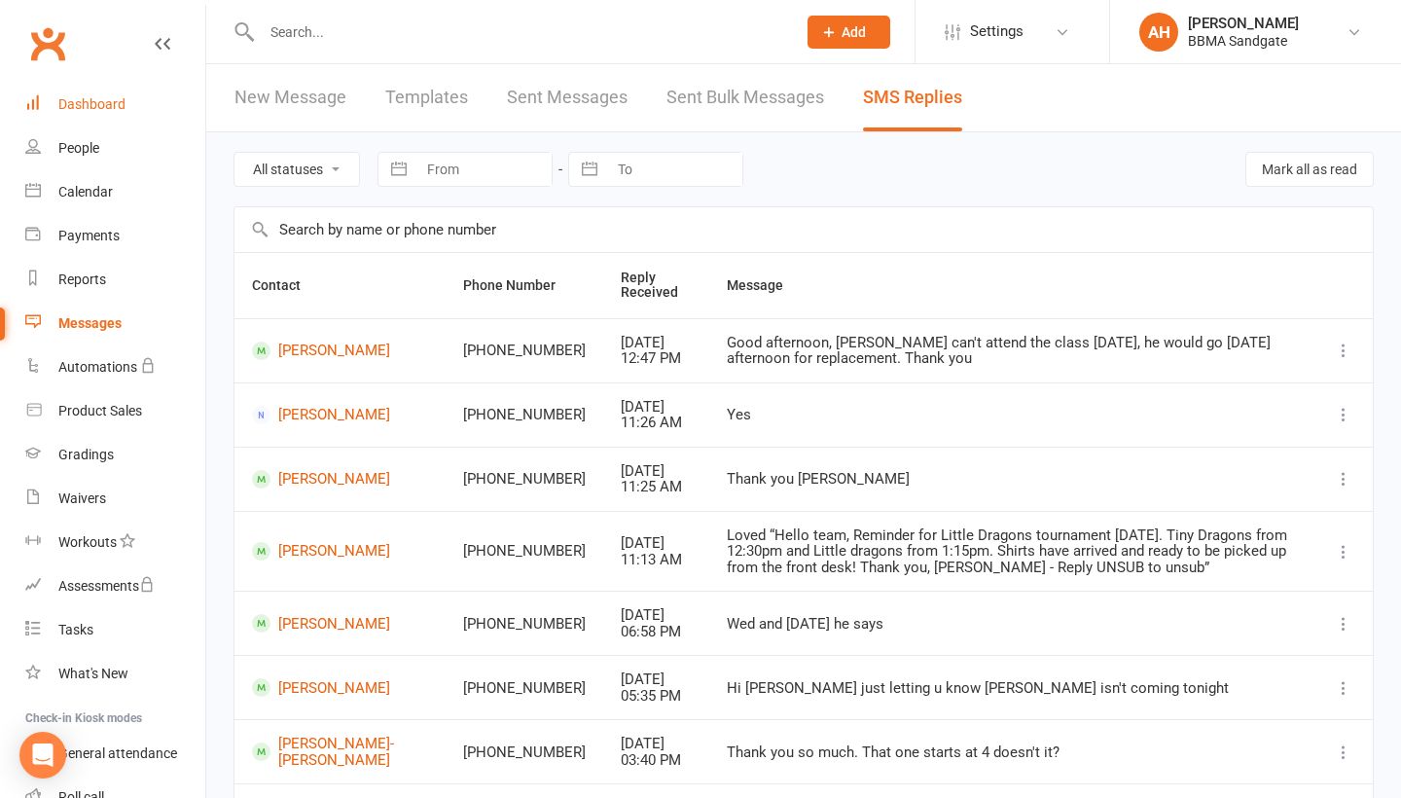
click at [171, 107] on link "Dashboard" at bounding box center [115, 105] width 180 height 44
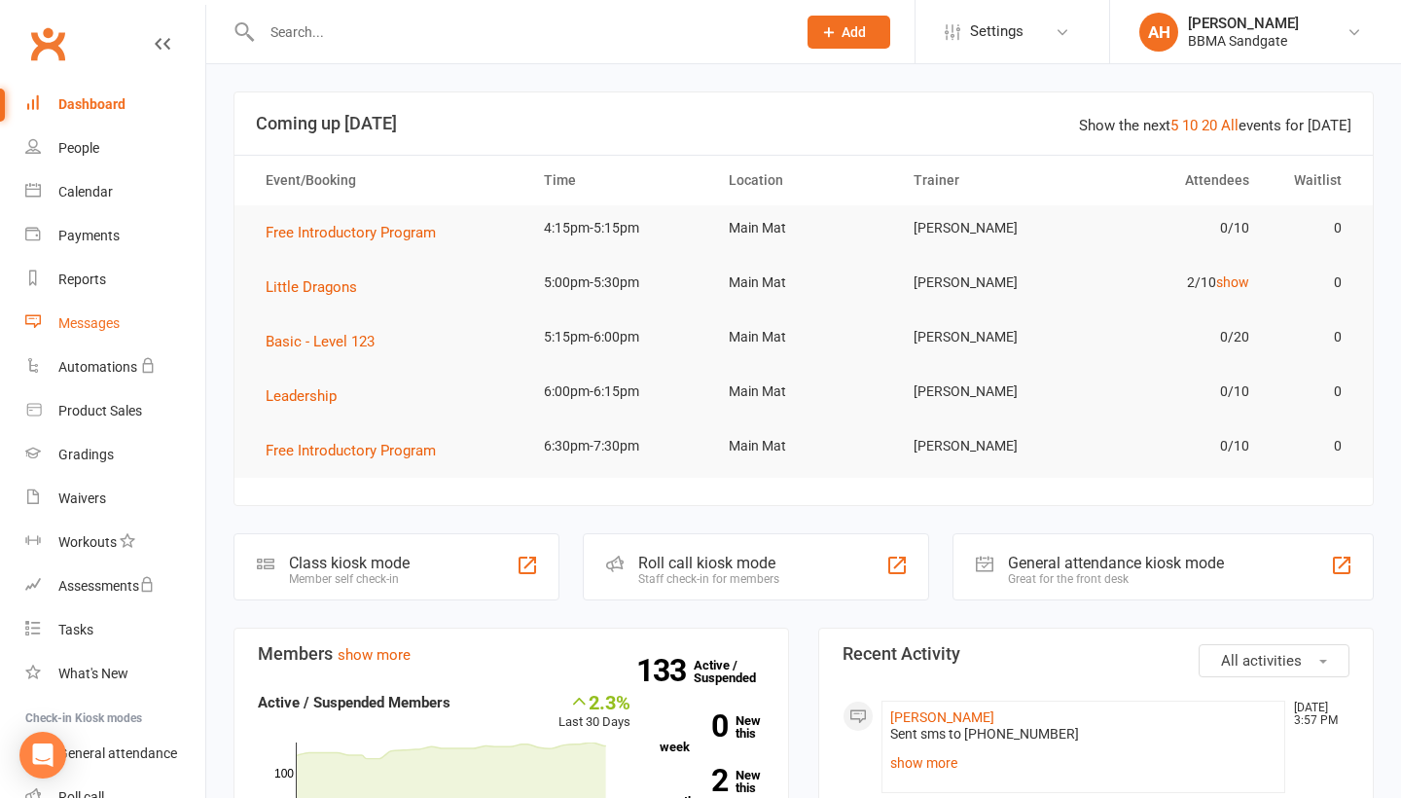
click at [97, 339] on link "Messages" at bounding box center [115, 324] width 180 height 44
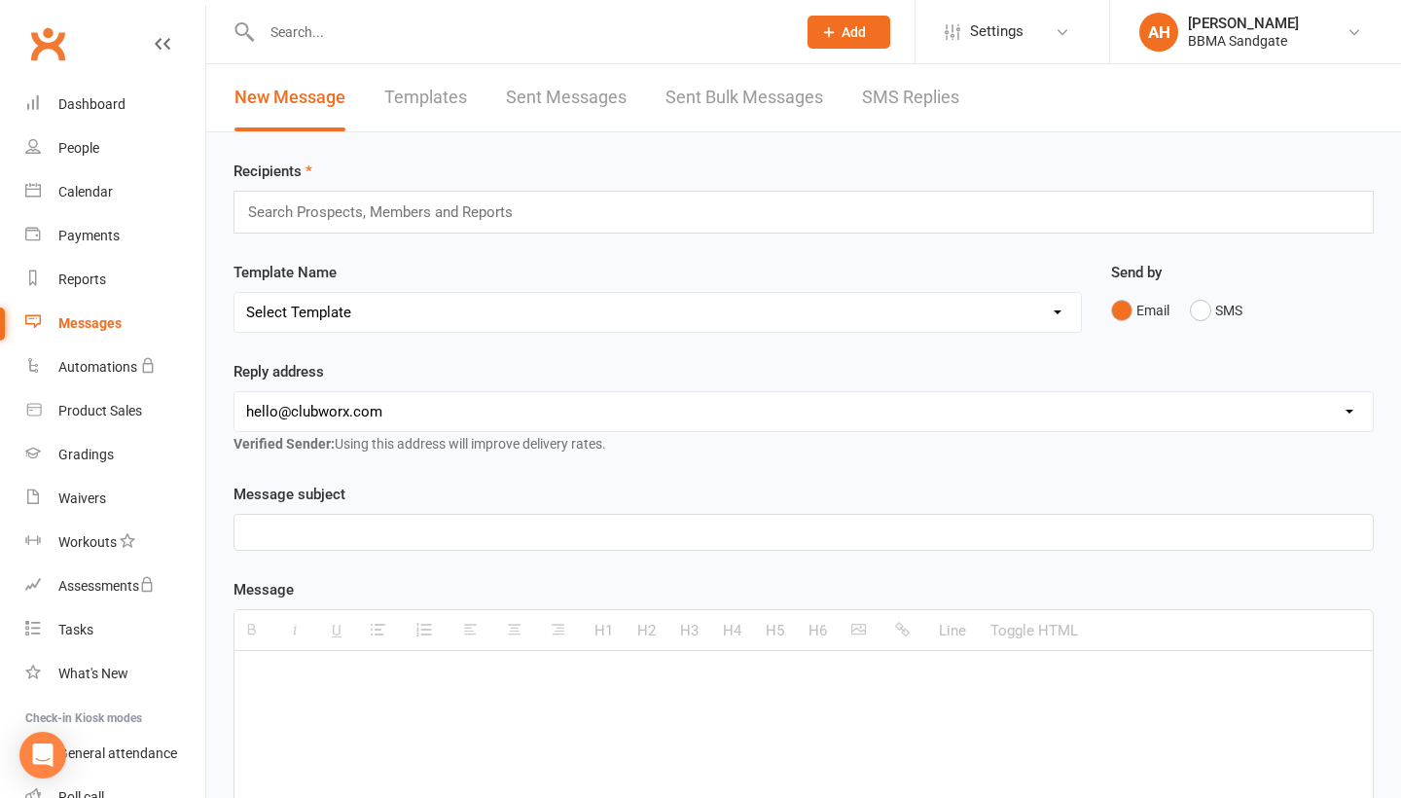
click at [896, 114] on link "SMS Replies" at bounding box center [910, 97] width 97 height 67
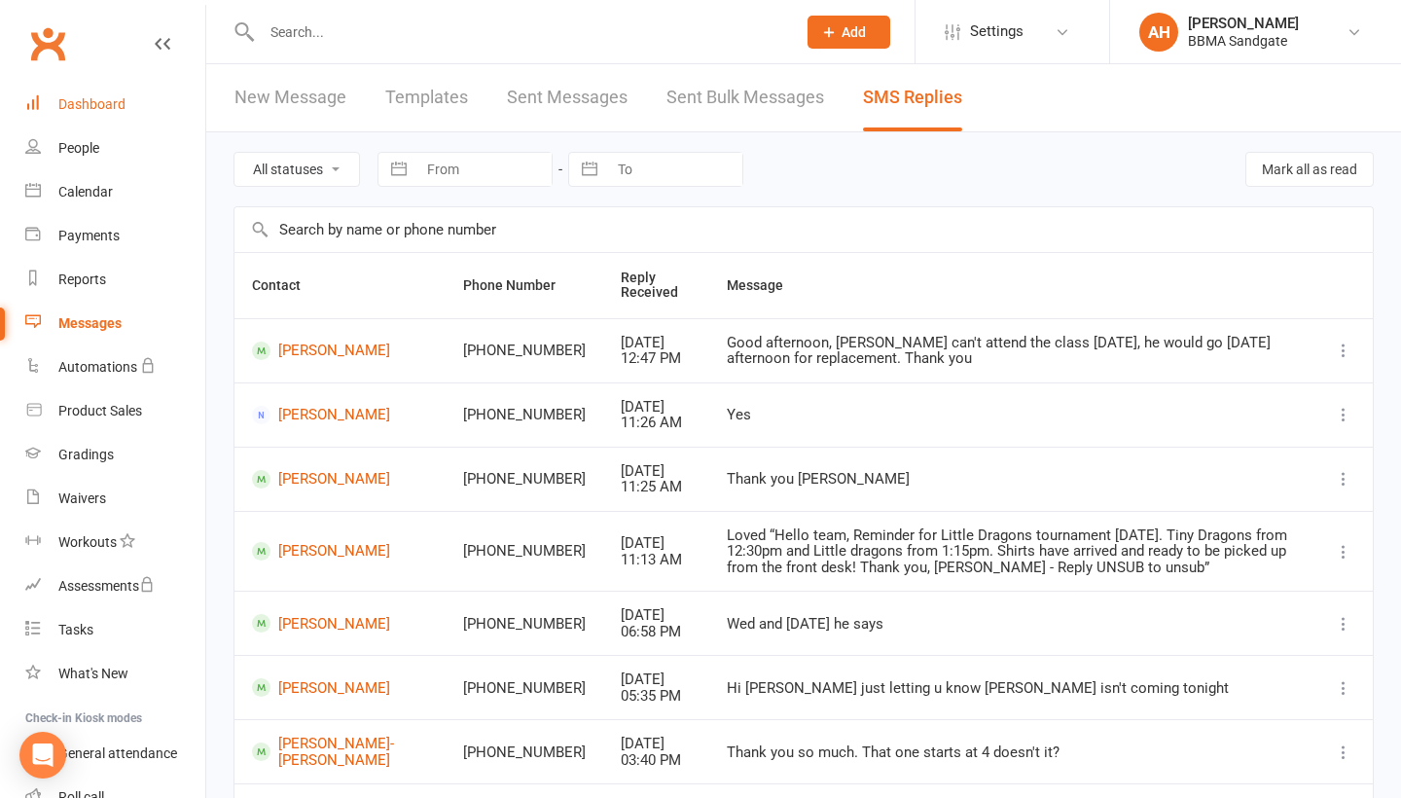
click at [163, 112] on link "Dashboard" at bounding box center [115, 105] width 180 height 44
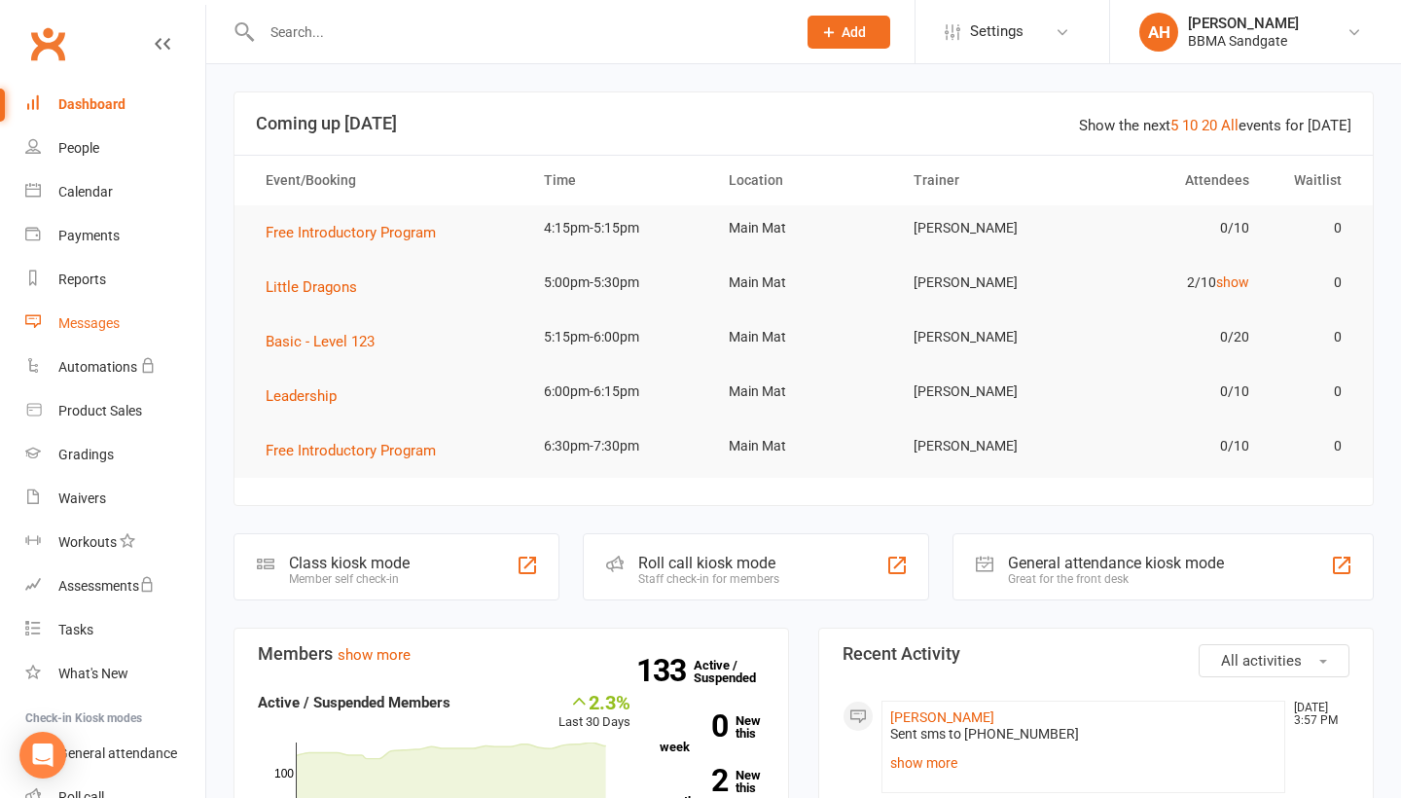
click at [114, 322] on div "Messages" at bounding box center [88, 323] width 61 height 16
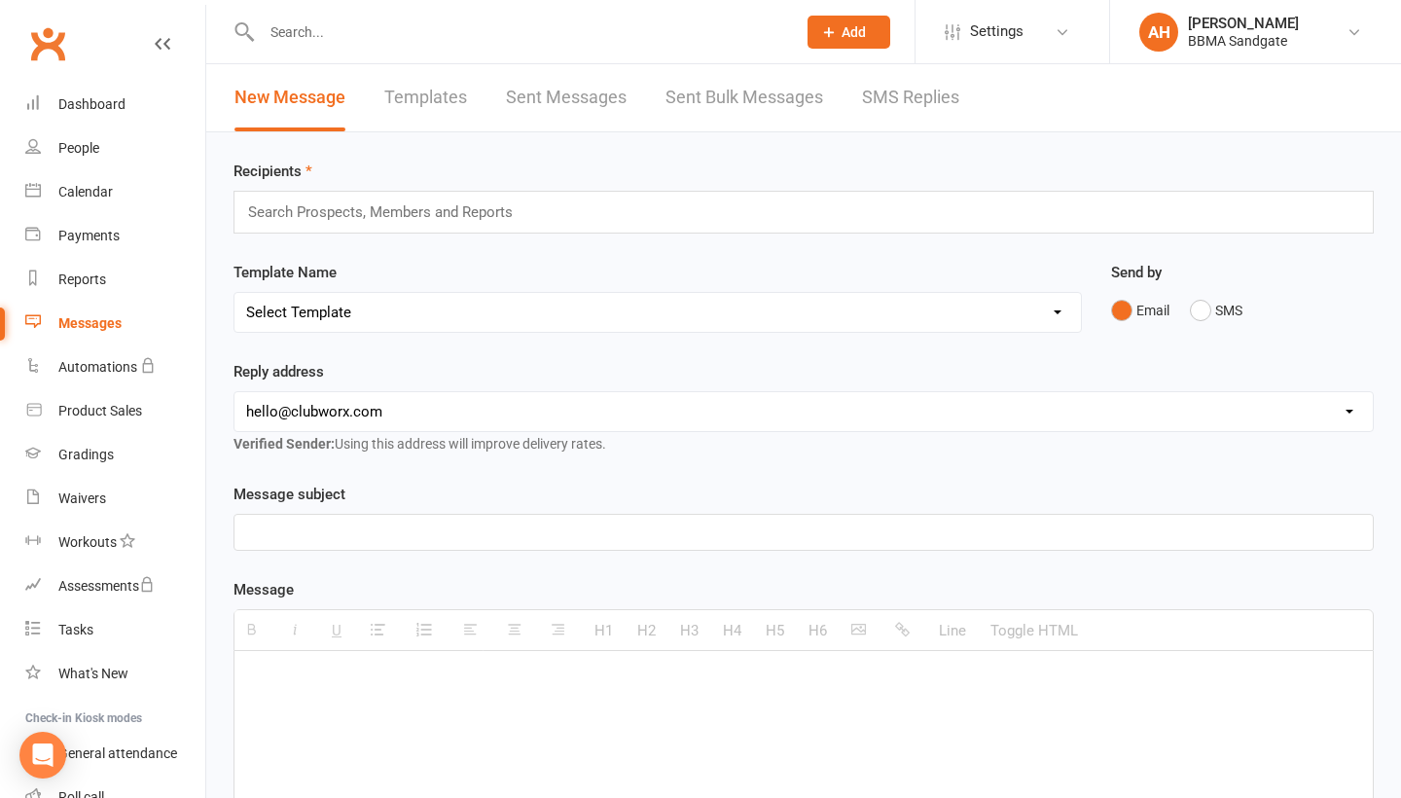
click at [927, 105] on link "SMS Replies" at bounding box center [910, 97] width 97 height 67
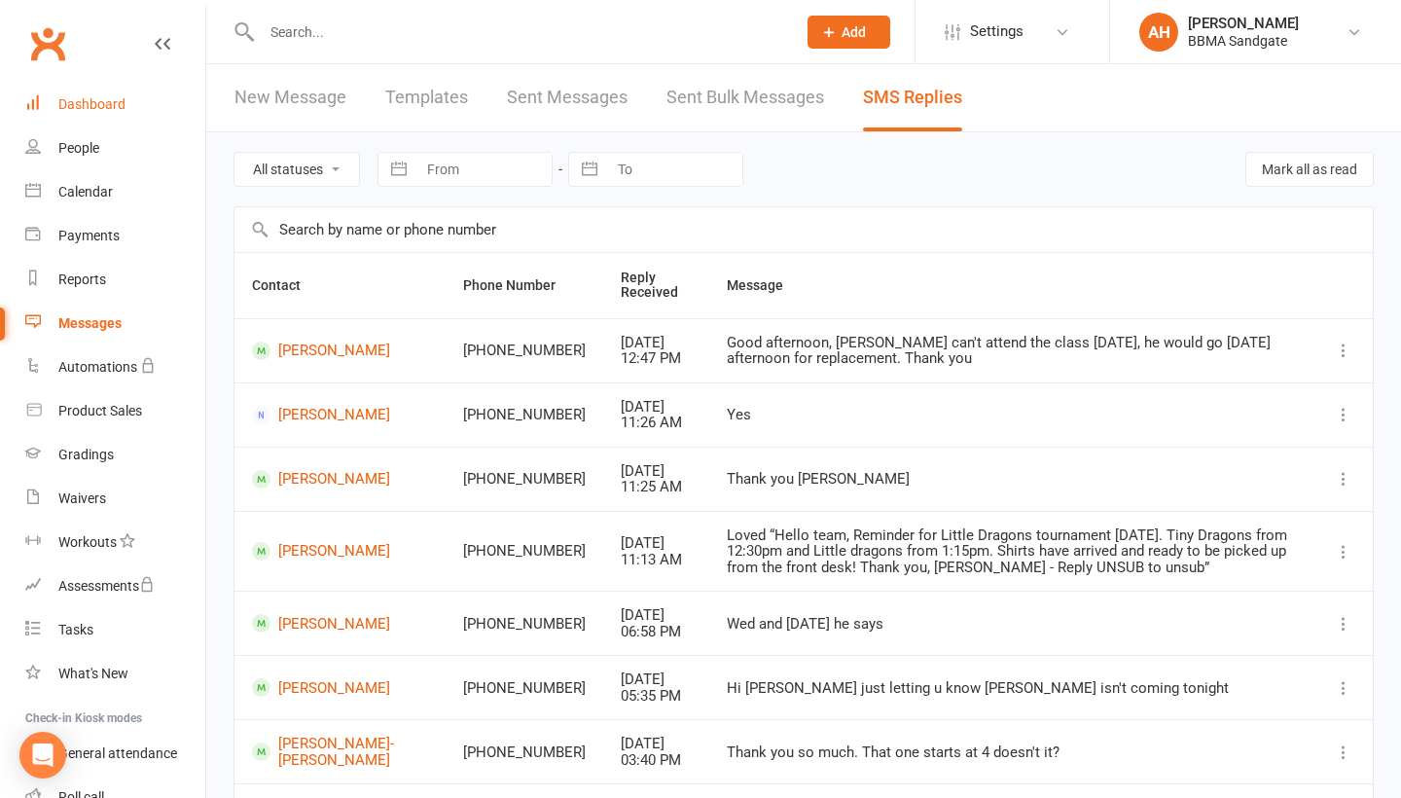
click at [150, 95] on link "Dashboard" at bounding box center [115, 105] width 180 height 44
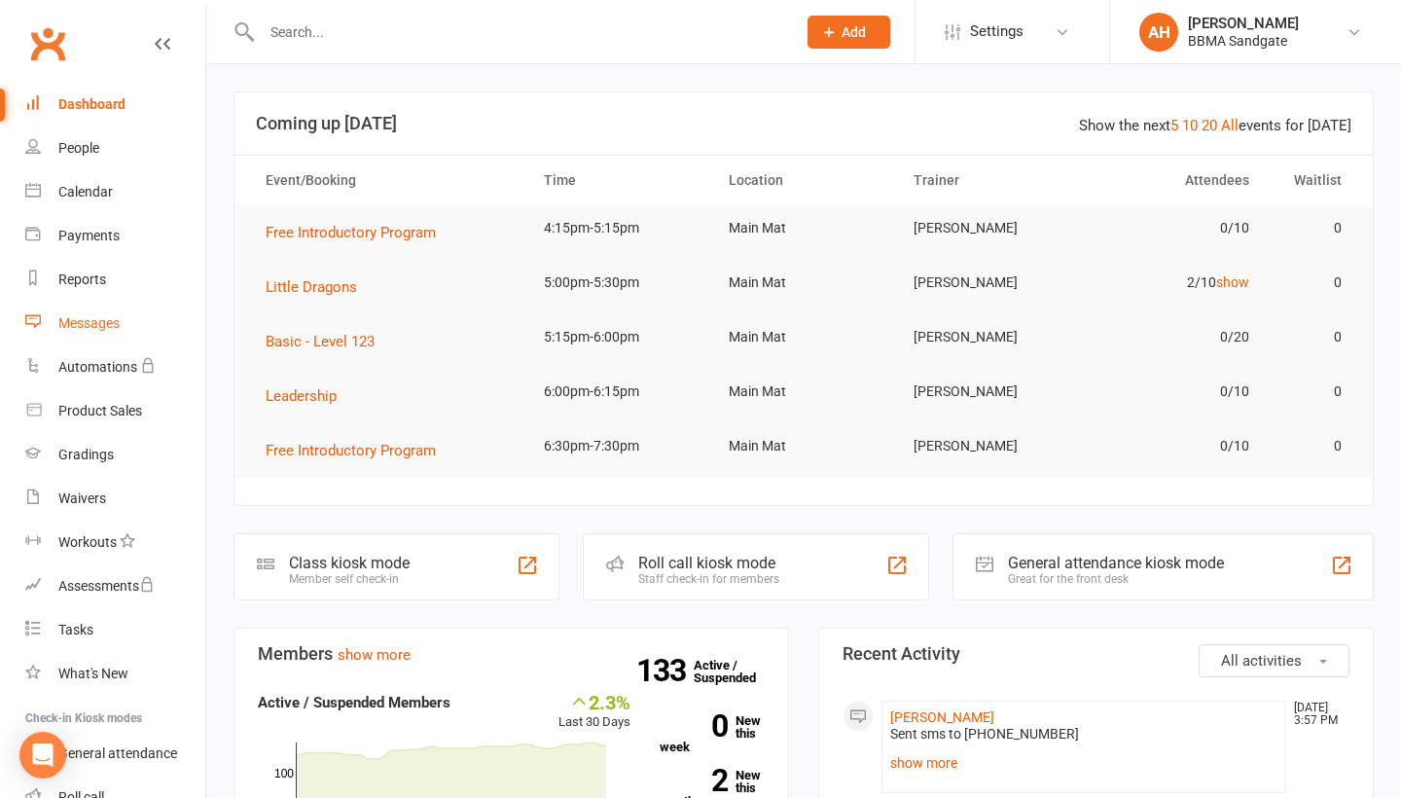
click at [162, 316] on link "Messages" at bounding box center [115, 324] width 180 height 44
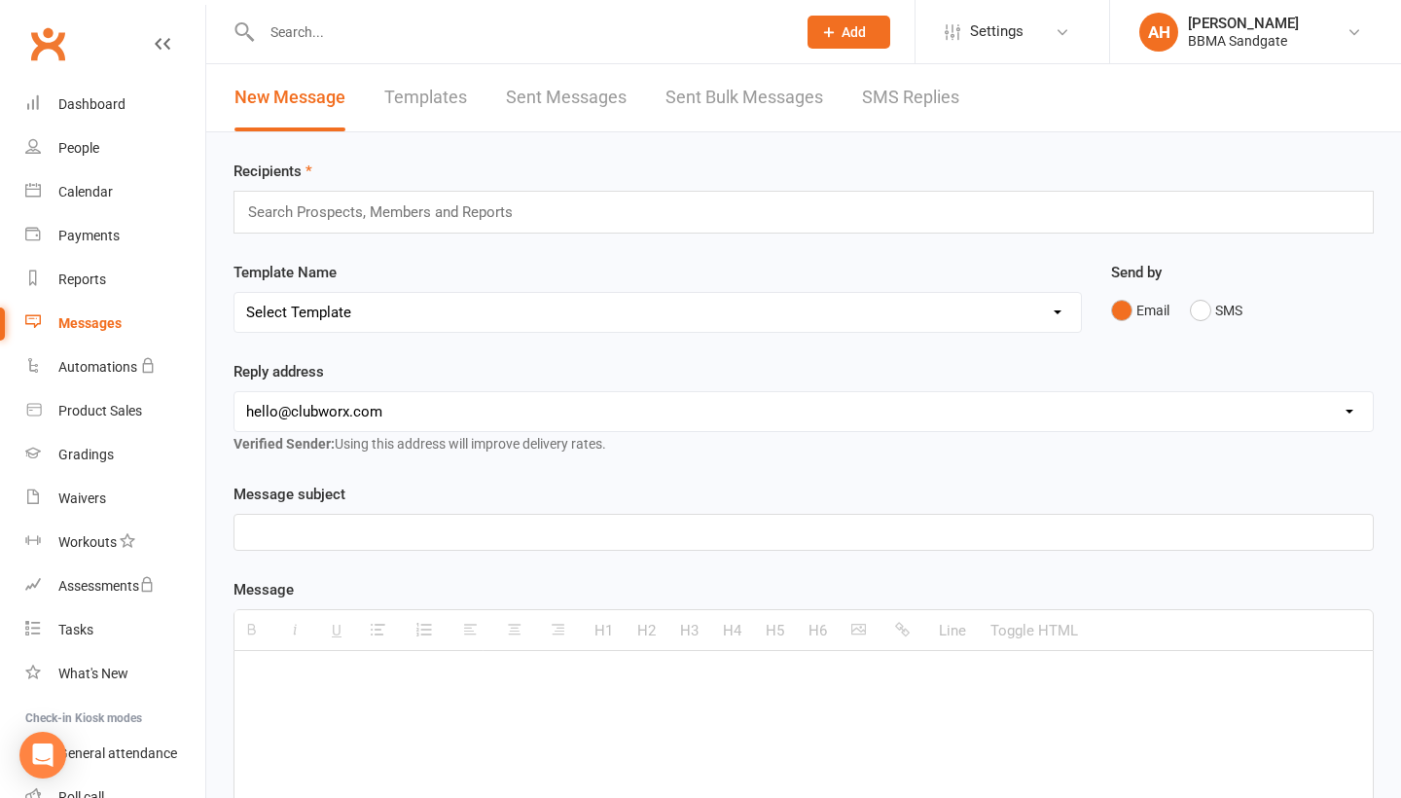
click at [886, 109] on link "SMS Replies" at bounding box center [910, 97] width 97 height 67
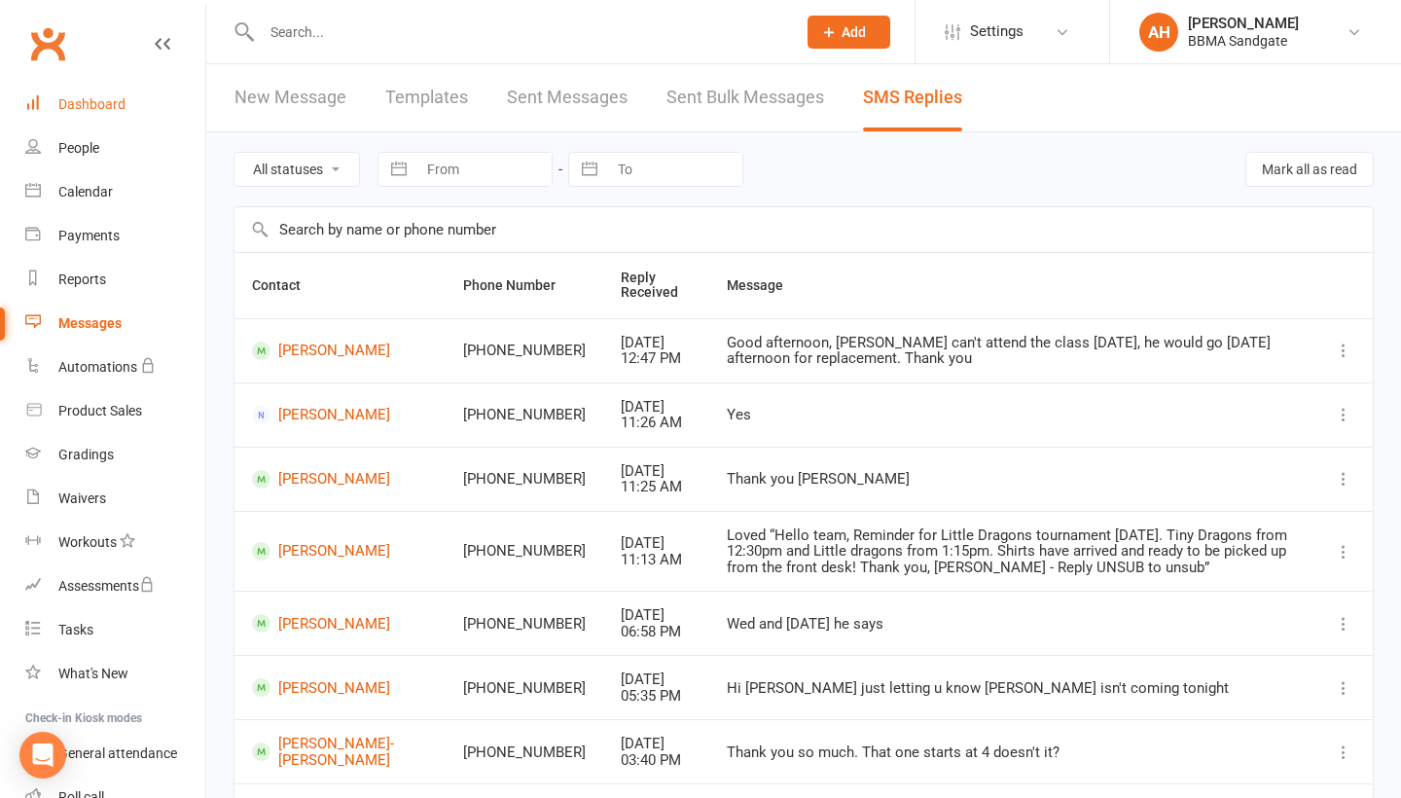
click at [77, 125] on link "Dashboard" at bounding box center [115, 105] width 180 height 44
